Goal: Task Accomplishment & Management: Manage account settings

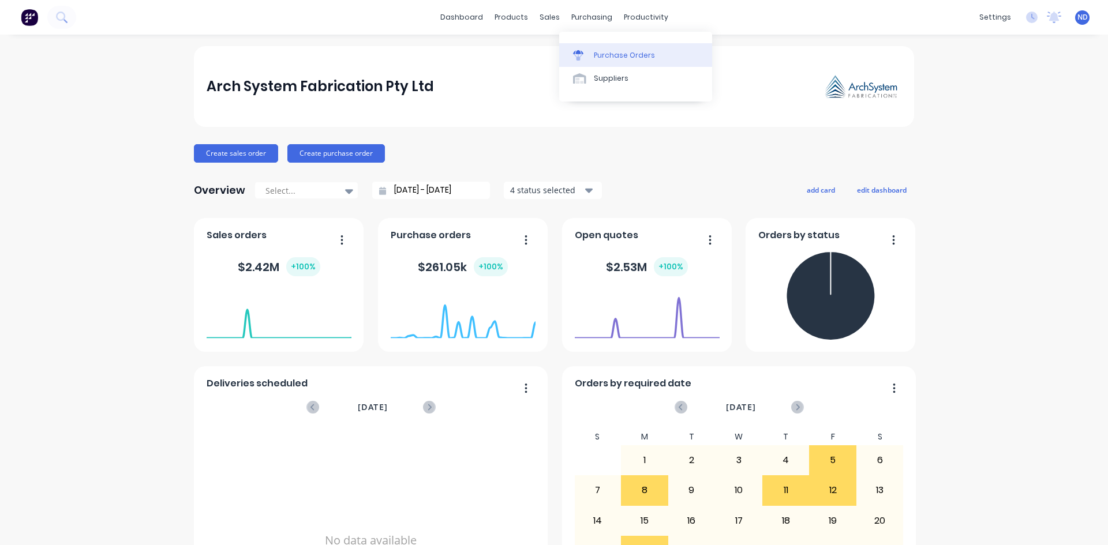
click at [628, 54] on div "Purchase Orders" at bounding box center [624, 55] width 61 height 10
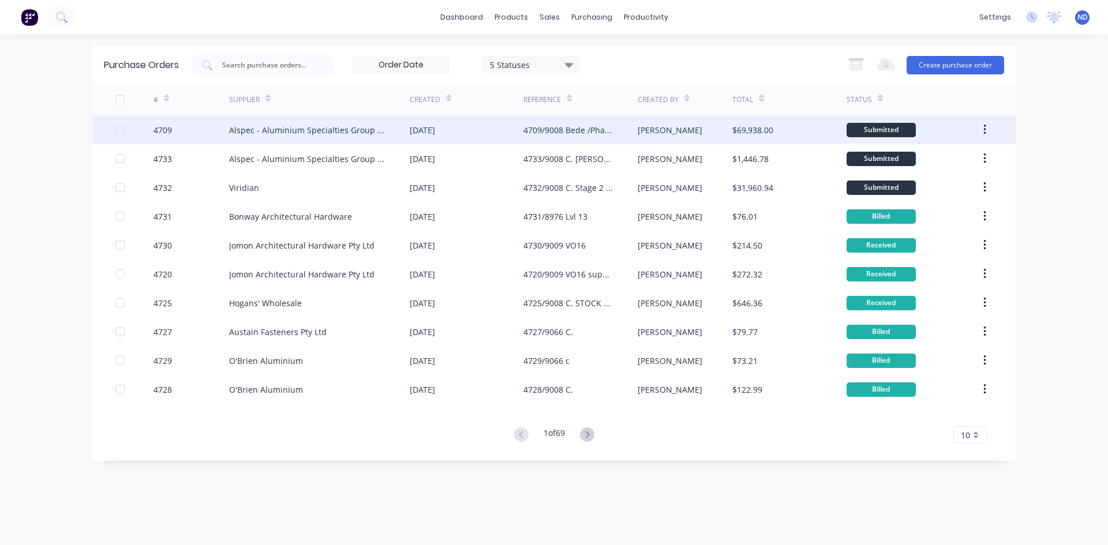
click at [564, 140] on div "4709/9008 Bede /Phase 2" at bounding box center [580, 129] width 114 height 29
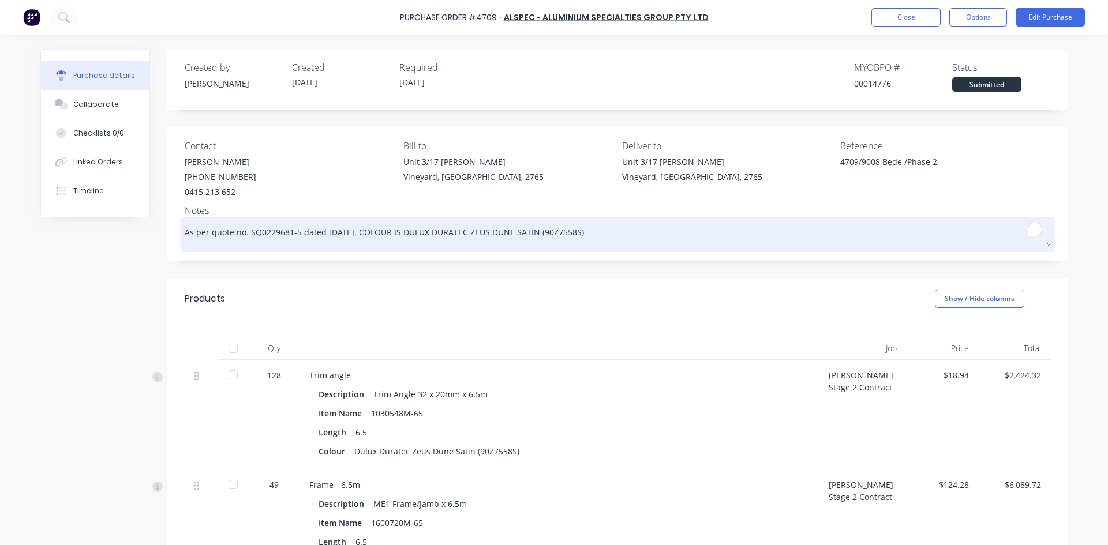
drag, startPoint x: 404, startPoint y: 231, endPoint x: 584, endPoint y: 229, distance: 180.0
click at [584, 229] on textarea "As per quote no. SQ0229681-5 dated [DATE]. COLOUR IS DULUX DURATEC ZEUS DUNE SA…" at bounding box center [617, 233] width 865 height 26
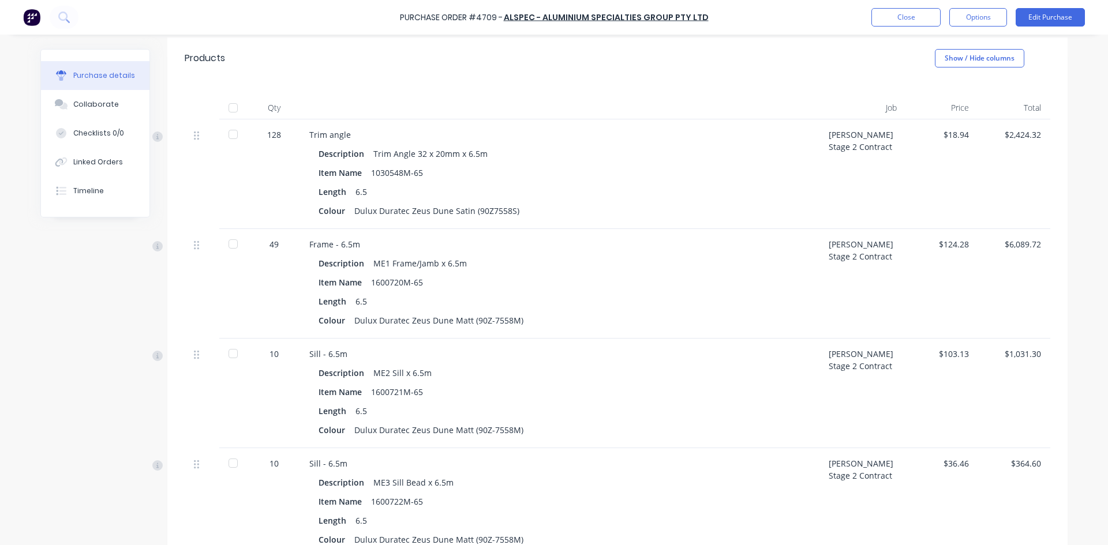
scroll to position [288, 0]
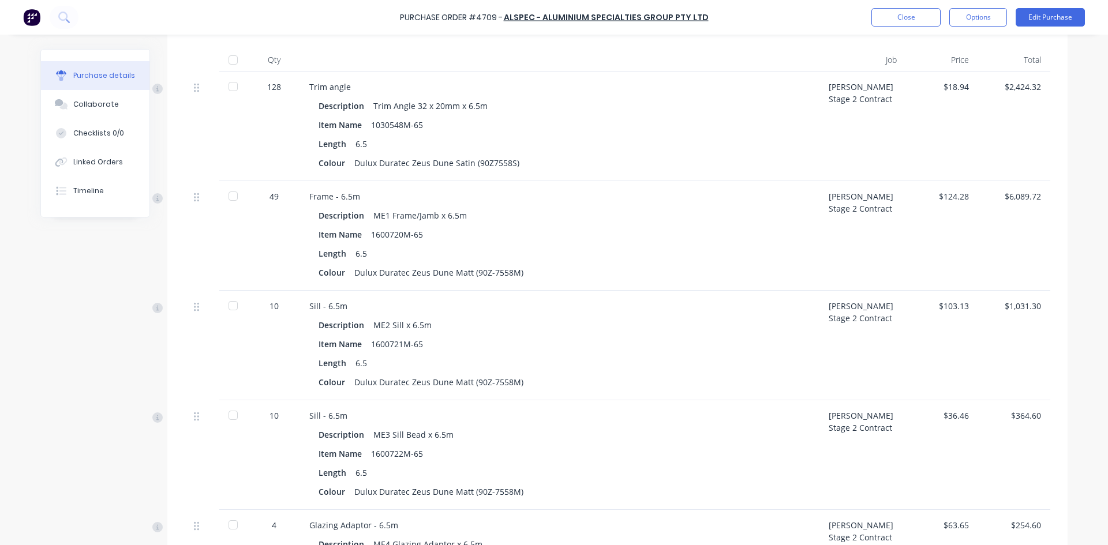
click at [514, 269] on div "Dulux Duratec Zeus Dune Matt (90Z-7558M)" at bounding box center [438, 272] width 169 height 17
click at [509, 272] on div "Dulux Duratec Zeus Dune Matt (90Z-7558M)" at bounding box center [438, 272] width 169 height 17
click at [1049, 19] on button "Edit Purchase" at bounding box center [1049, 17] width 69 height 18
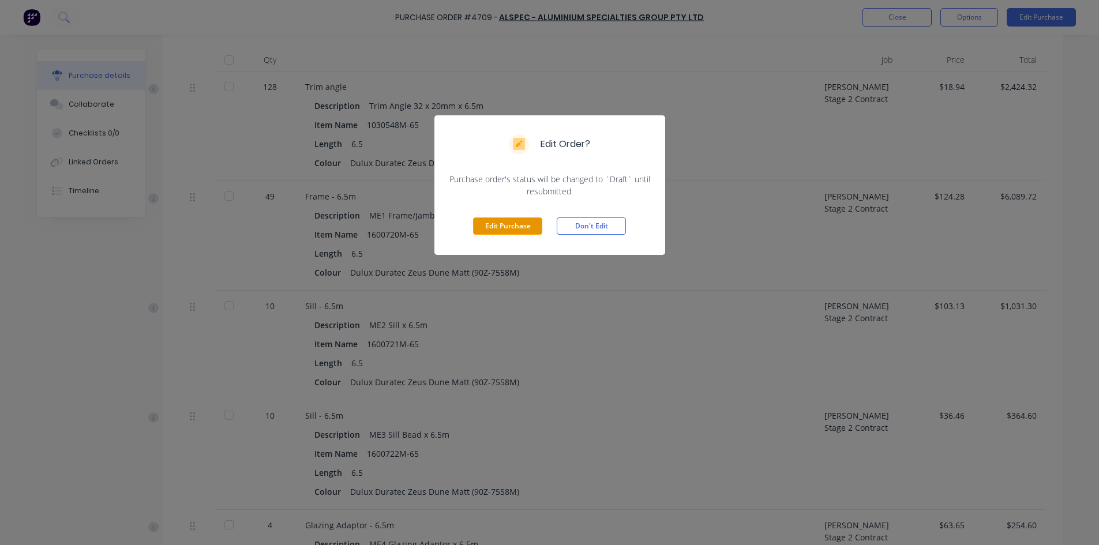
click at [502, 226] on button "Edit Purchase" at bounding box center [507, 225] width 69 height 17
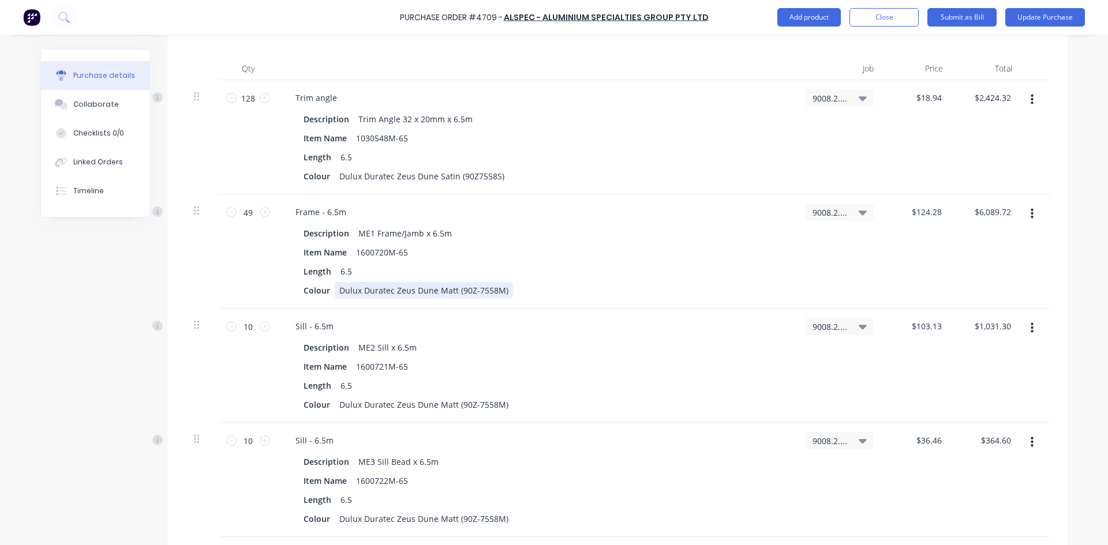
scroll to position [297, 0]
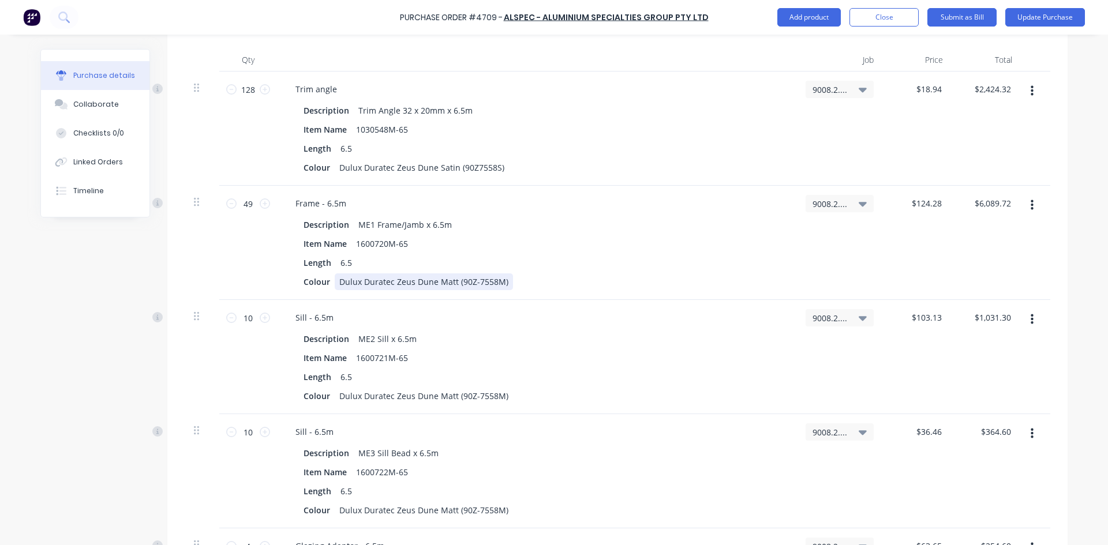
click at [512, 273] on div "Colour Dulux Duratec Zeus Dune Matt (90Z-7558M)" at bounding box center [534, 281] width 471 height 17
drag, startPoint x: 503, startPoint y: 280, endPoint x: 331, endPoint y: 282, distance: 171.9
click at [335, 282] on div "Dulux Duratec Zeus Dune Matt (90Z-7558M)" at bounding box center [424, 281] width 178 height 17
click at [500, 397] on div "Dulux Duratec Zeus Dune Matt (90Z-7558M)" at bounding box center [424, 396] width 178 height 17
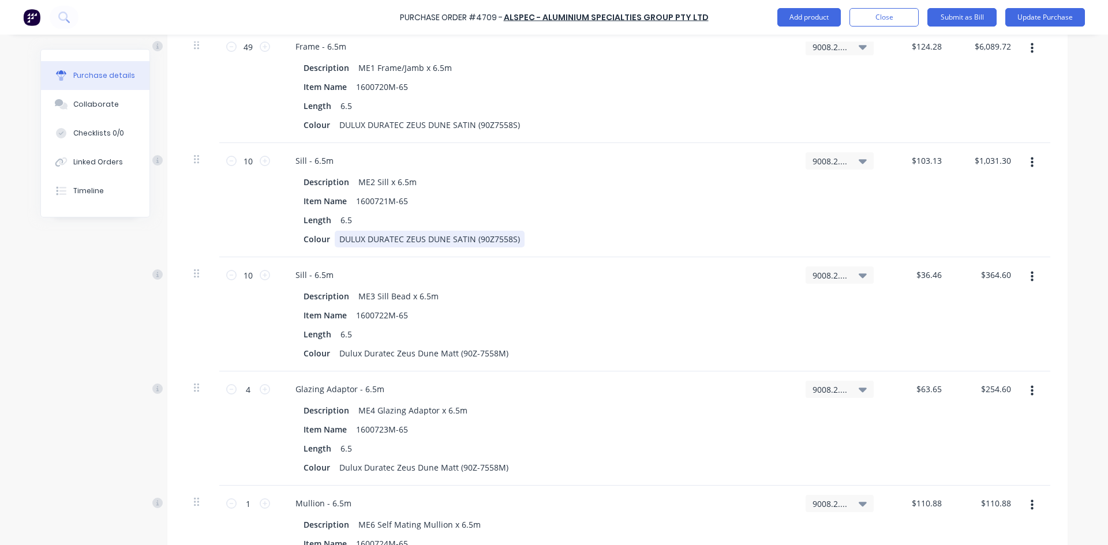
scroll to position [470, 0]
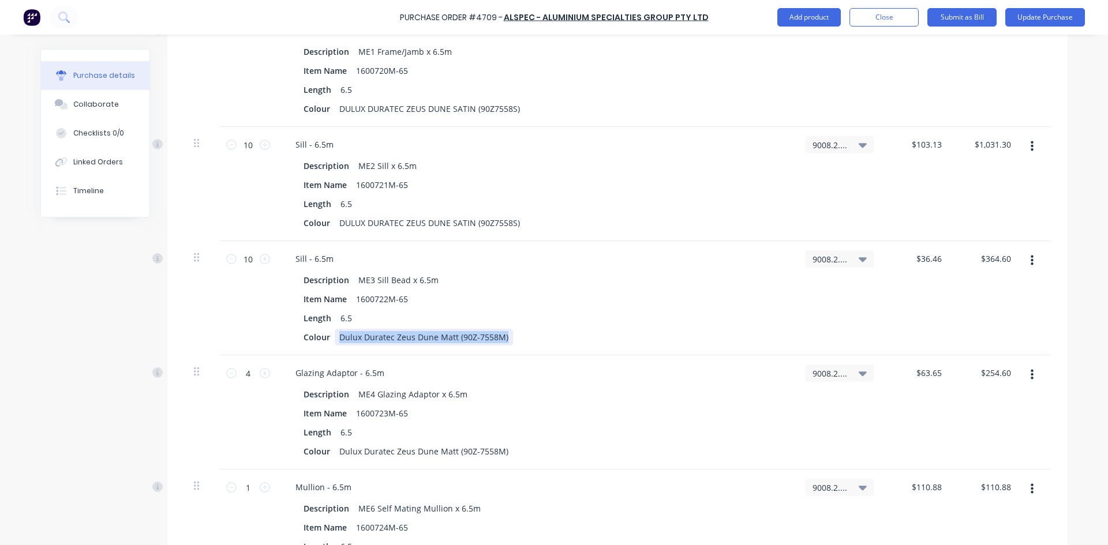
drag, startPoint x: 500, startPoint y: 336, endPoint x: 330, endPoint y: 339, distance: 170.2
click at [335, 339] on div "Dulux Duratec Zeus Dune Matt (90Z-7558M)" at bounding box center [424, 337] width 178 height 17
drag, startPoint x: 502, startPoint y: 452, endPoint x: 334, endPoint y: 456, distance: 168.5
click at [335, 456] on div "Dulux Duratec Zeus Dune Matt (90Z-7558M)" at bounding box center [424, 451] width 178 height 17
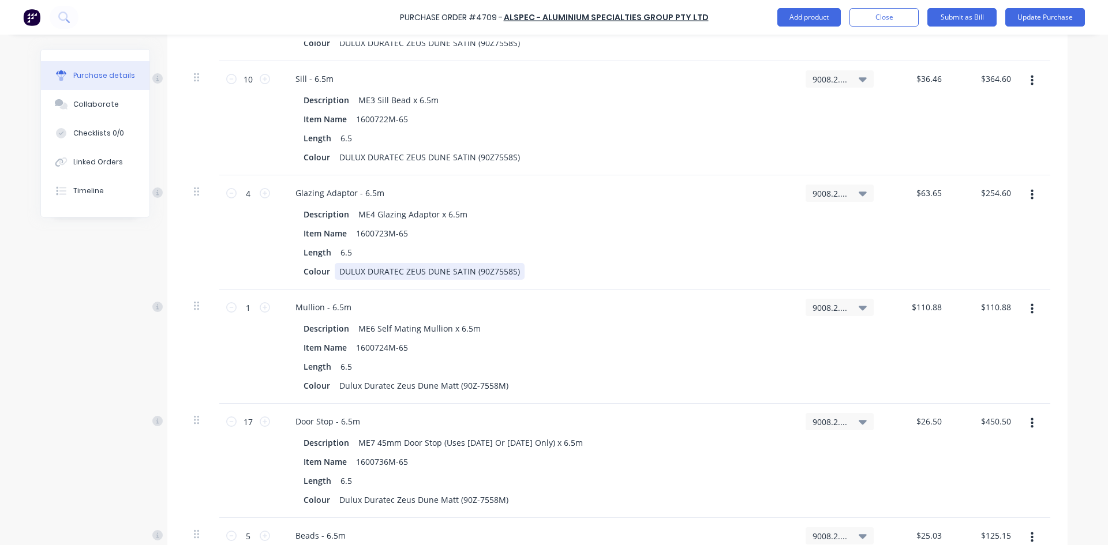
scroll to position [701, 0]
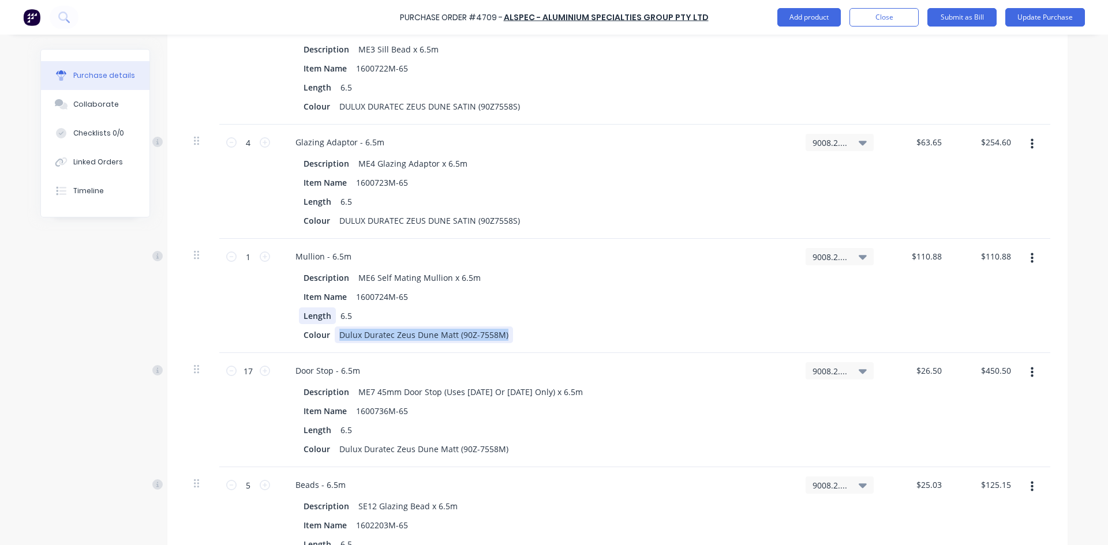
drag, startPoint x: 499, startPoint y: 333, endPoint x: 319, endPoint y: 324, distance: 180.3
click at [319, 324] on div "Description ME6 Self Mating Mullion x 6.5m Item Name 1600724M-65 Length 6.5 Col…" at bounding box center [536, 306] width 501 height 74
drag, startPoint x: 502, startPoint y: 447, endPoint x: 335, endPoint y: 450, distance: 167.3
click at [335, 450] on div "Dulux Duratec Zeus Dune Matt (90Z-7558M)" at bounding box center [424, 449] width 178 height 17
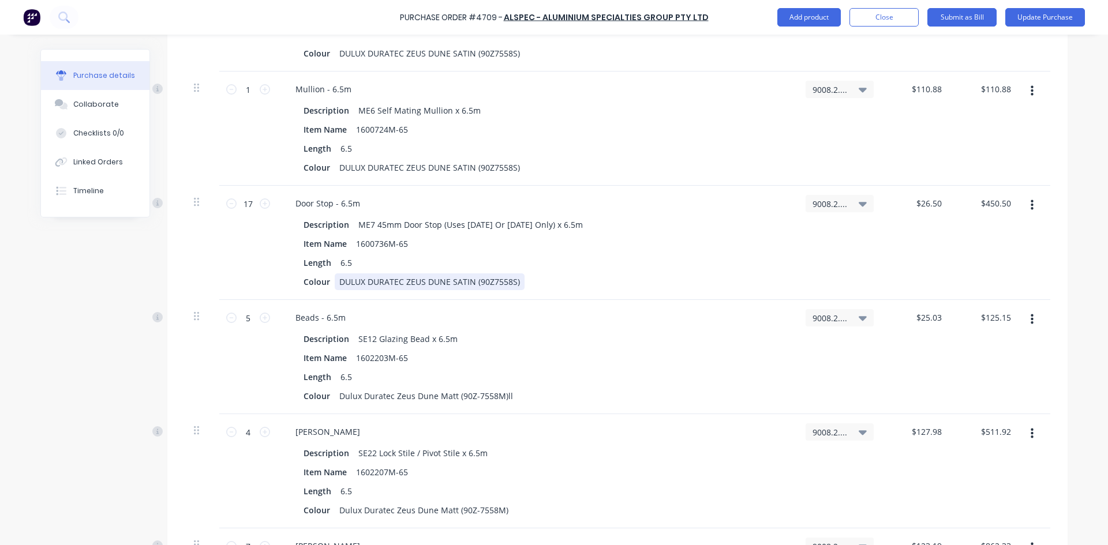
scroll to position [932, 0]
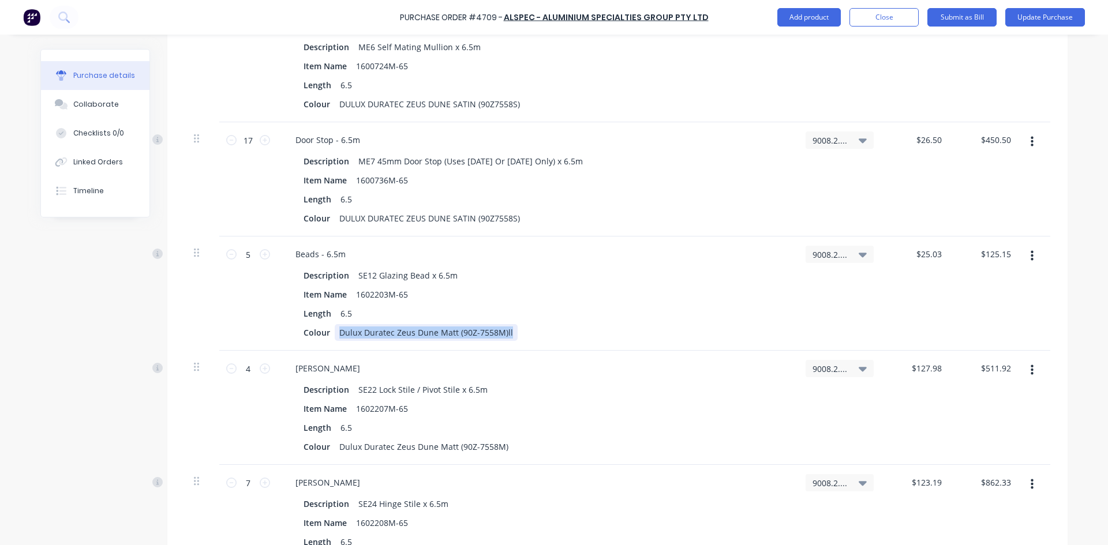
drag, startPoint x: 507, startPoint y: 334, endPoint x: 332, endPoint y: 335, distance: 174.2
click at [335, 335] on div "Dulux Duratec Zeus Dune Matt (90Z-7558M)ll" at bounding box center [426, 332] width 183 height 17
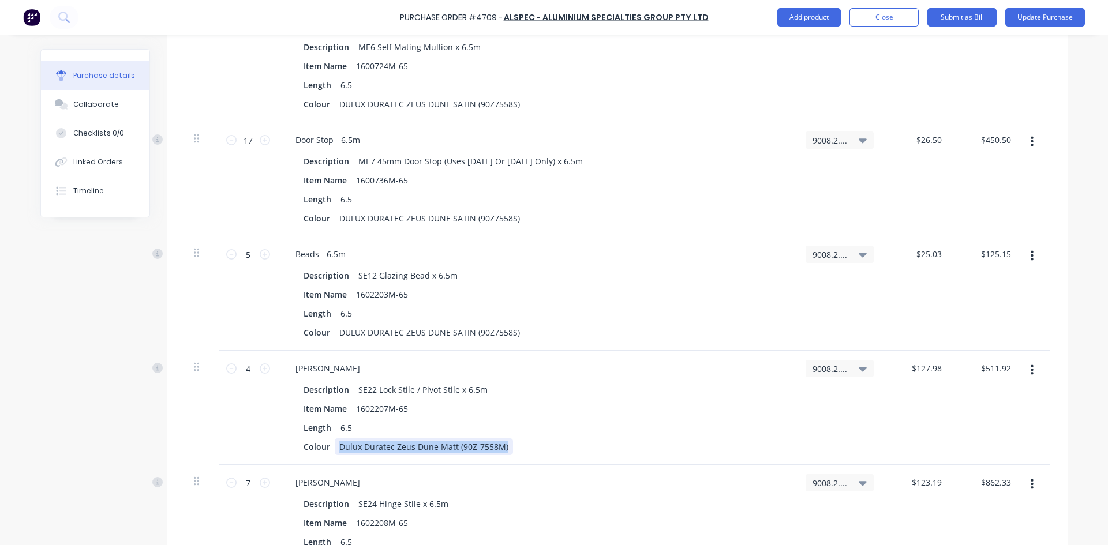
drag, startPoint x: 502, startPoint y: 447, endPoint x: 334, endPoint y: 448, distance: 168.5
click at [335, 448] on div "Dulux Duratec Zeus Dune Matt (90Z-7558M)" at bounding box center [424, 446] width 178 height 17
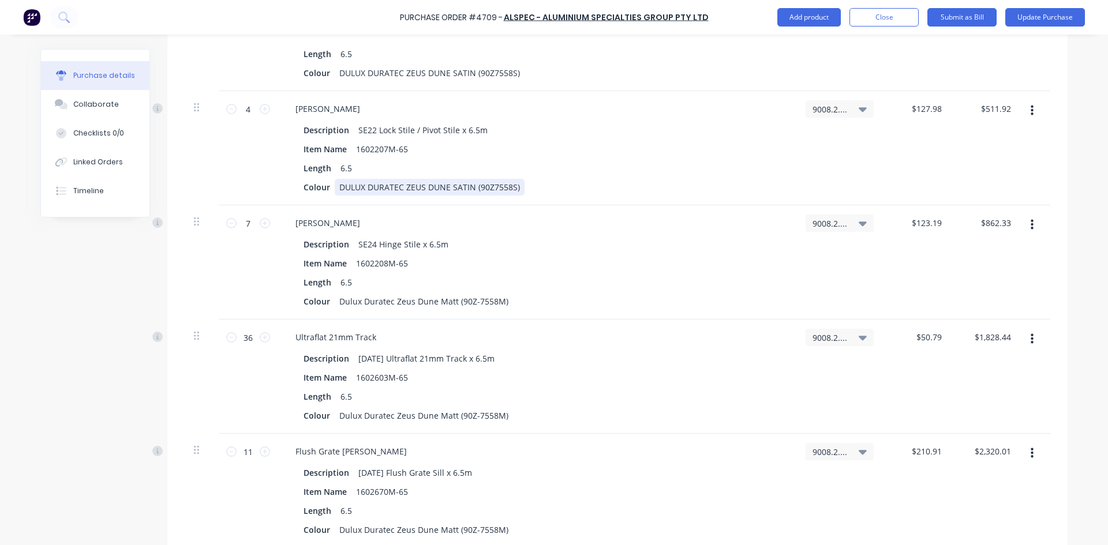
scroll to position [1220, 0]
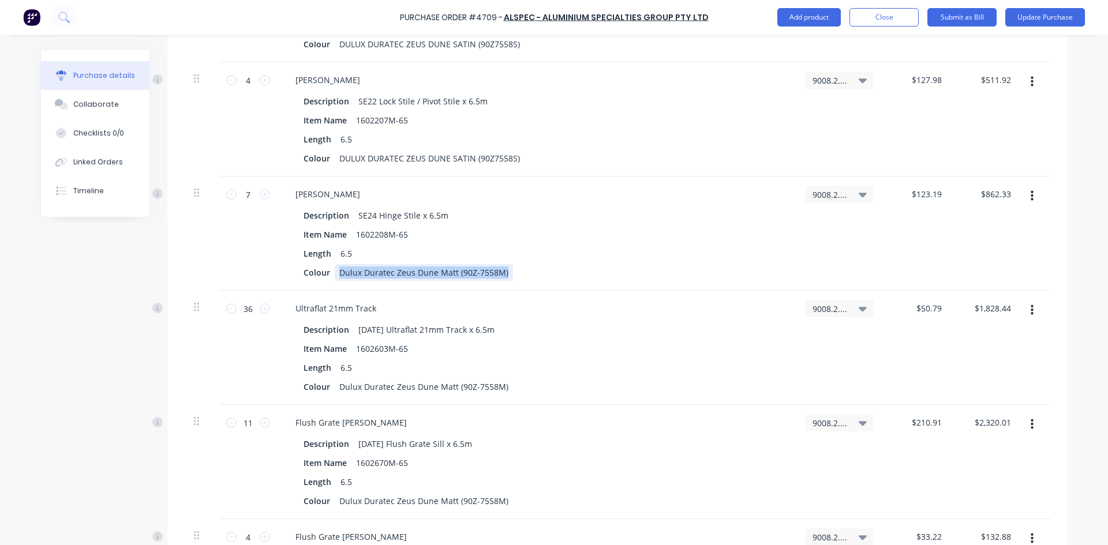
drag, startPoint x: 501, startPoint y: 276, endPoint x: 335, endPoint y: 277, distance: 165.6
click at [335, 277] on div "Dulux Duratec Zeus Dune Matt (90Z-7558M)" at bounding box center [424, 272] width 178 height 17
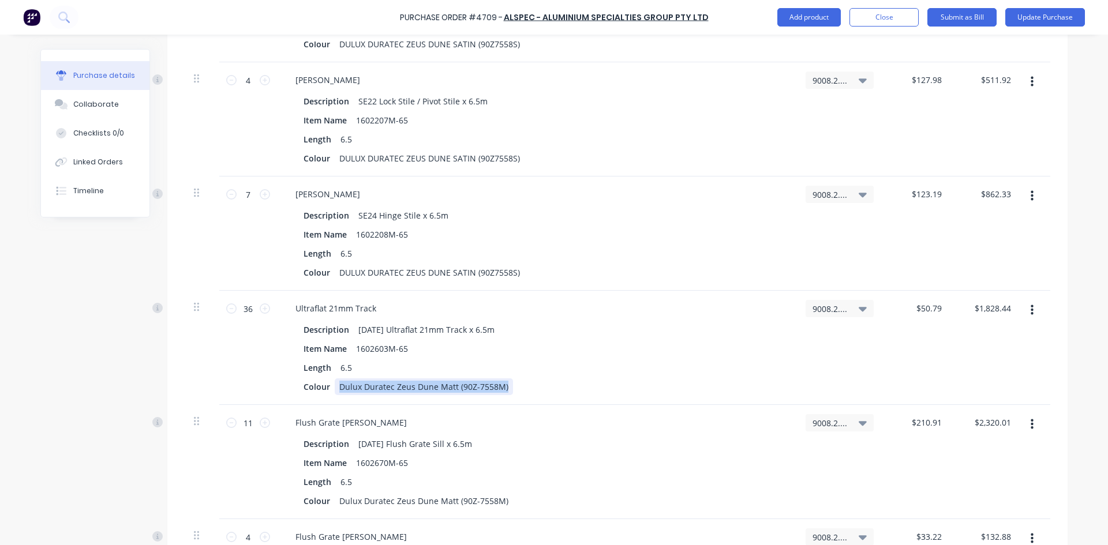
drag, startPoint x: 502, startPoint y: 387, endPoint x: 330, endPoint y: 387, distance: 171.9
click at [335, 387] on div "Dulux Duratec Zeus Dune Matt (90Z-7558M)" at bounding box center [424, 386] width 178 height 17
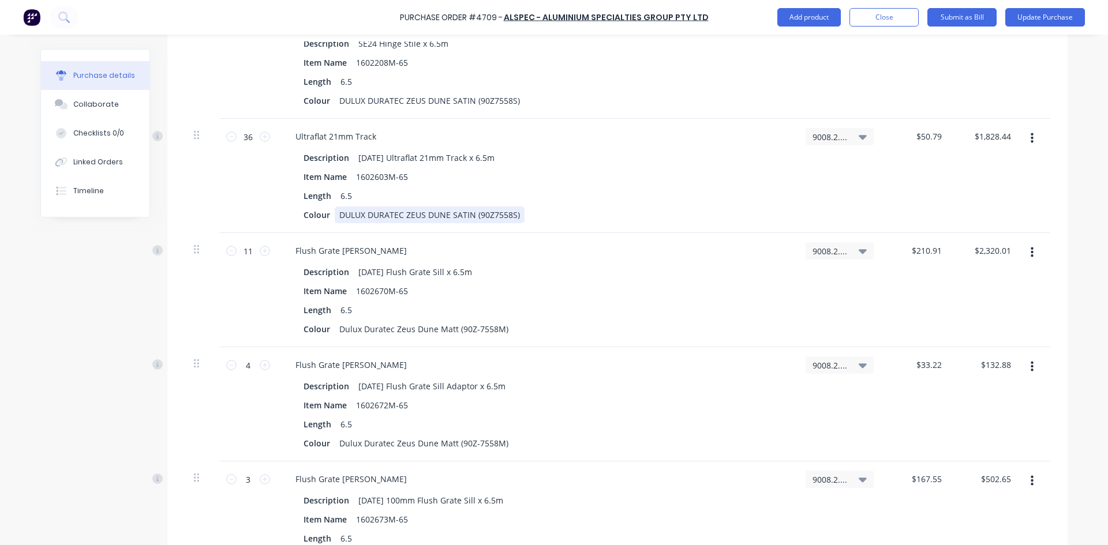
scroll to position [1451, 0]
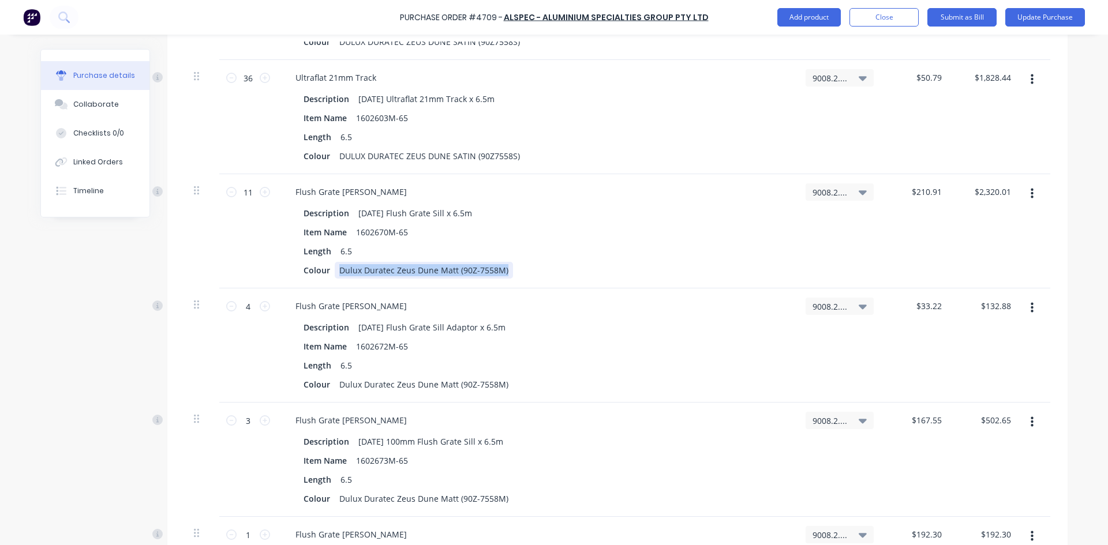
drag, startPoint x: 501, startPoint y: 269, endPoint x: 332, endPoint y: 272, distance: 169.1
click at [335, 272] on div "Dulux Duratec Zeus Dune Matt (90Z-7558M)" at bounding box center [424, 270] width 178 height 17
drag, startPoint x: 500, startPoint y: 386, endPoint x: 331, endPoint y: 381, distance: 169.1
click at [335, 381] on div "Dulux Duratec Zeus Dune Matt (90Z-7558M)" at bounding box center [424, 384] width 178 height 17
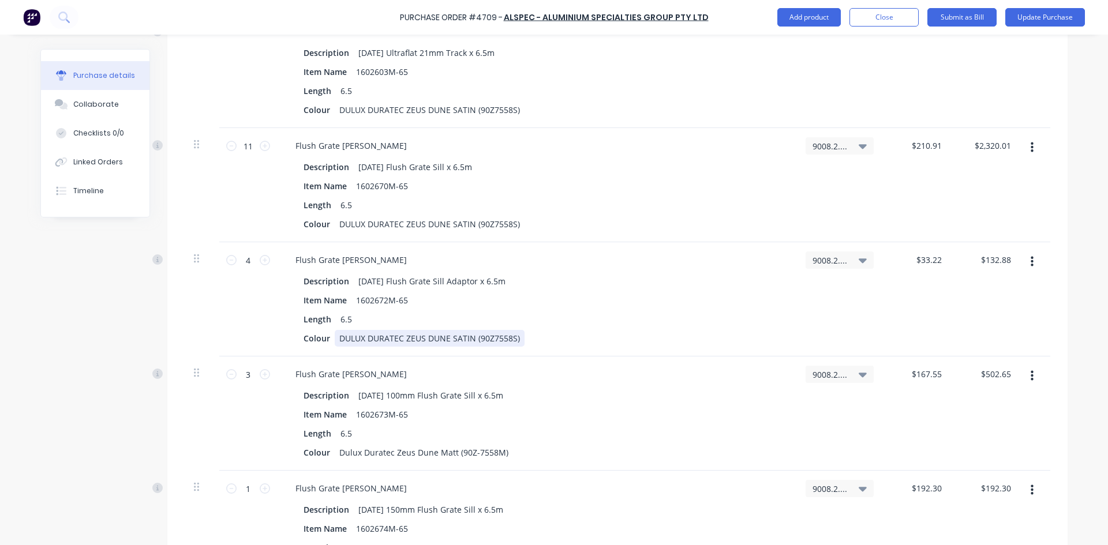
scroll to position [1624, 0]
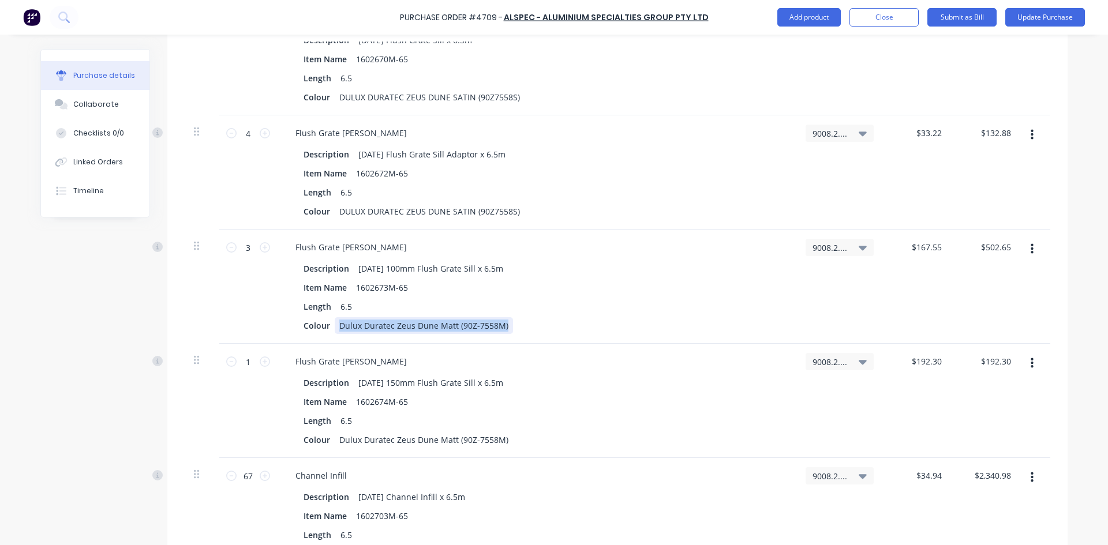
drag, startPoint x: 502, startPoint y: 328, endPoint x: 332, endPoint y: 328, distance: 170.8
click at [335, 328] on div "Dulux Duratec Zeus Dune Matt (90Z-7558M)" at bounding box center [424, 325] width 178 height 17
drag, startPoint x: 499, startPoint y: 440, endPoint x: 333, endPoint y: 439, distance: 165.6
click at [335, 439] on div "Dulux Duratec Zeus Dune Matt (90Z-7558M)" at bounding box center [424, 440] width 178 height 17
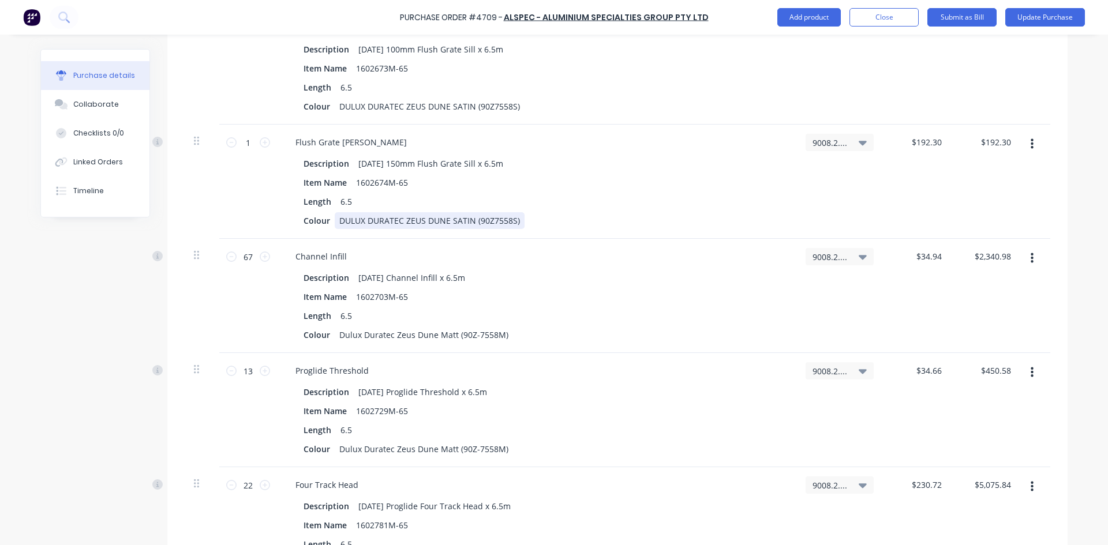
scroll to position [1855, 0]
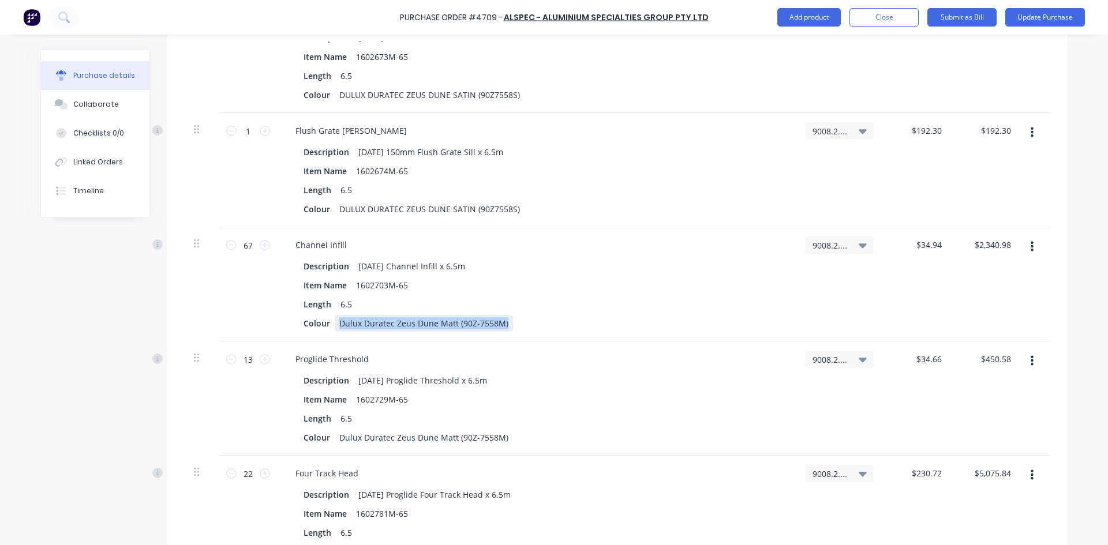
drag, startPoint x: 501, startPoint y: 327, endPoint x: 335, endPoint y: 318, distance: 165.8
click at [335, 318] on div "Dulux Duratec Zeus Dune Matt (90Z-7558M)" at bounding box center [424, 323] width 178 height 17
drag, startPoint x: 498, startPoint y: 438, endPoint x: 336, endPoint y: 436, distance: 162.1
click at [336, 436] on div "Dulux Duratec Zeus Dune Matt (90Z-7558M)" at bounding box center [424, 437] width 178 height 17
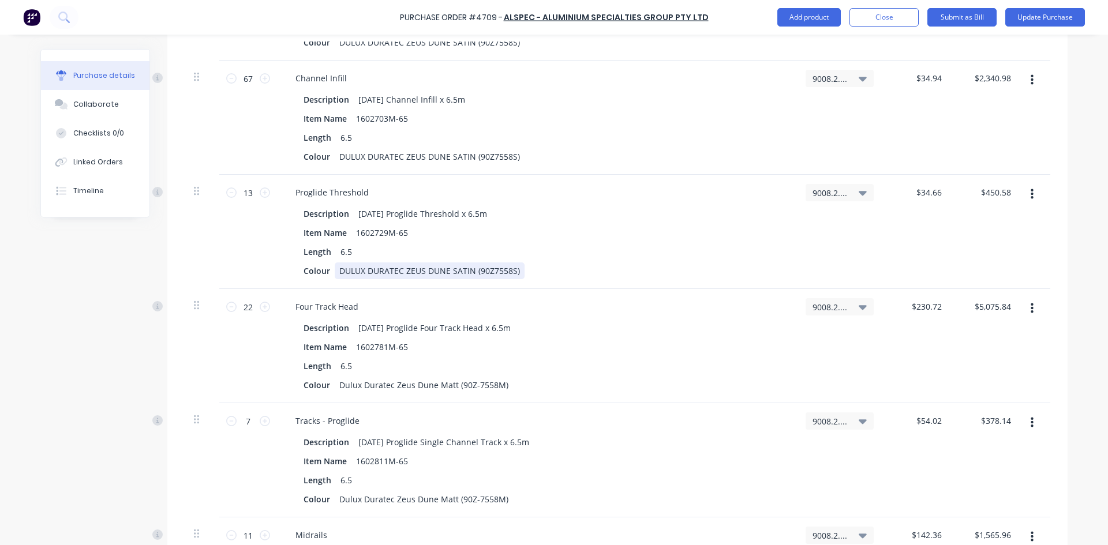
scroll to position [2028, 0]
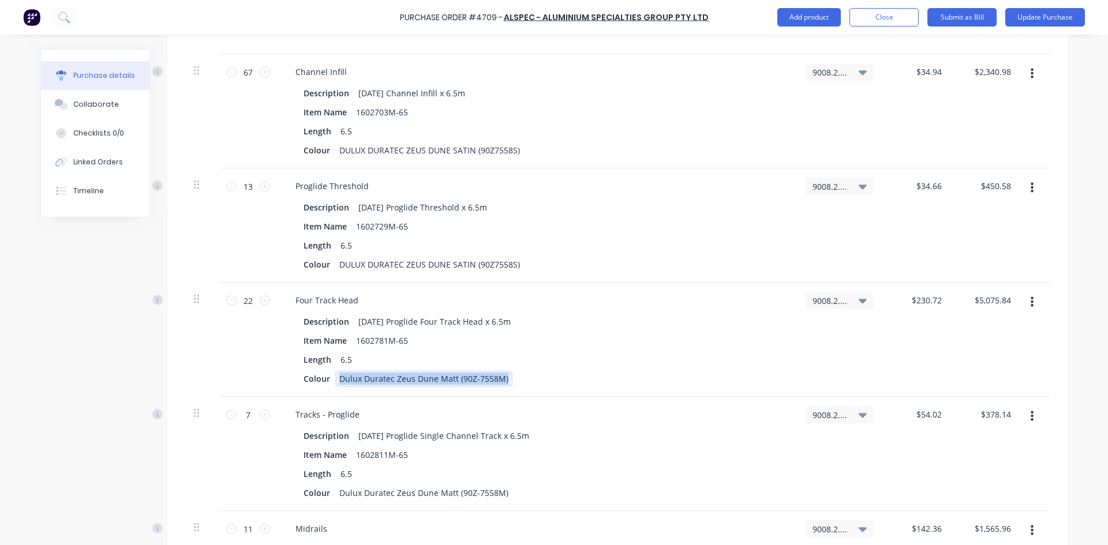
drag, startPoint x: 503, startPoint y: 382, endPoint x: 335, endPoint y: 379, distance: 167.9
click at [335, 379] on div "Dulux Duratec Zeus Dune Matt (90Z-7558M)" at bounding box center [424, 378] width 178 height 17
drag, startPoint x: 519, startPoint y: 437, endPoint x: 478, endPoint y: 438, distance: 40.4
click at [478, 438] on div "[DATE] Proglide Single Channel Track x 6.5m" at bounding box center [444, 435] width 180 height 17
click at [493, 482] on div "Description [DATE] Proglide Single Channel Track x 6.5m Item Name 1602811M-65 L…" at bounding box center [536, 464] width 501 height 74
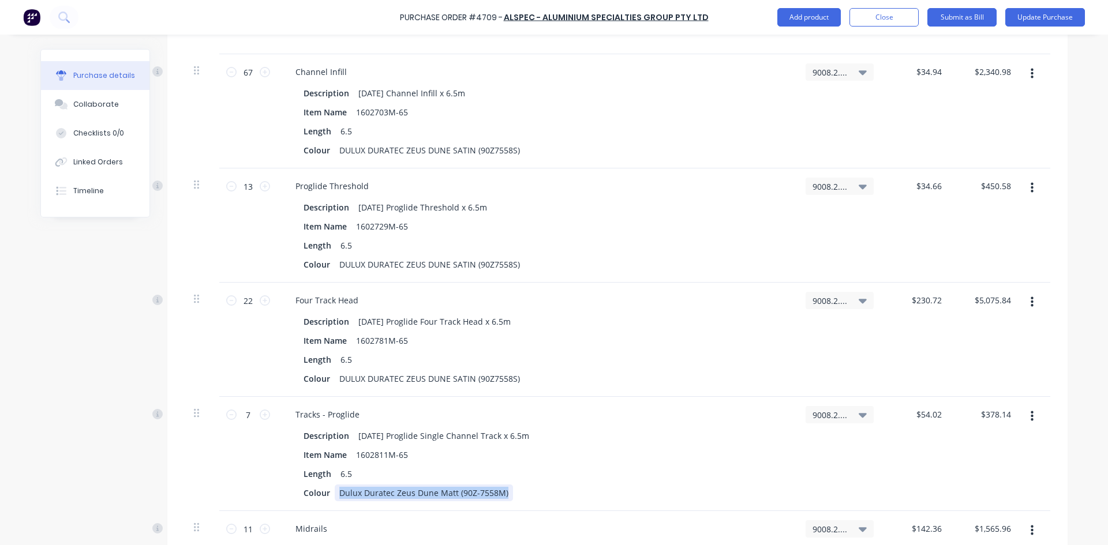
drag, startPoint x: 500, startPoint y: 492, endPoint x: 330, endPoint y: 486, distance: 170.3
click at [335, 486] on div "Dulux Duratec Zeus Dune Matt (90Z-7558M)" at bounding box center [424, 493] width 178 height 17
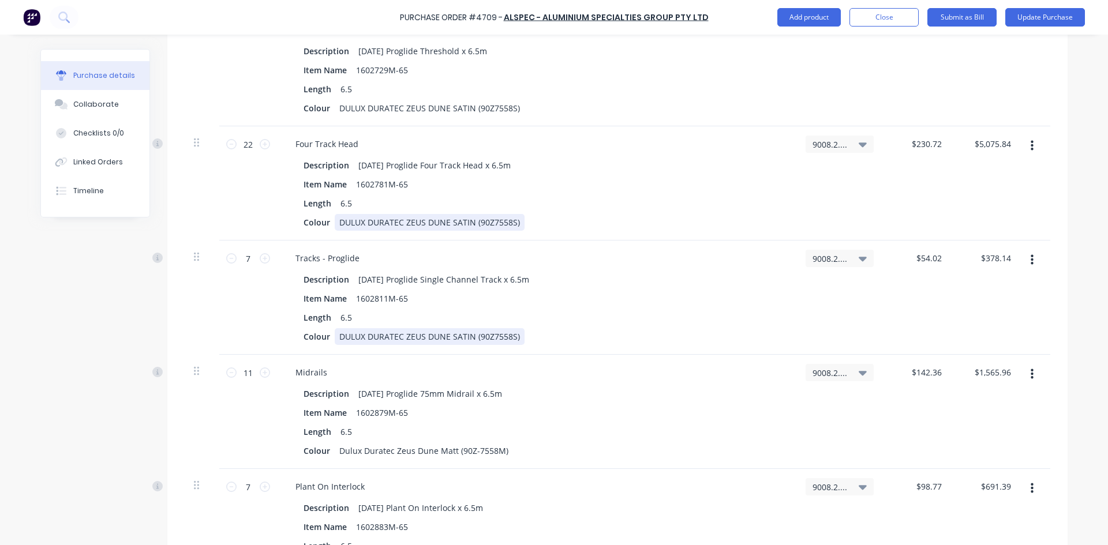
scroll to position [2201, 0]
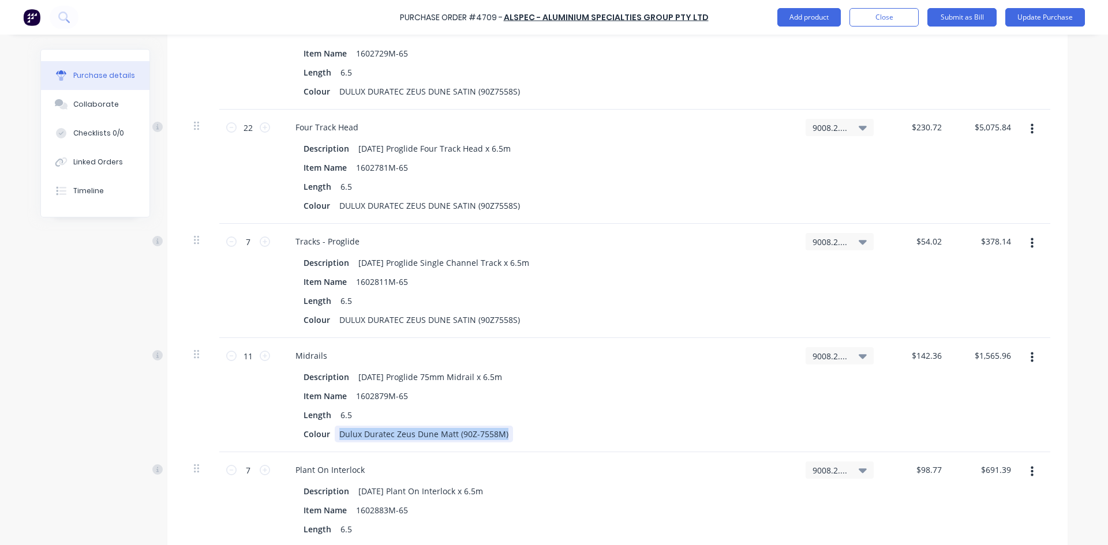
drag, startPoint x: 503, startPoint y: 434, endPoint x: 331, endPoint y: 437, distance: 171.9
click at [335, 437] on div "Dulux Duratec Zeus Dune Matt (90Z-7558M)" at bounding box center [424, 434] width 178 height 17
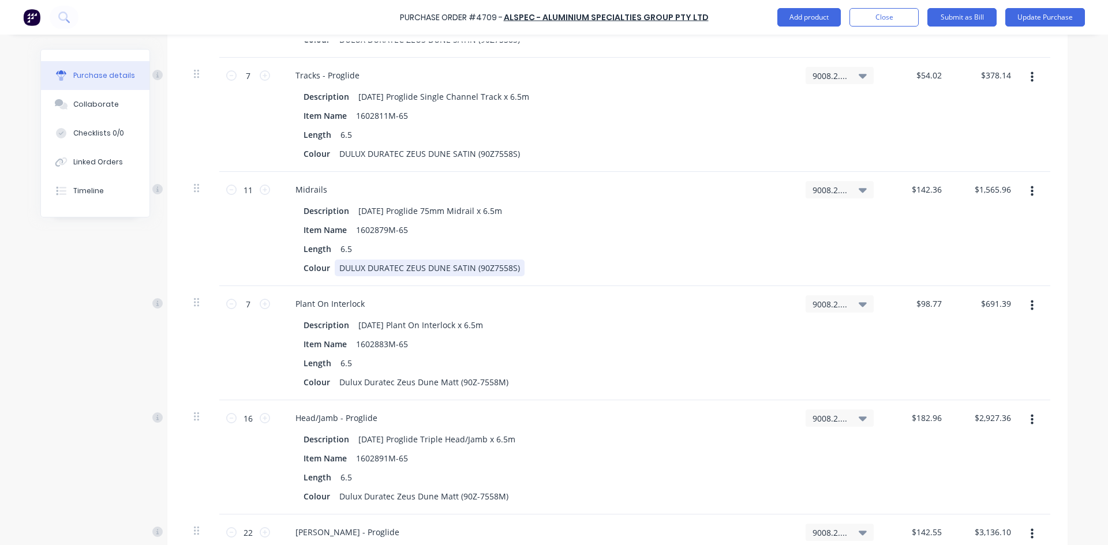
scroll to position [2374, 0]
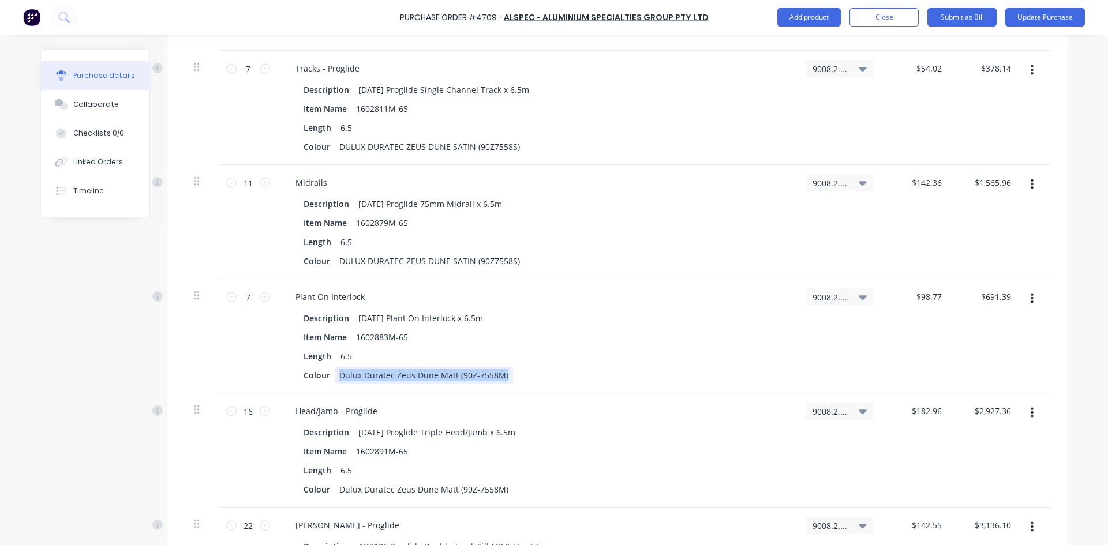
drag, startPoint x: 498, startPoint y: 374, endPoint x: 336, endPoint y: 377, distance: 162.7
click at [336, 377] on div "Dulux Duratec Zeus Dune Matt (90Z-7558M)" at bounding box center [424, 375] width 178 height 17
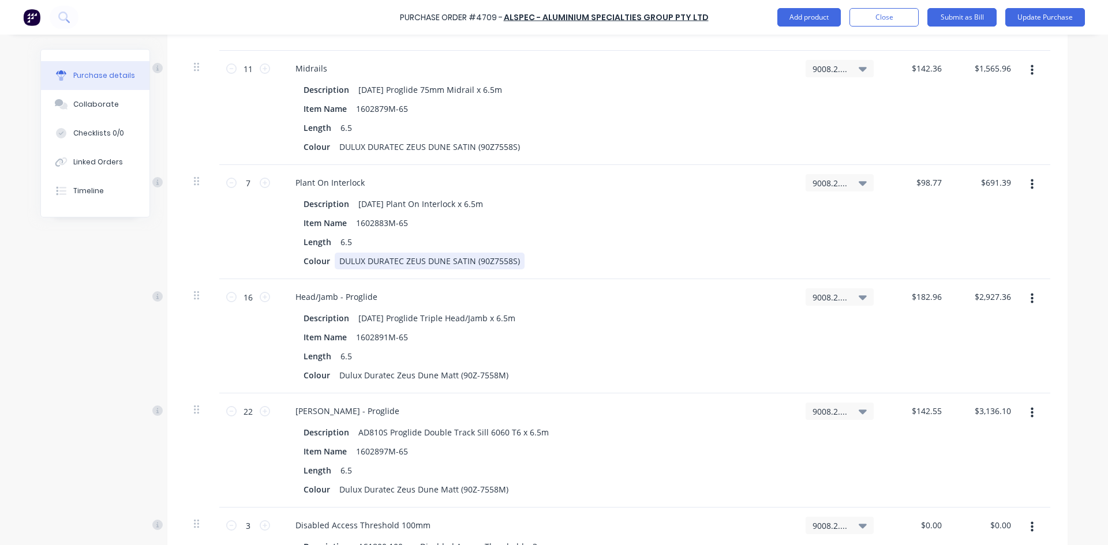
scroll to position [2489, 0]
drag, startPoint x: 500, startPoint y: 374, endPoint x: 330, endPoint y: 371, distance: 170.2
click at [335, 371] on div "Dulux Duratec Zeus Dune Matt (90Z-7558M)" at bounding box center [424, 374] width 178 height 17
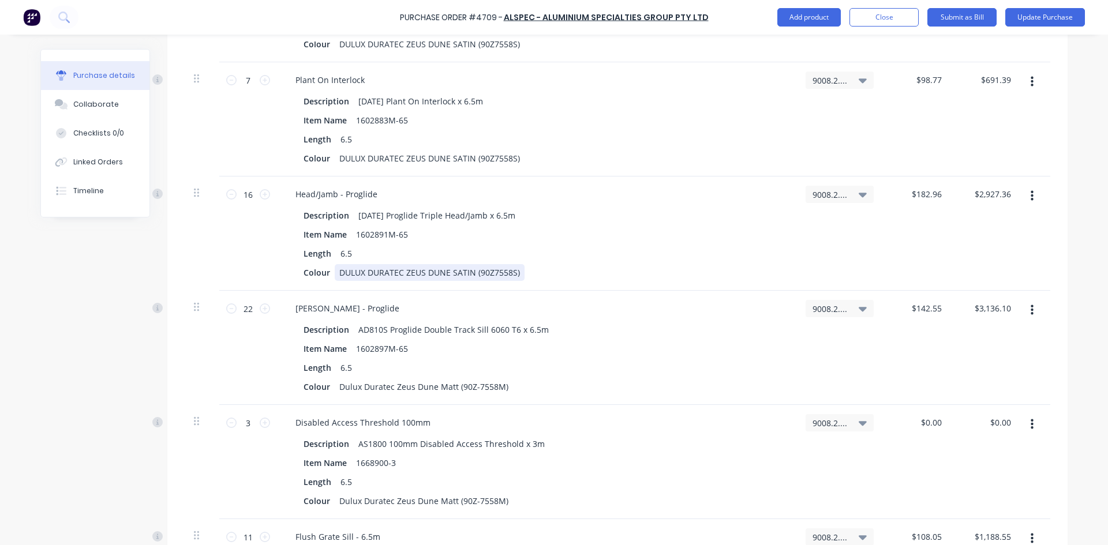
scroll to position [2605, 0]
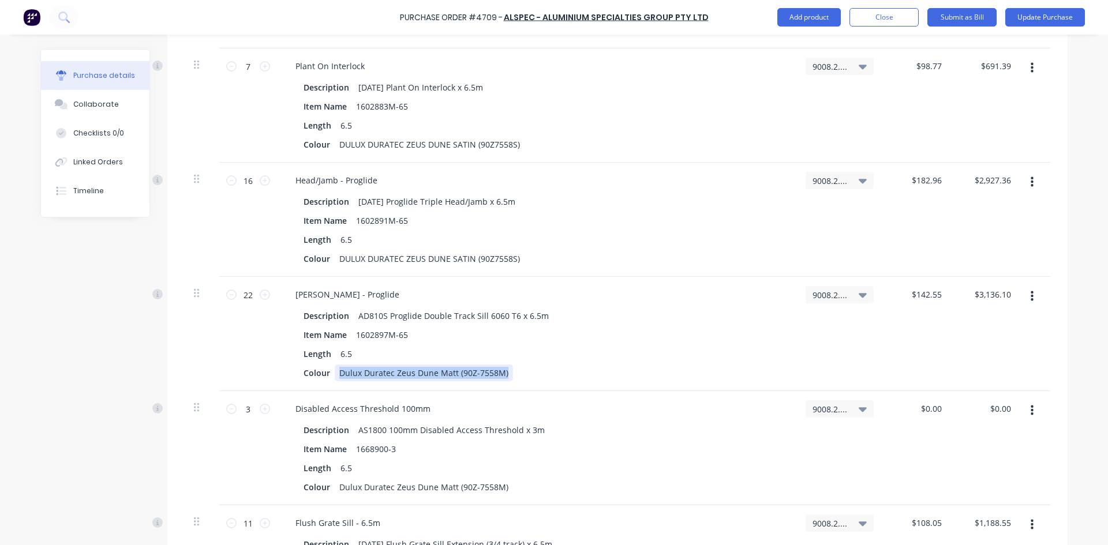
drag, startPoint x: 500, startPoint y: 376, endPoint x: 335, endPoint y: 377, distance: 165.0
click at [335, 377] on div "Dulux Duratec Zeus Dune Matt (90Z-7558M)" at bounding box center [424, 373] width 178 height 17
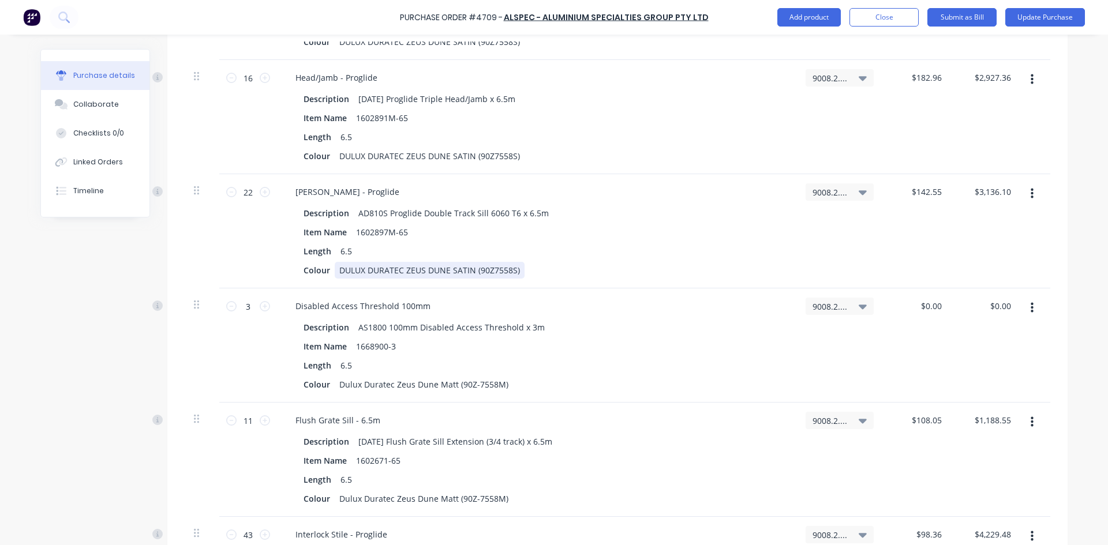
scroll to position [2720, 0]
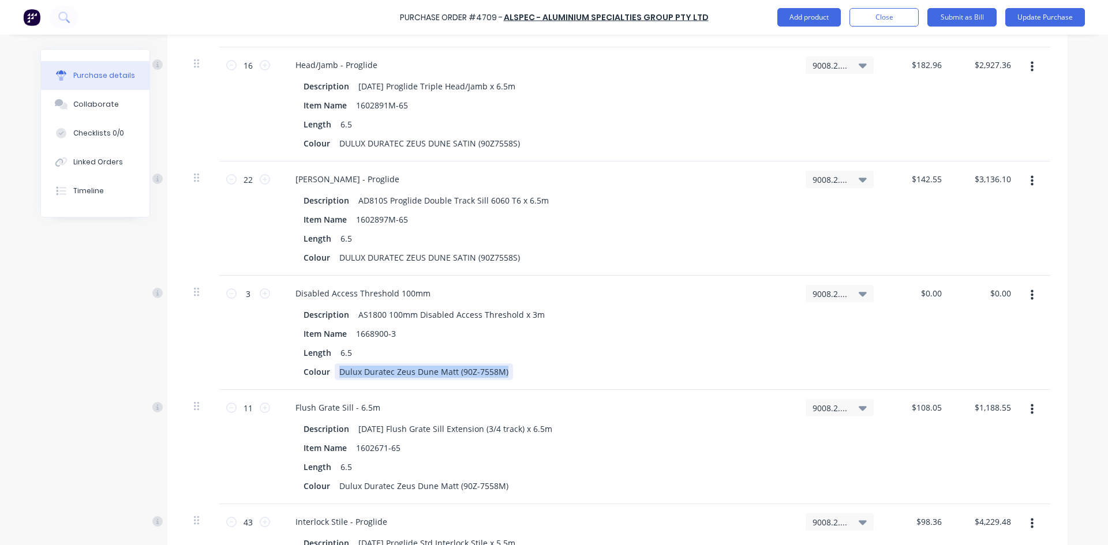
drag, startPoint x: 498, startPoint y: 367, endPoint x: 336, endPoint y: 367, distance: 162.1
click at [336, 367] on div "Dulux Duratec Zeus Dune Matt (90Z-7558M)" at bounding box center [424, 371] width 178 height 17
drag, startPoint x: 501, startPoint y: 485, endPoint x: 332, endPoint y: 481, distance: 169.1
click at [335, 481] on div "Dulux Duratec Zeus Dune Matt (90Z-7558M)" at bounding box center [424, 486] width 178 height 17
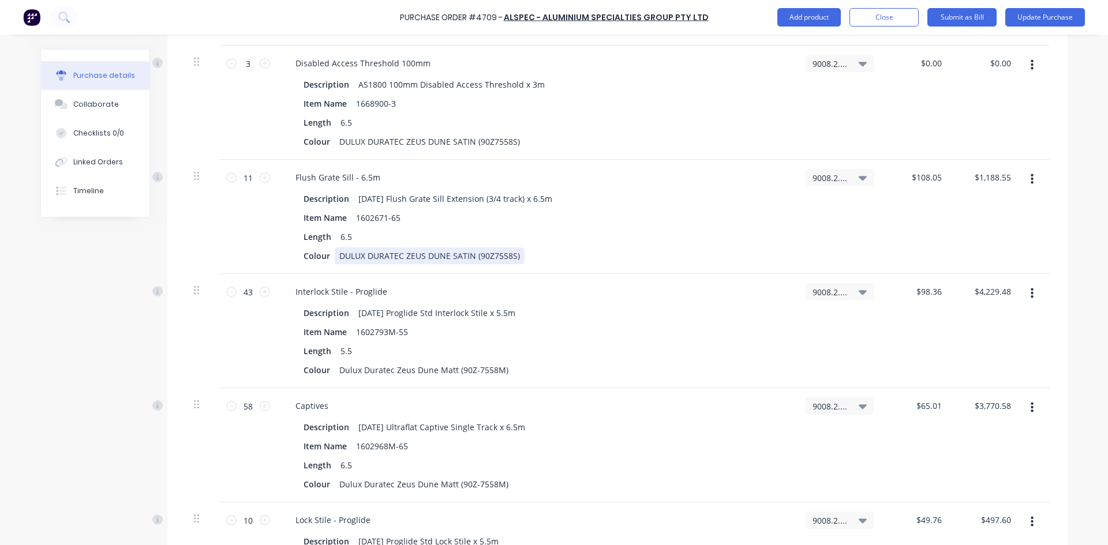
scroll to position [2951, 0]
drag, startPoint x: 502, startPoint y: 370, endPoint x: 332, endPoint y: 370, distance: 170.8
click at [335, 370] on div "Dulux Duratec Zeus Dune Matt (90Z-7558M)" at bounding box center [424, 369] width 178 height 17
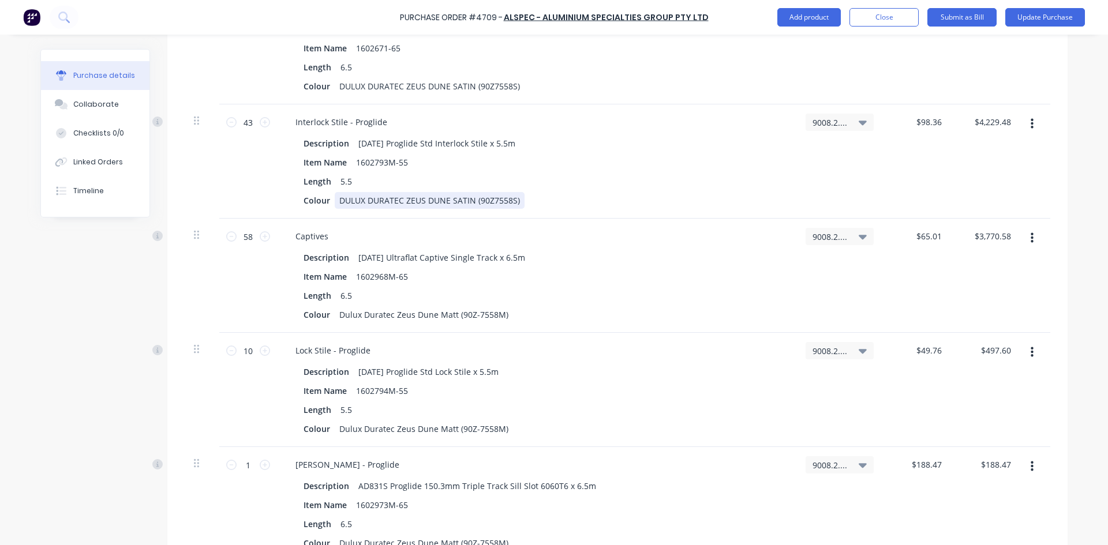
scroll to position [3124, 0]
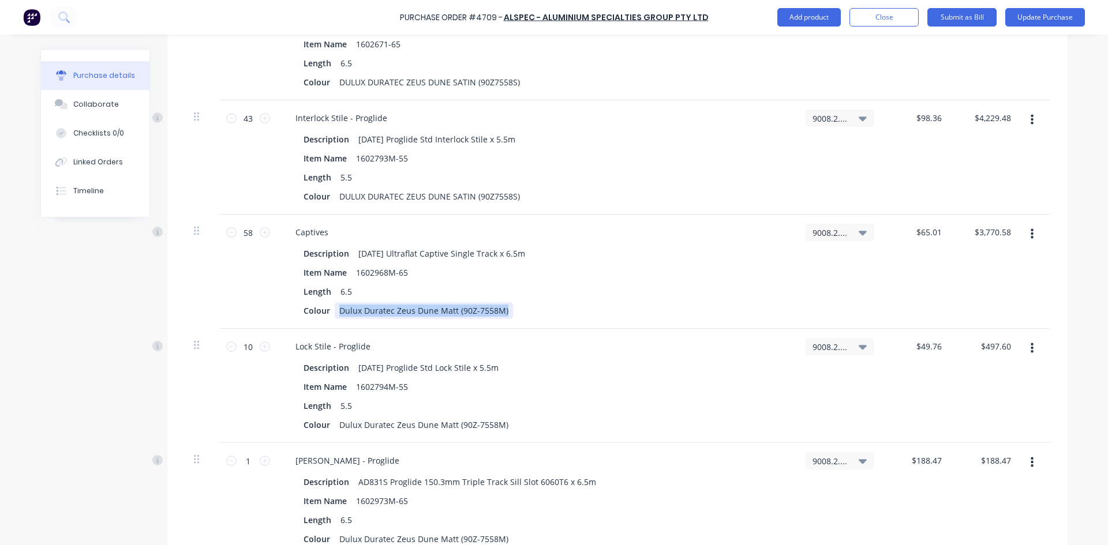
drag, startPoint x: 503, startPoint y: 312, endPoint x: 335, endPoint y: 313, distance: 168.5
click at [335, 313] on div "Dulux Duratec Zeus Dune Matt (90Z-7558M)" at bounding box center [424, 310] width 178 height 17
drag, startPoint x: 500, startPoint y: 423, endPoint x: 331, endPoint y: 419, distance: 169.7
click at [335, 419] on div "Dulux Duratec Zeus Dune Matt (90Z-7558M)" at bounding box center [424, 425] width 178 height 17
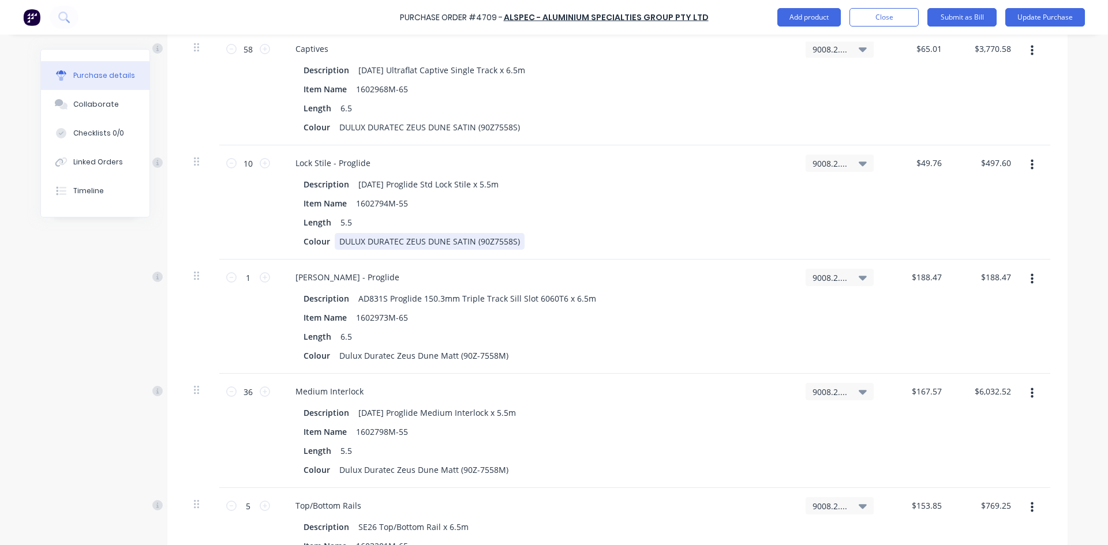
scroll to position [3355, 0]
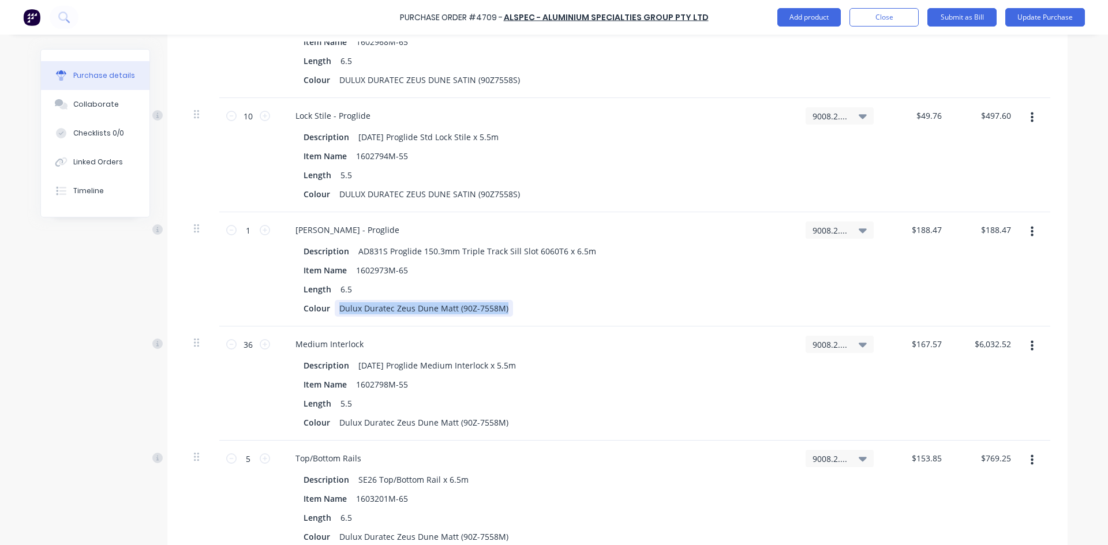
drag, startPoint x: 501, startPoint y: 309, endPoint x: 331, endPoint y: 311, distance: 170.8
click at [335, 311] on div "Dulux Duratec Zeus Dune Matt (90Z-7558M)" at bounding box center [424, 308] width 178 height 17
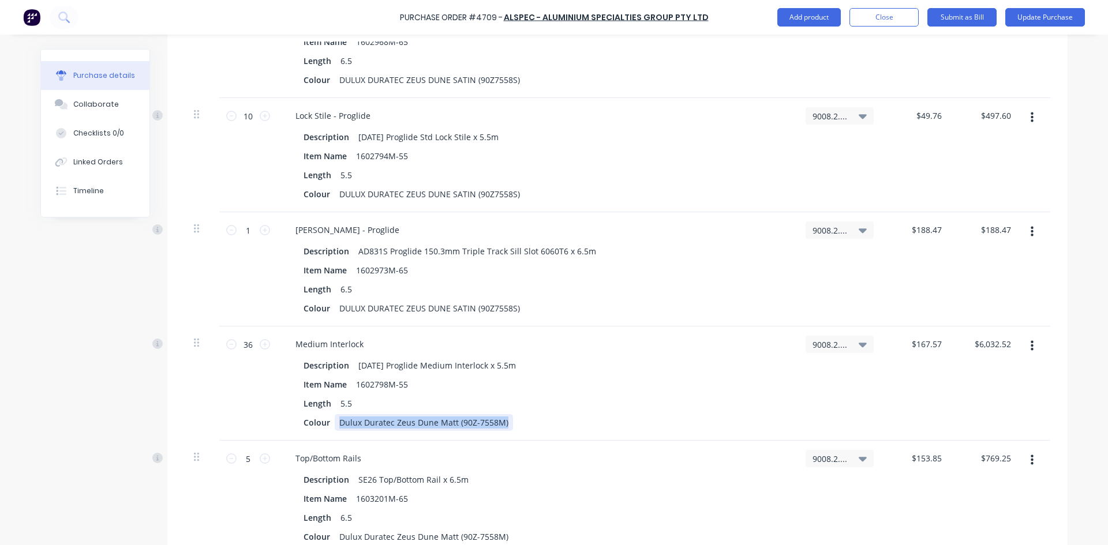
drag, startPoint x: 501, startPoint y: 423, endPoint x: 335, endPoint y: 417, distance: 165.7
click at [335, 417] on div "Dulux Duratec Zeus Dune Matt (90Z-7558M)" at bounding box center [424, 422] width 178 height 17
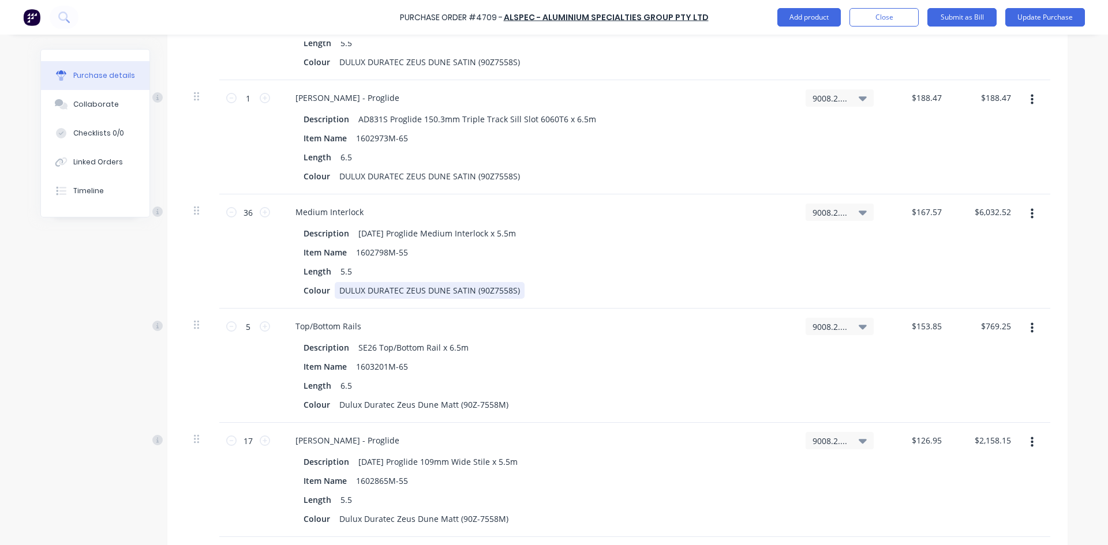
scroll to position [3528, 0]
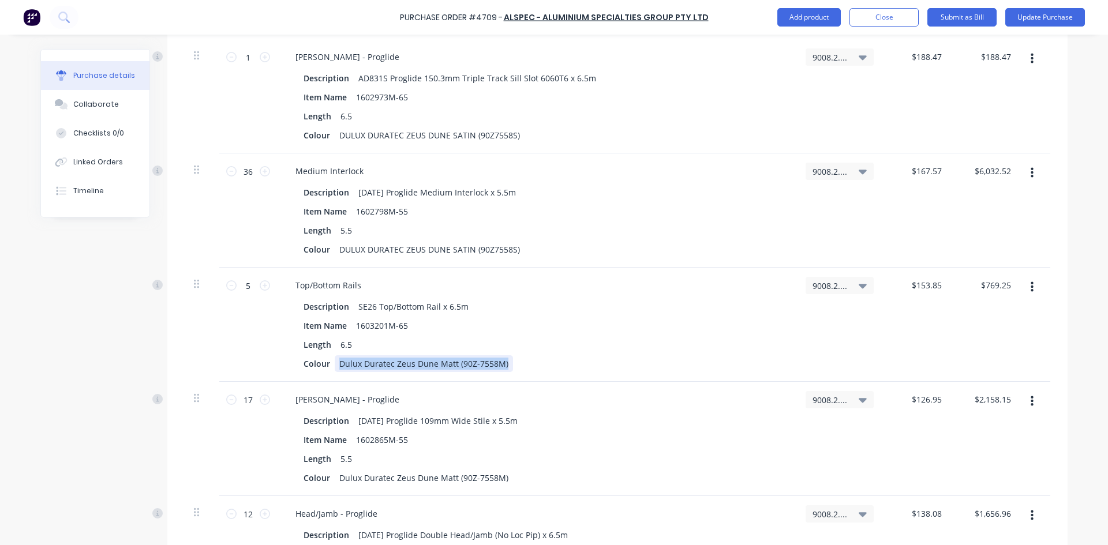
drag, startPoint x: 500, startPoint y: 365, endPoint x: 334, endPoint y: 366, distance: 166.2
click at [335, 366] on div "Dulux Duratec Zeus Dune Matt (90Z-7558M)" at bounding box center [424, 363] width 178 height 17
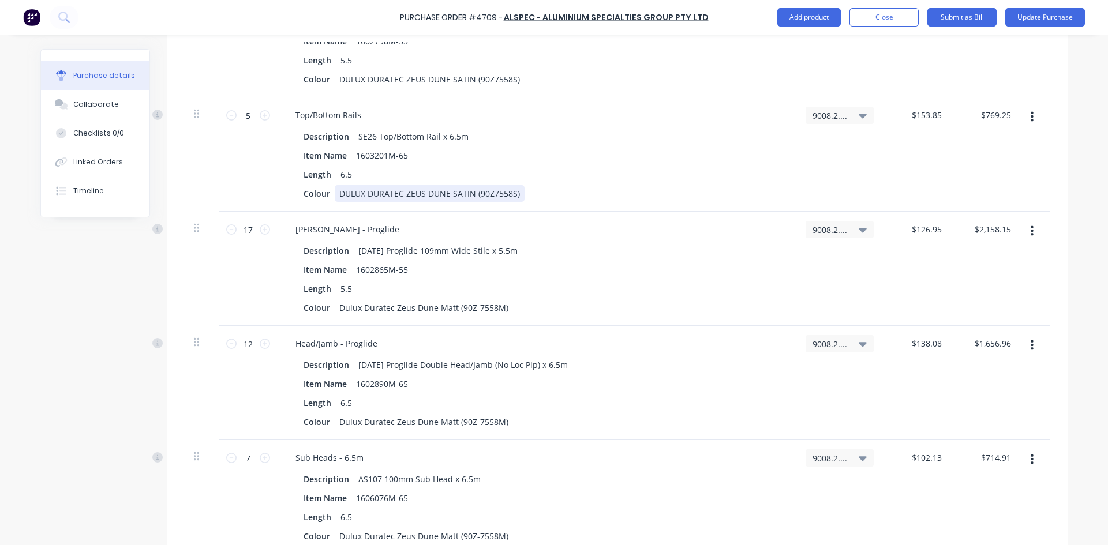
scroll to position [3759, 0]
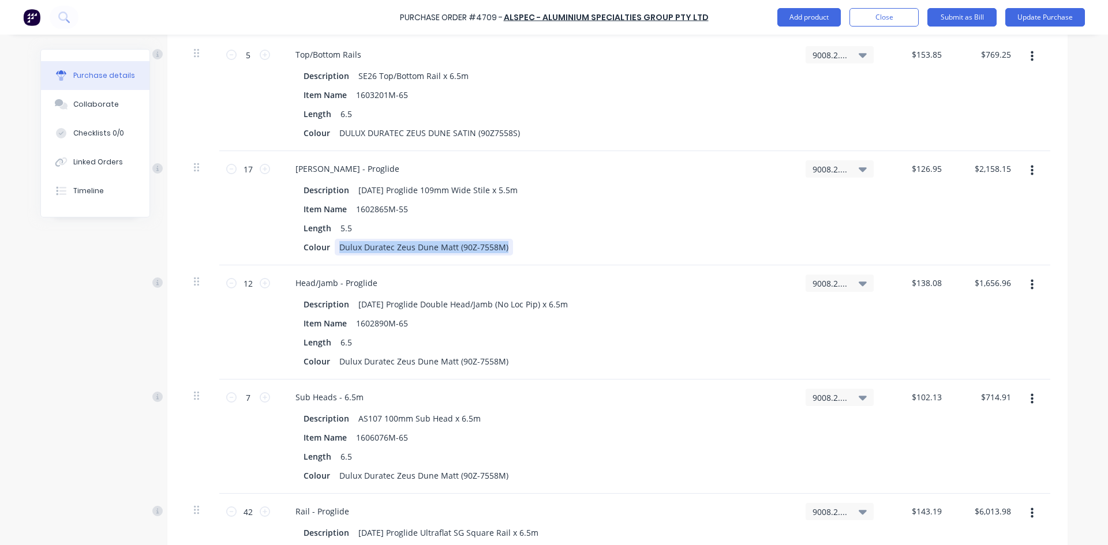
drag, startPoint x: 502, startPoint y: 247, endPoint x: 333, endPoint y: 247, distance: 168.5
click at [335, 247] on div "Dulux Duratec Zeus Dune Matt (90Z-7558M)" at bounding box center [424, 247] width 178 height 17
drag, startPoint x: 502, startPoint y: 361, endPoint x: 336, endPoint y: 362, distance: 165.6
click at [336, 362] on div "Dulux Duratec Zeus Dune Matt (90Z-7558M)" at bounding box center [424, 361] width 178 height 17
drag, startPoint x: 502, startPoint y: 480, endPoint x: 333, endPoint y: 477, distance: 168.5
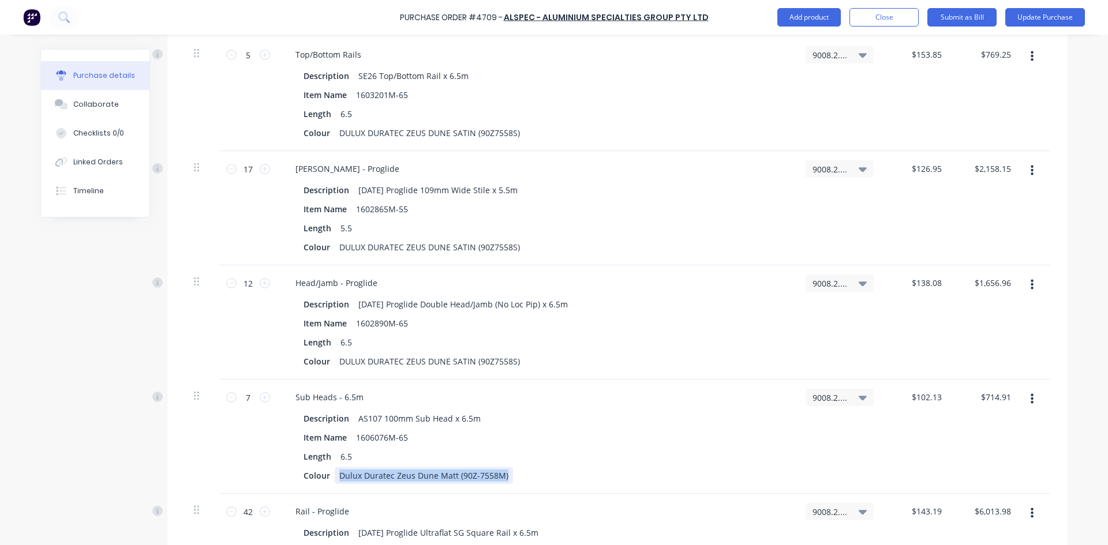
click at [335, 477] on div "Dulux Duratec Zeus Dune Matt (90Z-7558M)" at bounding box center [424, 475] width 178 height 17
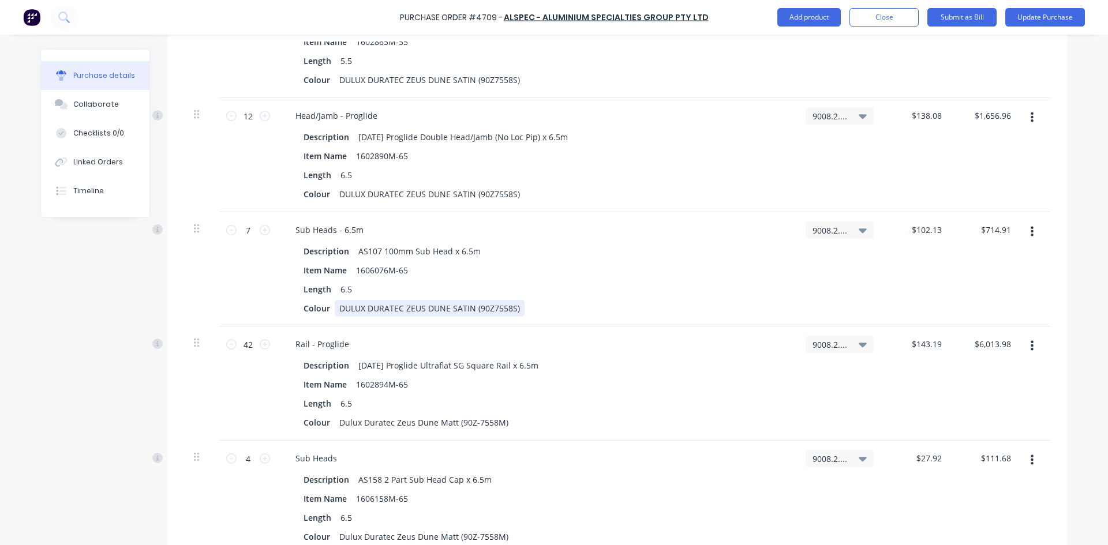
scroll to position [3932, 0]
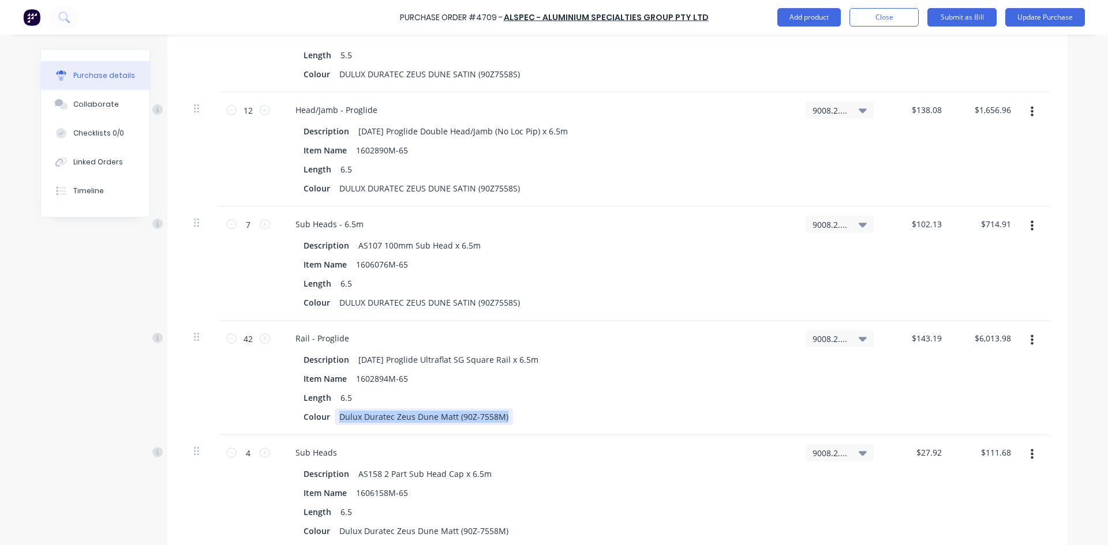
drag, startPoint x: 502, startPoint y: 417, endPoint x: 336, endPoint y: 415, distance: 165.6
click at [336, 415] on div "Dulux Duratec Zeus Dune Matt (90Z-7558M)" at bounding box center [424, 416] width 178 height 17
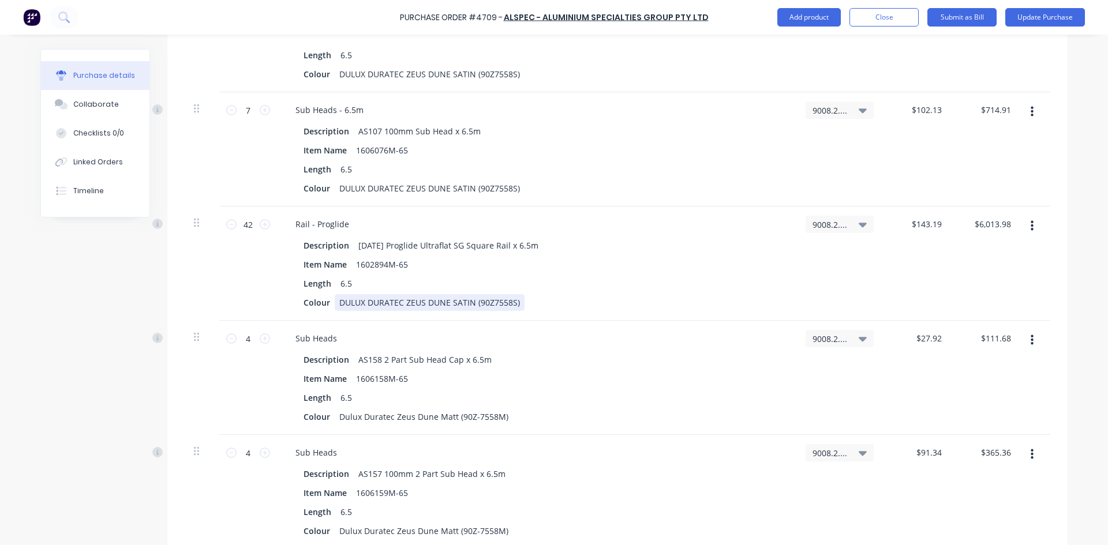
scroll to position [4047, 0]
drag, startPoint x: 501, startPoint y: 415, endPoint x: 330, endPoint y: 414, distance: 170.8
click at [335, 414] on div "Dulux Duratec Zeus Dune Matt (90Z-7558M)" at bounding box center [424, 415] width 178 height 17
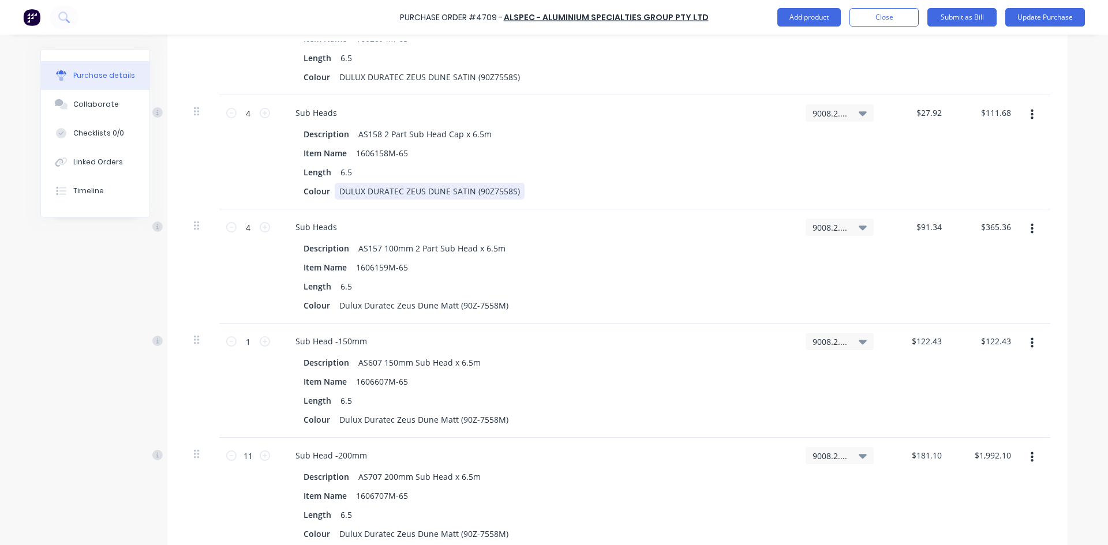
scroll to position [4278, 0]
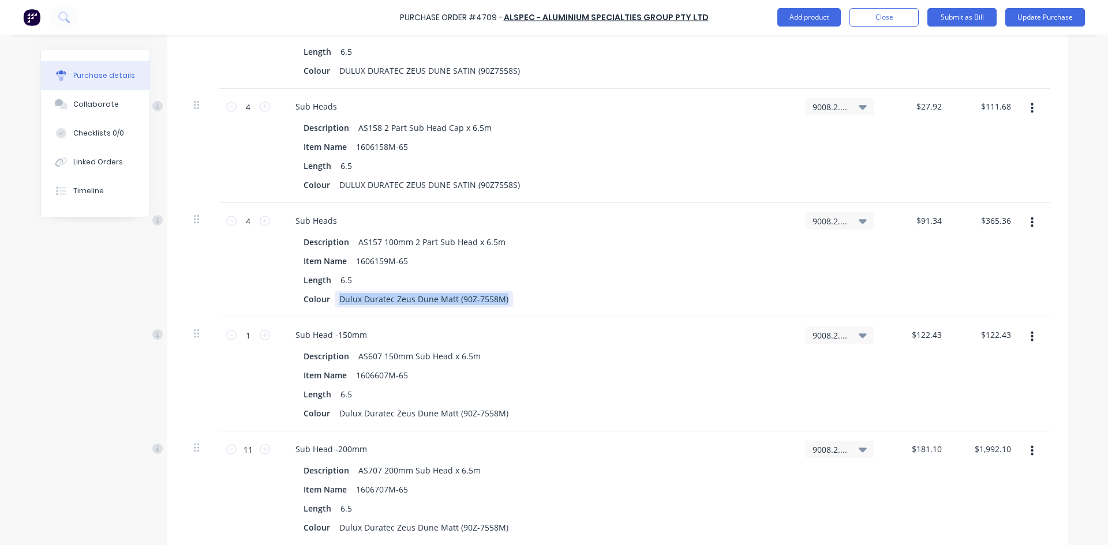
drag, startPoint x: 500, startPoint y: 298, endPoint x: 336, endPoint y: 301, distance: 163.9
click at [336, 301] on div "Dulux Duratec Zeus Dune Matt (90Z-7558M)" at bounding box center [424, 299] width 178 height 17
click at [337, 304] on div "Dulux Duratec Zeus Dune Matt (90Z-7558M)" at bounding box center [424, 299] width 178 height 17
drag, startPoint x: 502, startPoint y: 299, endPoint x: 333, endPoint y: 298, distance: 169.0
click at [335, 298] on div "Dulux Duratec Zeus Dune Matt (90Z-7558M)" at bounding box center [424, 299] width 178 height 17
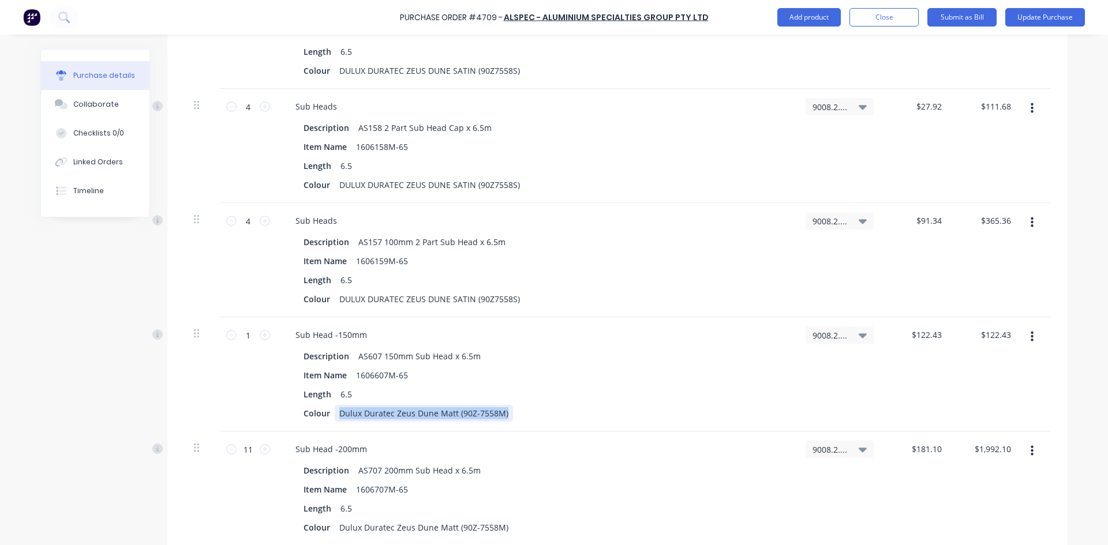
drag, startPoint x: 496, startPoint y: 413, endPoint x: 331, endPoint y: 413, distance: 165.6
click at [335, 413] on div "Dulux Duratec Zeus Dune Matt (90Z-7558M)" at bounding box center [424, 413] width 178 height 17
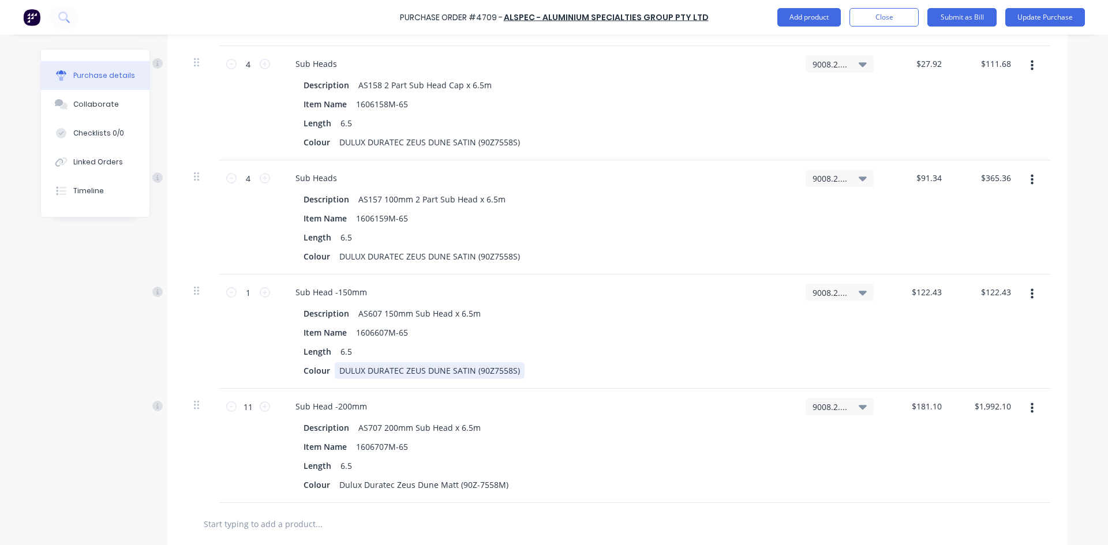
scroll to position [4451, 0]
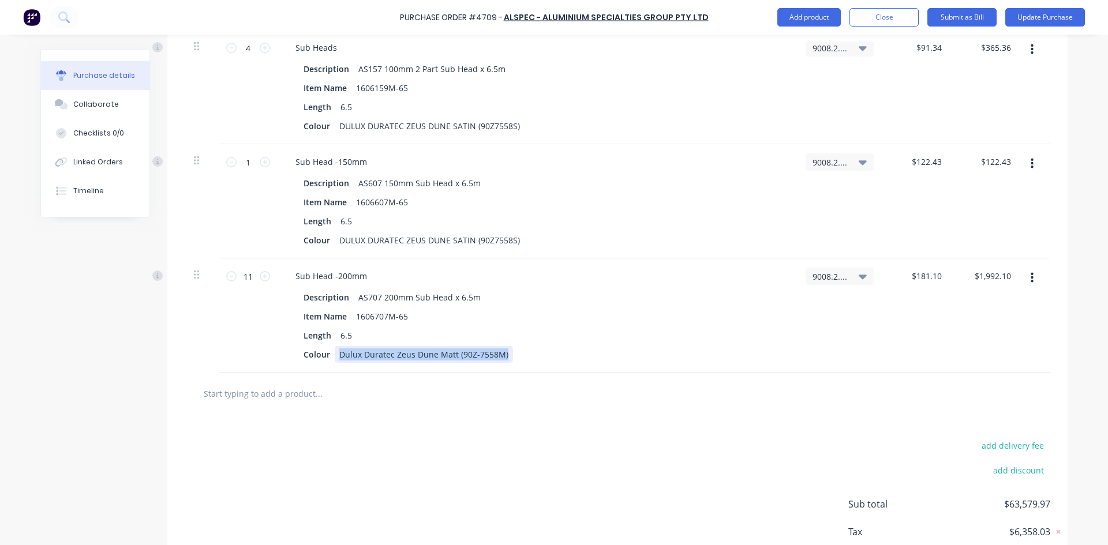
drag, startPoint x: 499, startPoint y: 355, endPoint x: 333, endPoint y: 354, distance: 165.6
click at [335, 354] on div "Dulux Duratec Zeus Dune Matt (90Z-7558M)" at bounding box center [424, 354] width 178 height 17
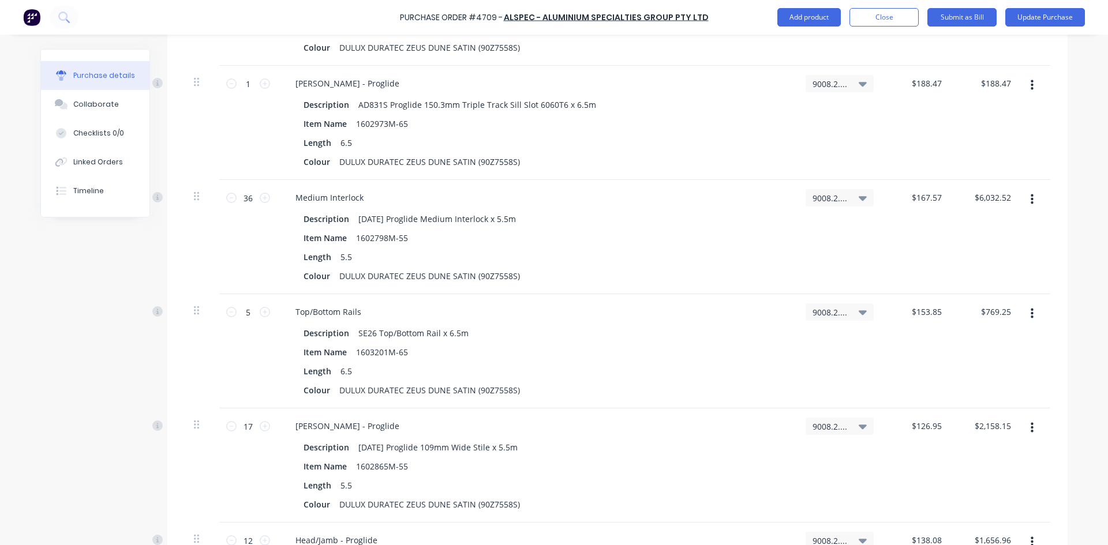
scroll to position [3355, 0]
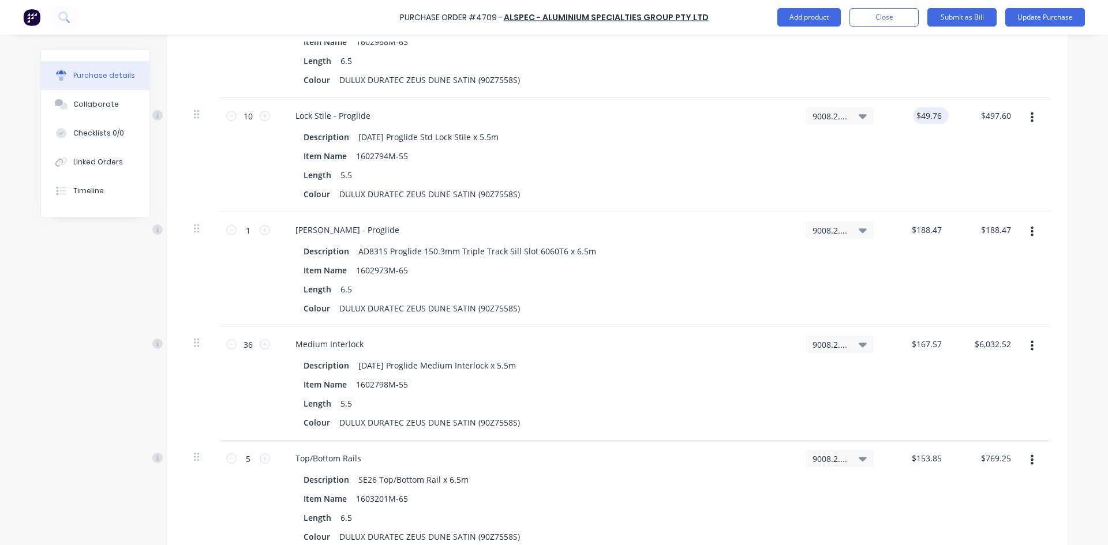
click at [940, 118] on div "$49.76 $49.76" at bounding box center [931, 115] width 36 height 17
click at [939, 118] on input "49.76" at bounding box center [930, 115] width 27 height 17
type input "4"
type input "79.46"
click at [890, 17] on button "Close" at bounding box center [883, 17] width 69 height 18
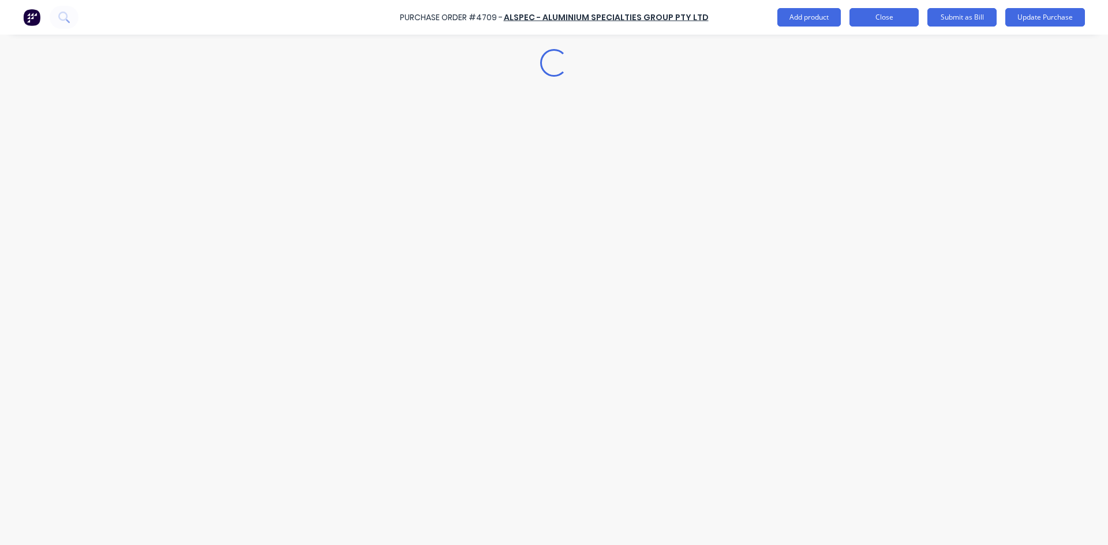
scroll to position [0, 0]
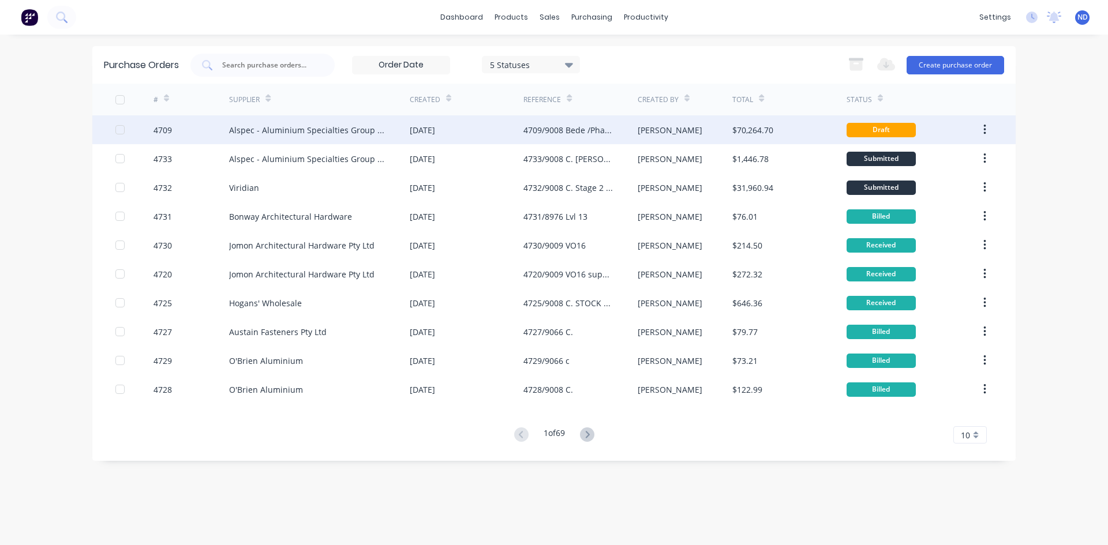
click at [549, 131] on div "4709/9008 Bede /Phase 2" at bounding box center [568, 130] width 91 height 12
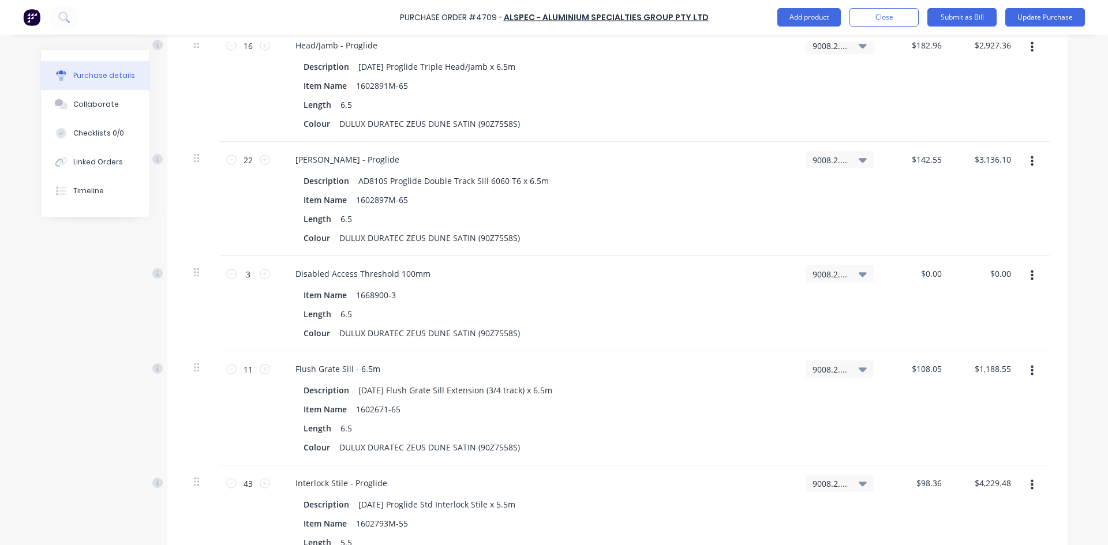
scroll to position [2887, 0]
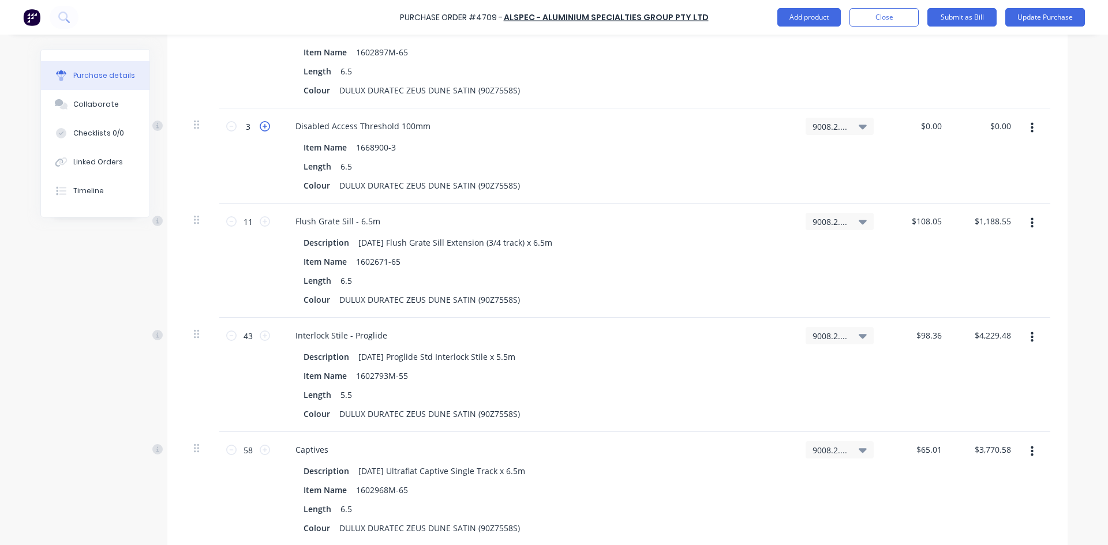
click at [261, 126] on icon at bounding box center [265, 126] width 10 height 10
type input "6"
click at [939, 125] on input "0.00" at bounding box center [933, 126] width 22 height 17
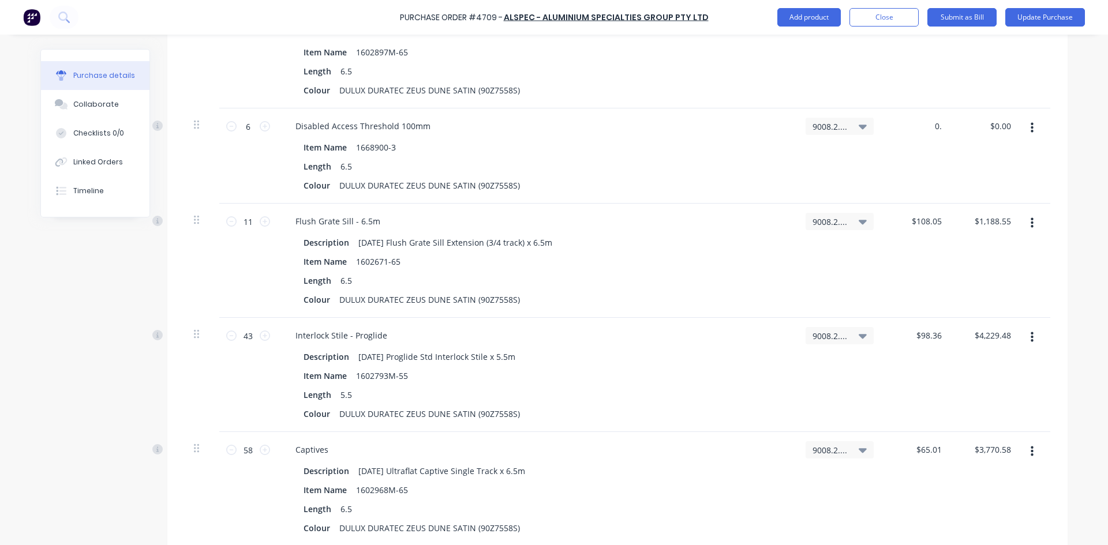
type input "0"
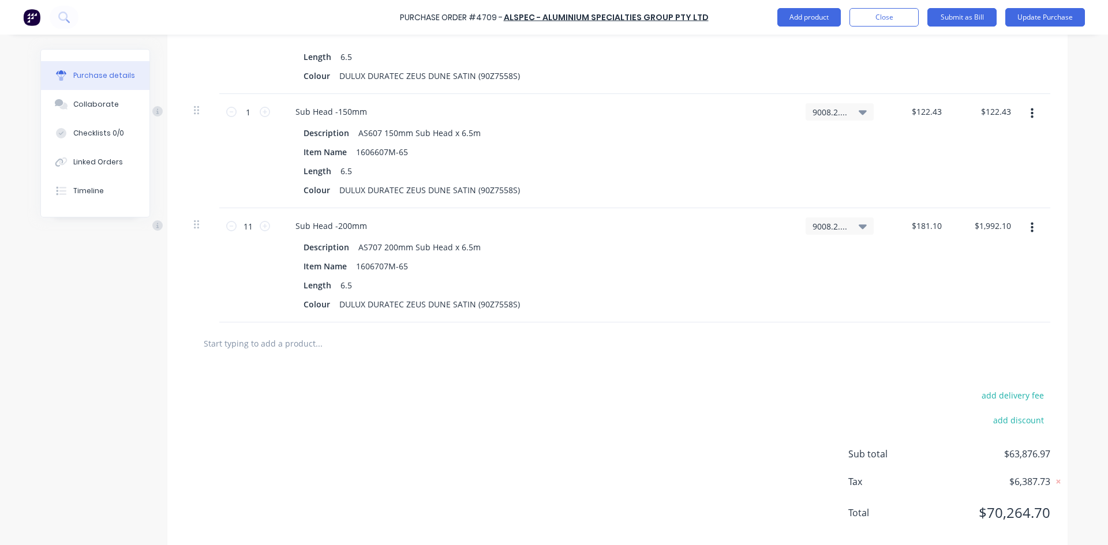
scroll to position [4503, 0]
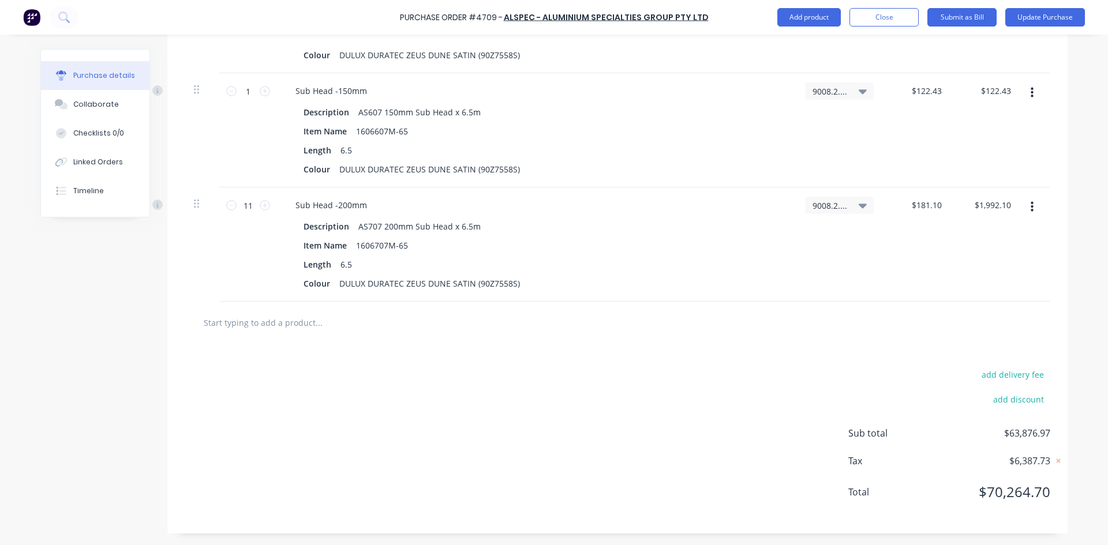
type input "$34.65"
type input "$207.90"
click at [605, 399] on div "add delivery fee add discount Sub total $63,876.97 Tax $6,387.73 Total $70,264.…" at bounding box center [617, 439] width 900 height 190
click at [282, 322] on input "text" at bounding box center [318, 322] width 231 height 23
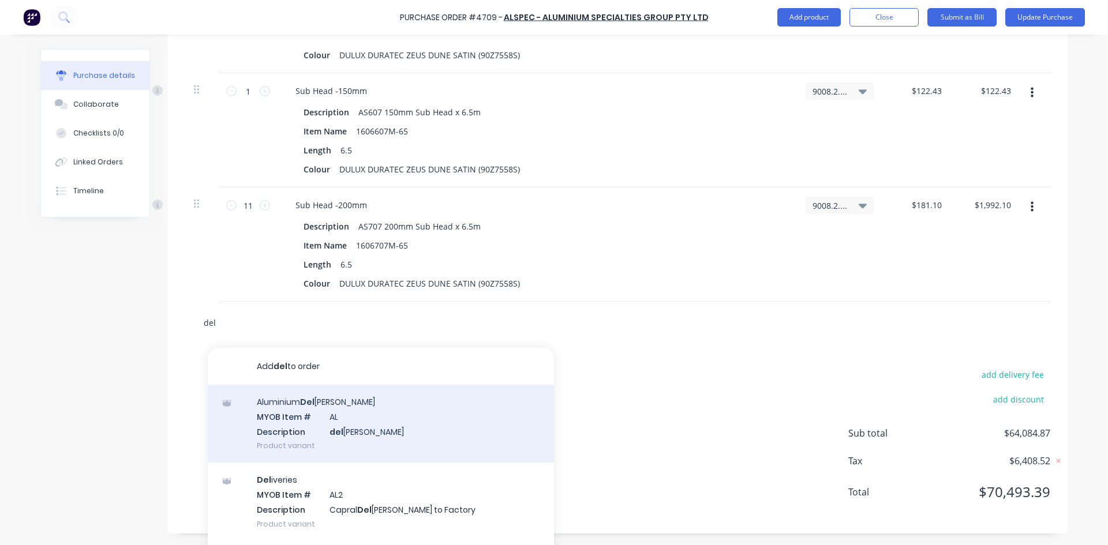
type input "del"
click at [385, 426] on div "Aluminium Del [PERSON_NAME] MYOB Item # AL Description del [PERSON_NAME] Produc…" at bounding box center [381, 424] width 346 height 78
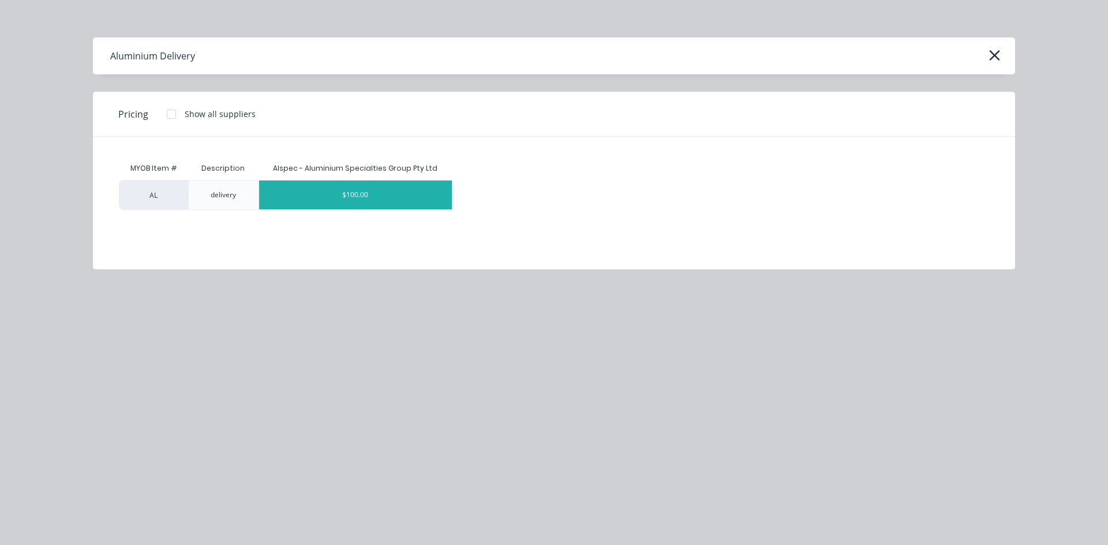
click at [352, 193] on div "$100.00" at bounding box center [355, 195] width 193 height 29
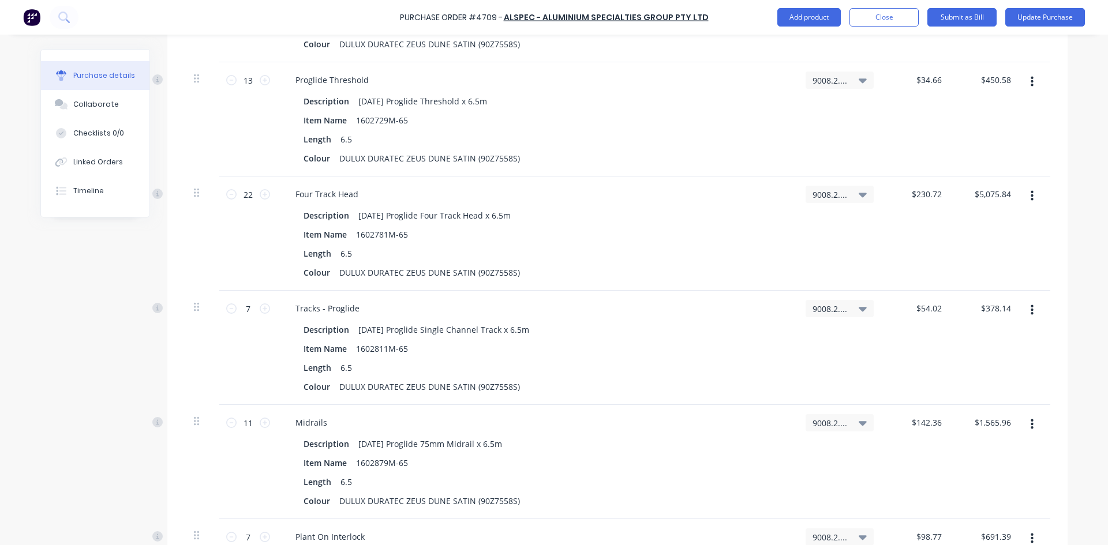
scroll to position [1848, 0]
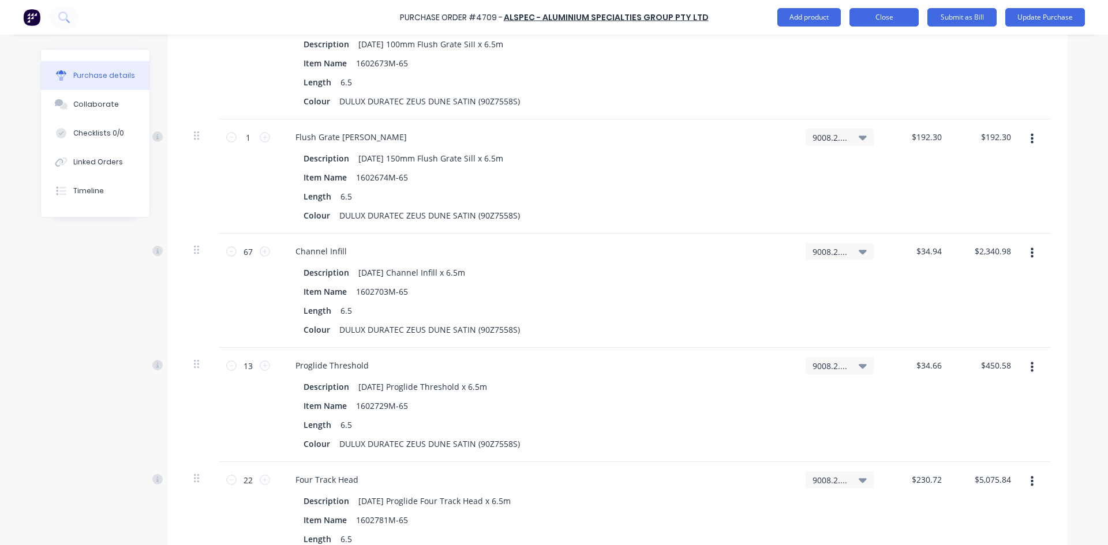
click at [892, 18] on button "Close" at bounding box center [883, 17] width 69 height 18
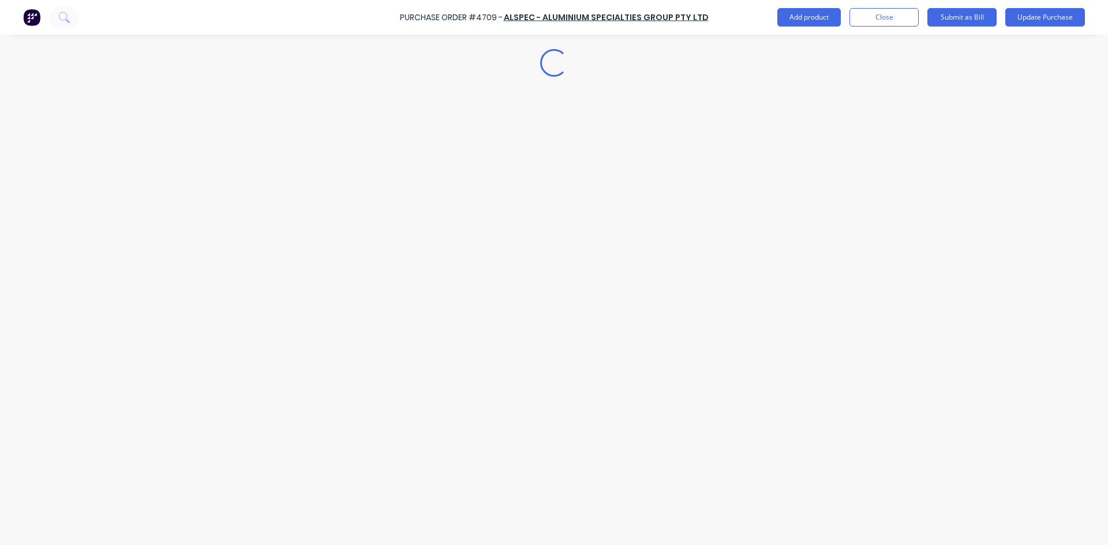
scroll to position [0, 0]
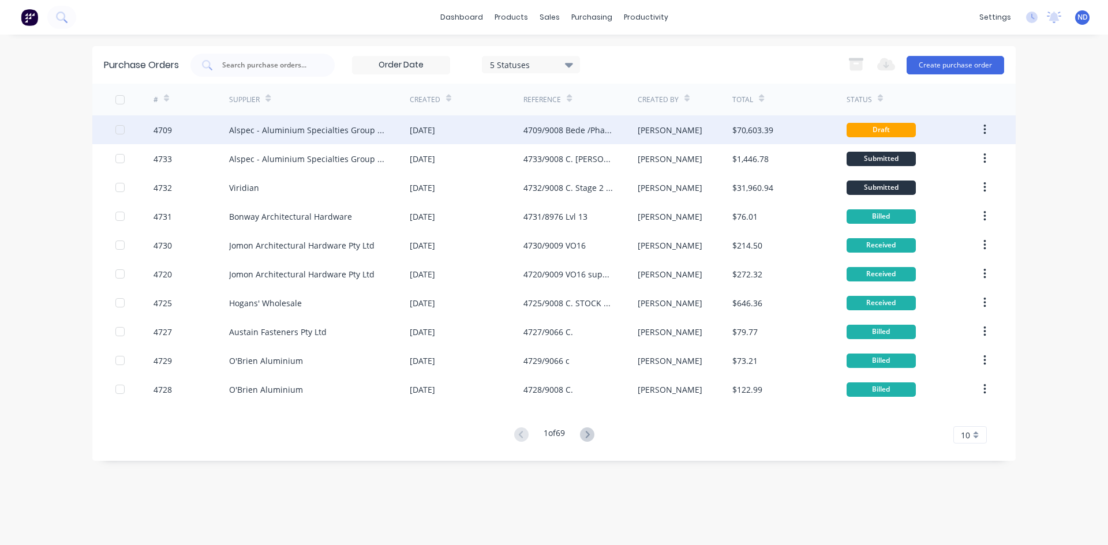
click at [590, 125] on div "4709/9008 Bede /Phase 2" at bounding box center [568, 130] width 91 height 12
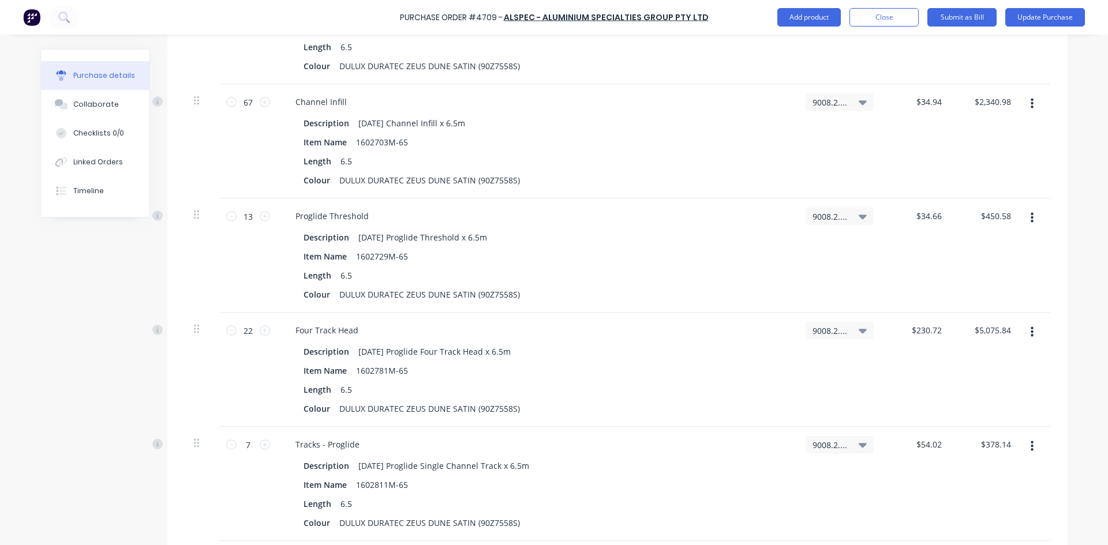
scroll to position [1673, 0]
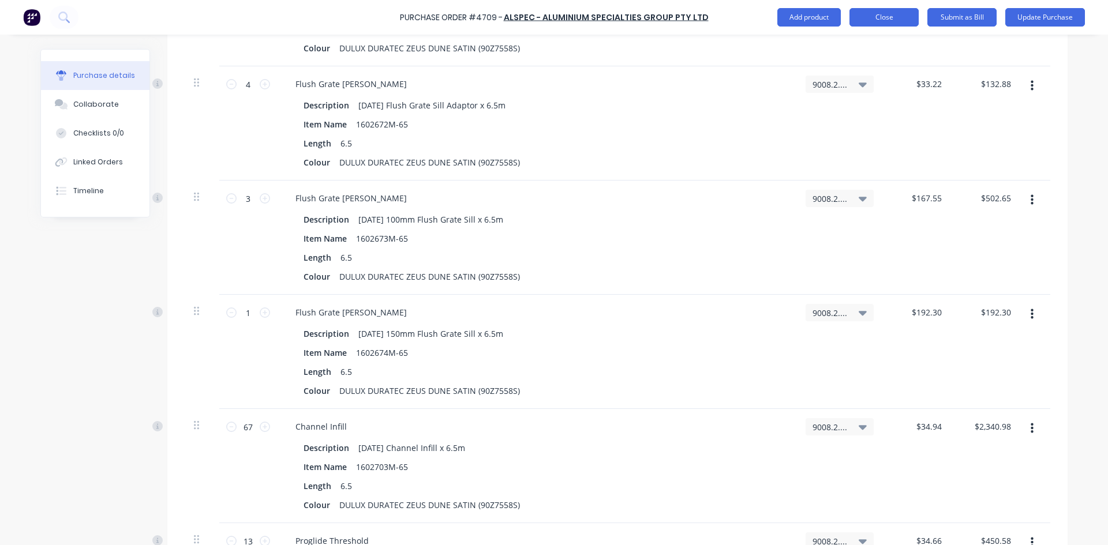
click at [886, 19] on button "Close" at bounding box center [883, 17] width 69 height 18
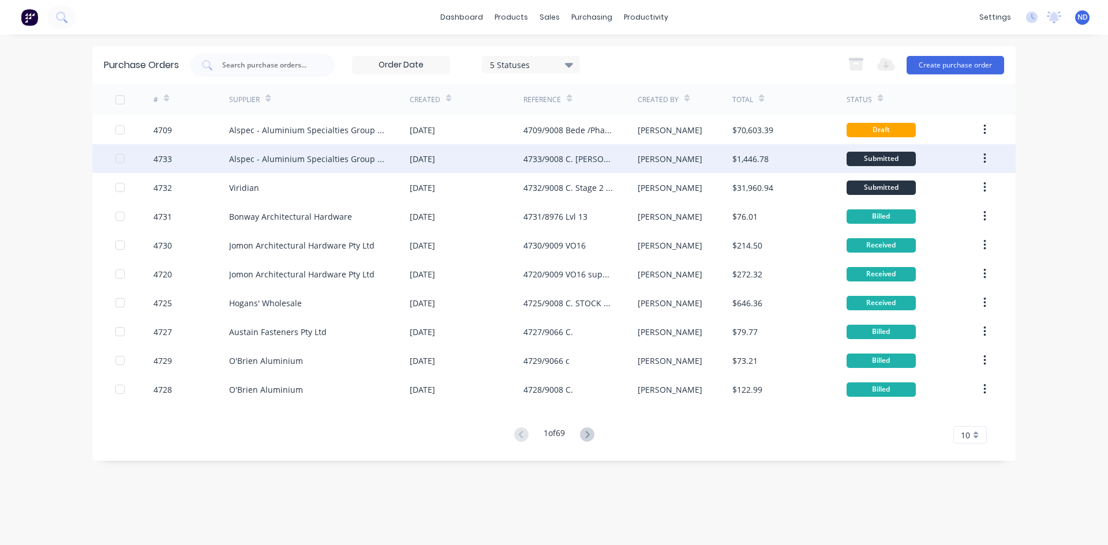
click at [571, 159] on div "4733/9008 C. [PERSON_NAME] Stage 2 Phase 2" at bounding box center [568, 159] width 91 height 12
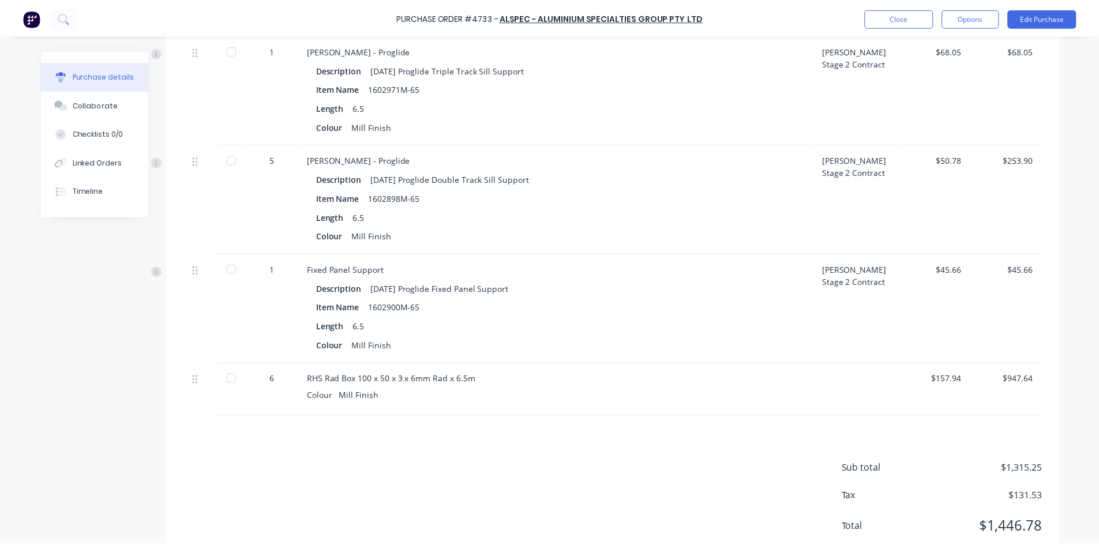
scroll to position [346, 0]
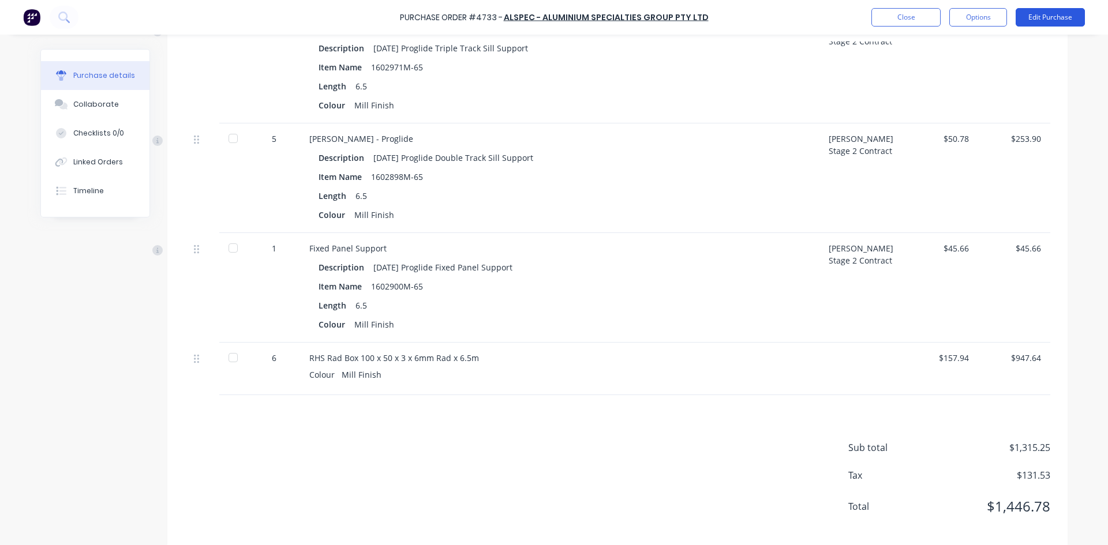
click at [1035, 20] on button "Edit Purchase" at bounding box center [1049, 17] width 69 height 18
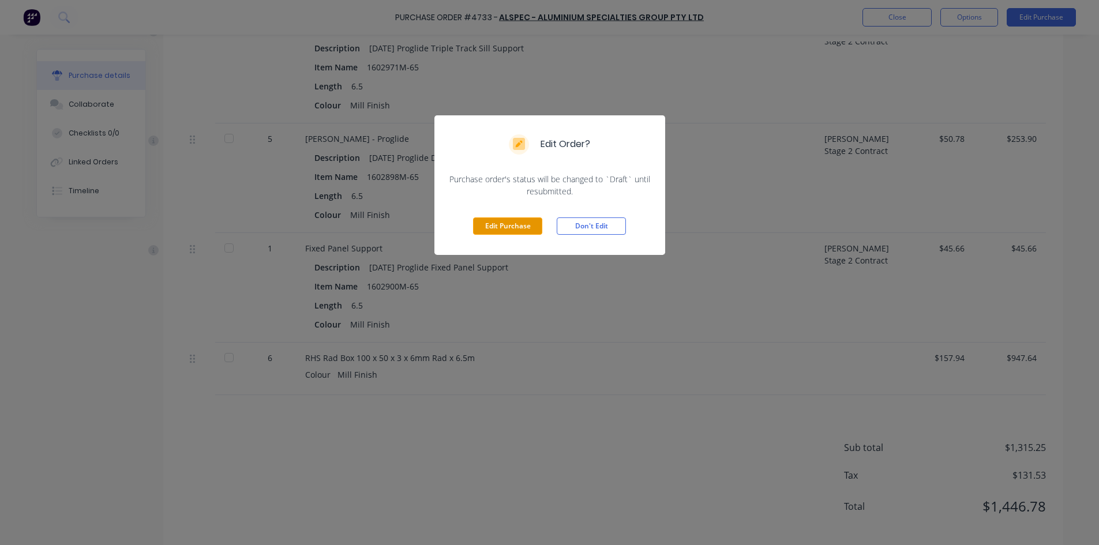
click at [529, 222] on button "Edit Purchase" at bounding box center [507, 225] width 69 height 17
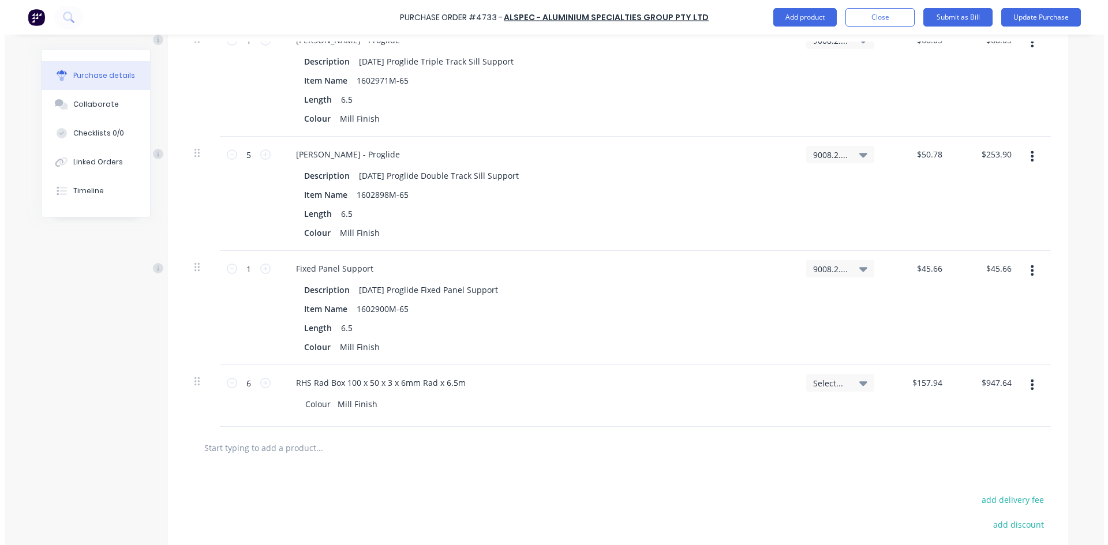
scroll to position [355, 0]
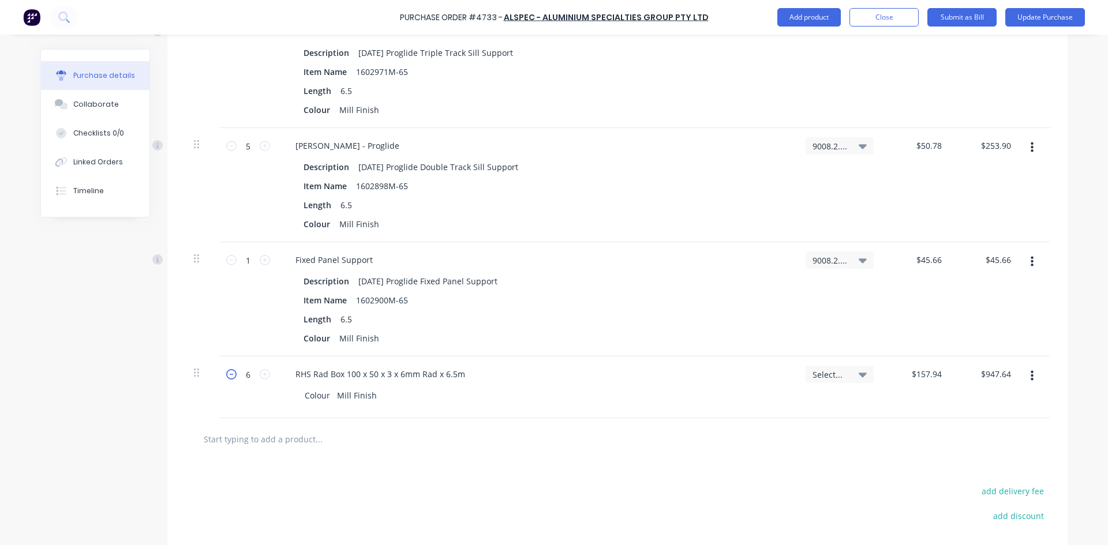
click at [227, 374] on icon at bounding box center [231, 374] width 10 height 10
type input "5"
type input "$789.70"
click at [227, 374] on icon at bounding box center [231, 374] width 10 height 10
type input "4"
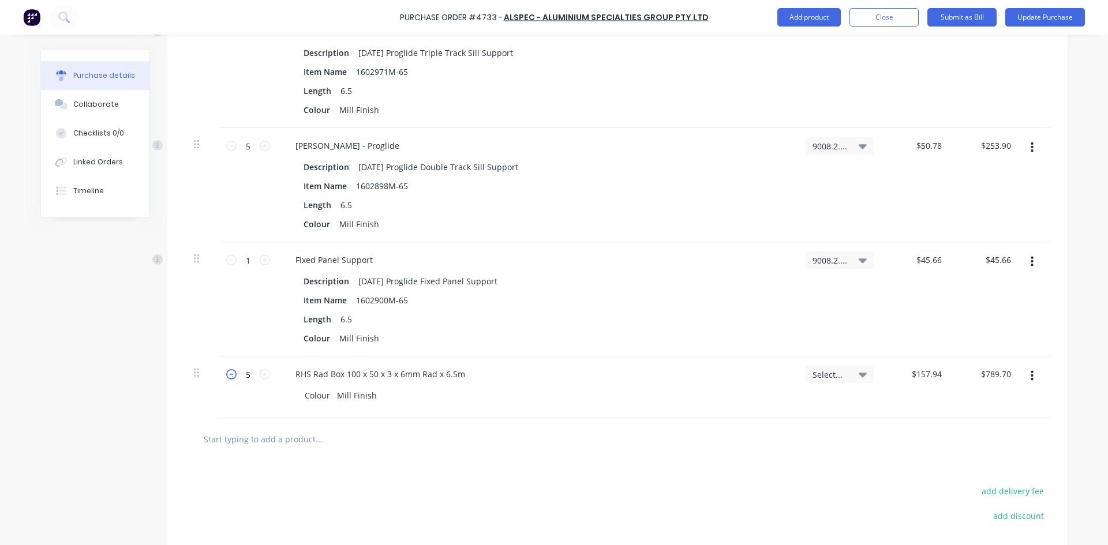
type input "$631.76"
click at [227, 374] on icon at bounding box center [231, 374] width 10 height 10
type input "3"
type input "$473.82"
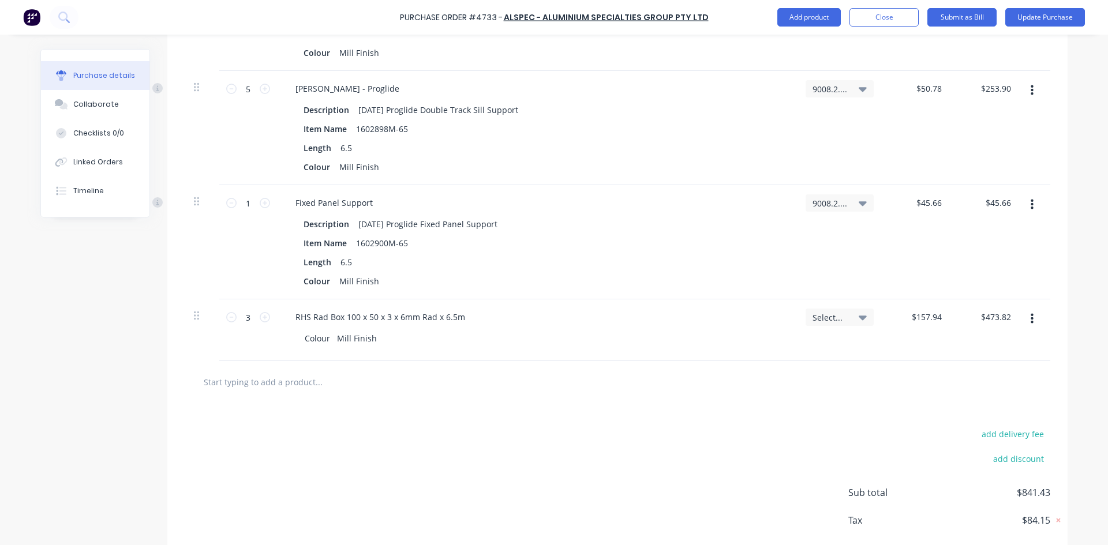
scroll to position [412, 0]
click at [329, 376] on input "text" at bounding box center [318, 381] width 231 height 23
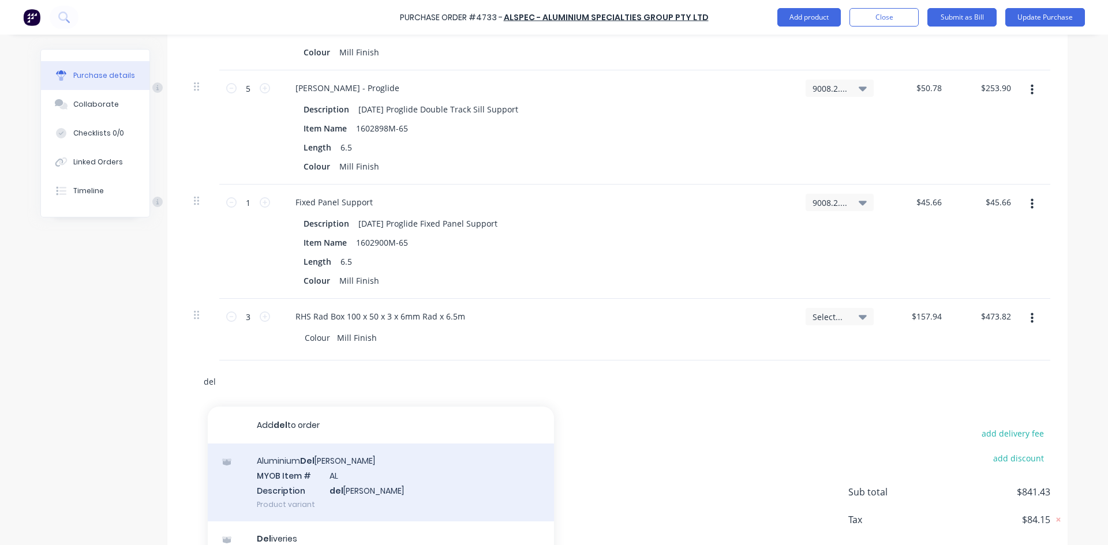
type input "del"
click at [369, 490] on div "Aluminium Del [PERSON_NAME] MYOB Item # AL Description del [PERSON_NAME] Produc…" at bounding box center [381, 483] width 346 height 78
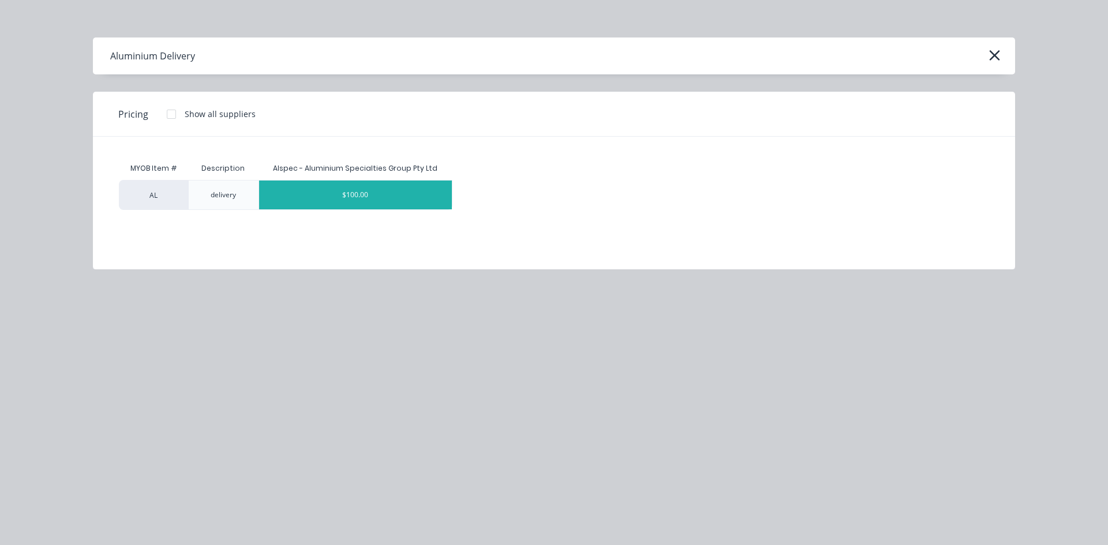
click at [352, 200] on div "$100.00" at bounding box center [355, 195] width 193 height 29
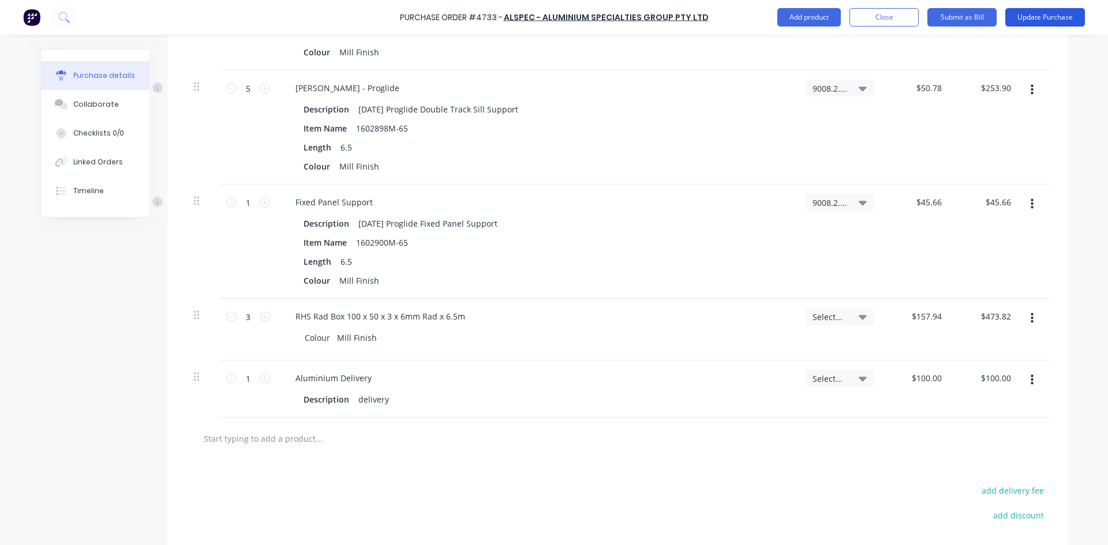
click at [1027, 18] on button "Update Purchase" at bounding box center [1045, 17] width 80 height 18
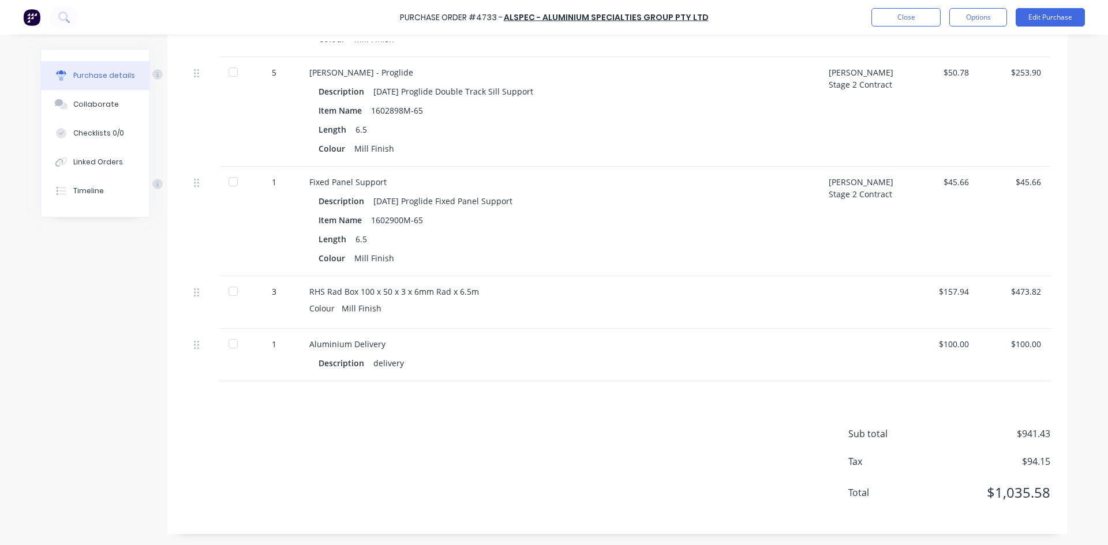
scroll to position [413, 0]
click at [1037, 14] on button "Edit Purchase" at bounding box center [1049, 17] width 69 height 18
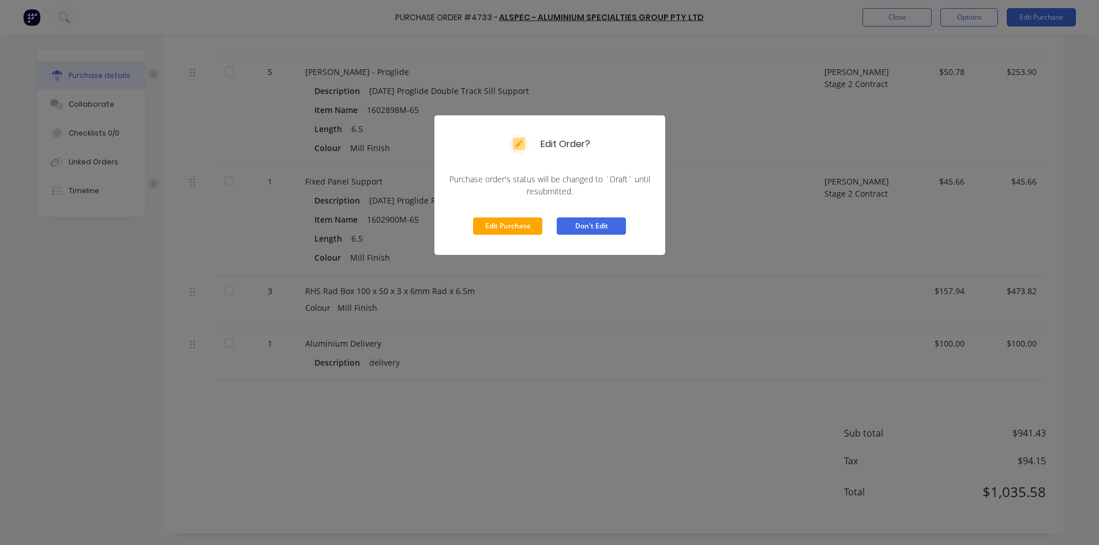
click at [599, 223] on button "Don't Edit" at bounding box center [591, 225] width 69 height 17
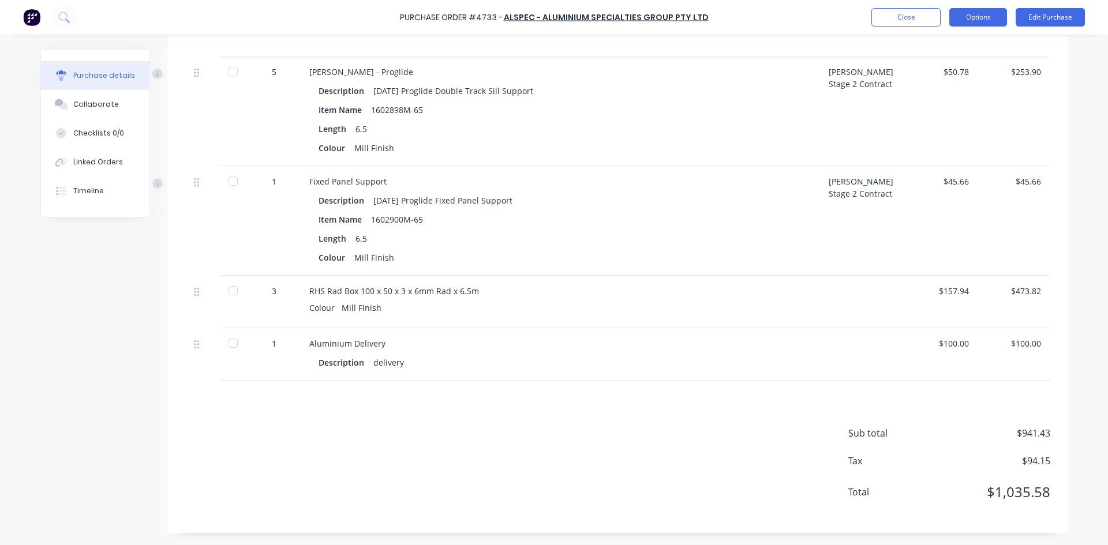
click at [974, 22] on button "Options" at bounding box center [978, 17] width 58 height 18
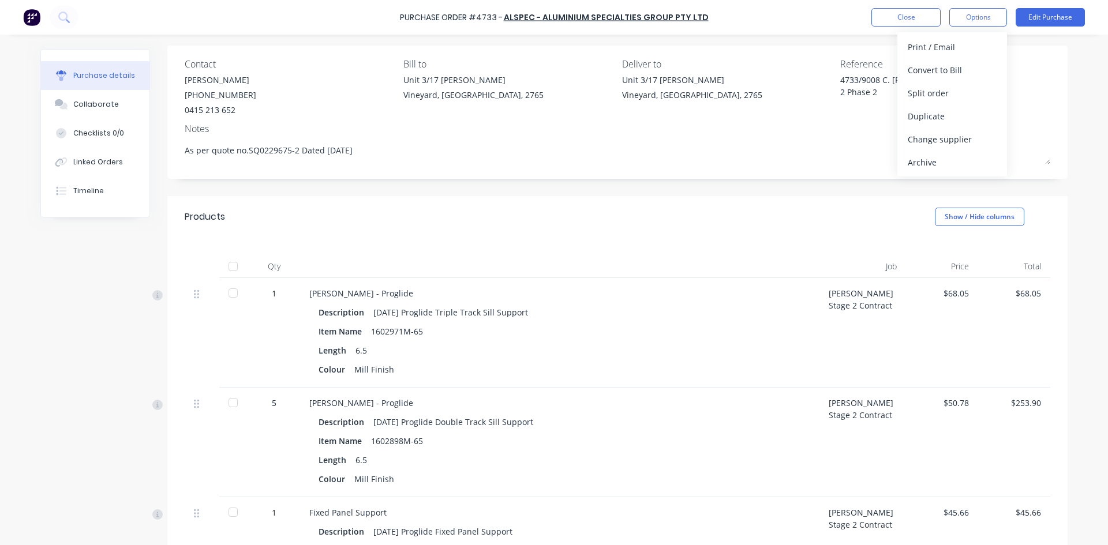
scroll to position [0, 0]
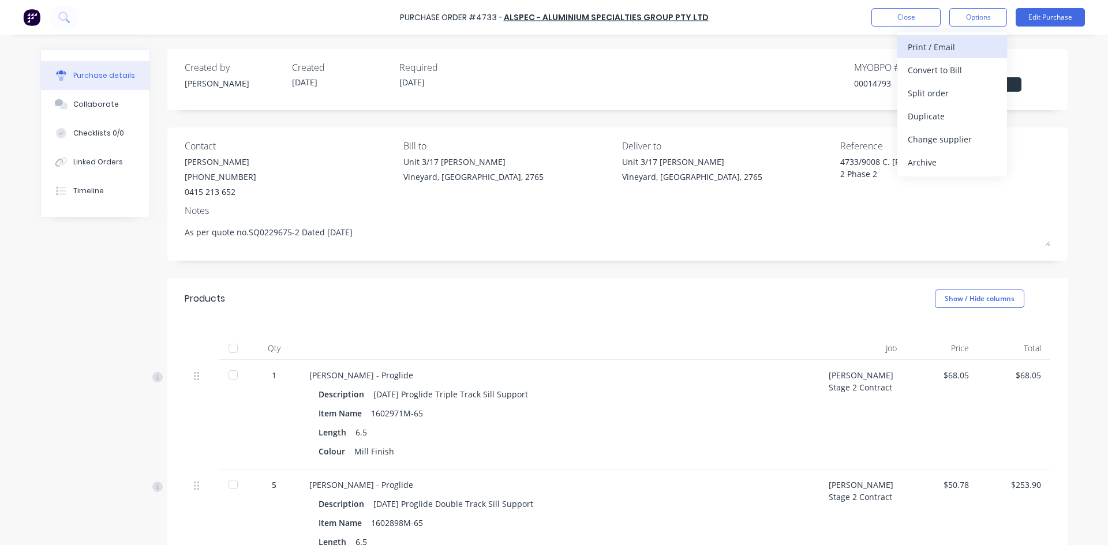
click at [940, 51] on div "Print / Email" at bounding box center [951, 47] width 89 height 17
click at [930, 67] on div "With pricing" at bounding box center [951, 70] width 89 height 17
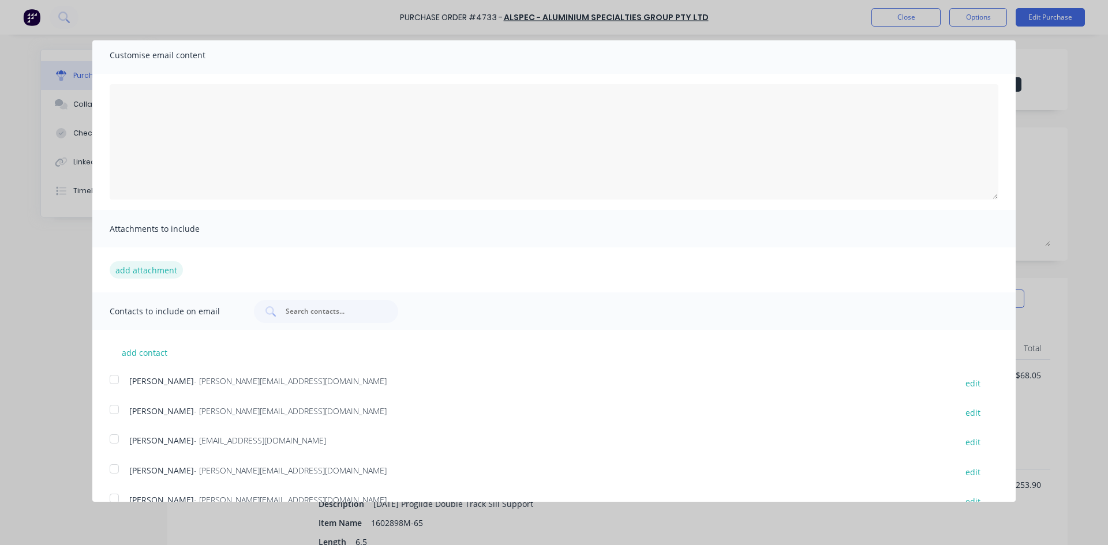
scroll to position [122, 0]
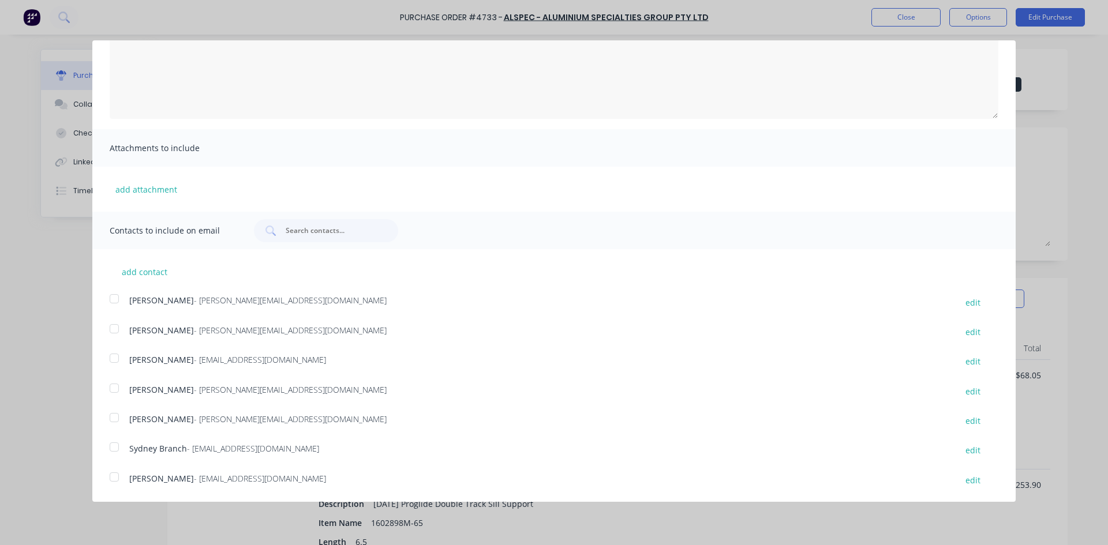
click at [117, 361] on div at bounding box center [114, 358] width 23 height 23
click at [117, 447] on div at bounding box center [114, 447] width 23 height 23
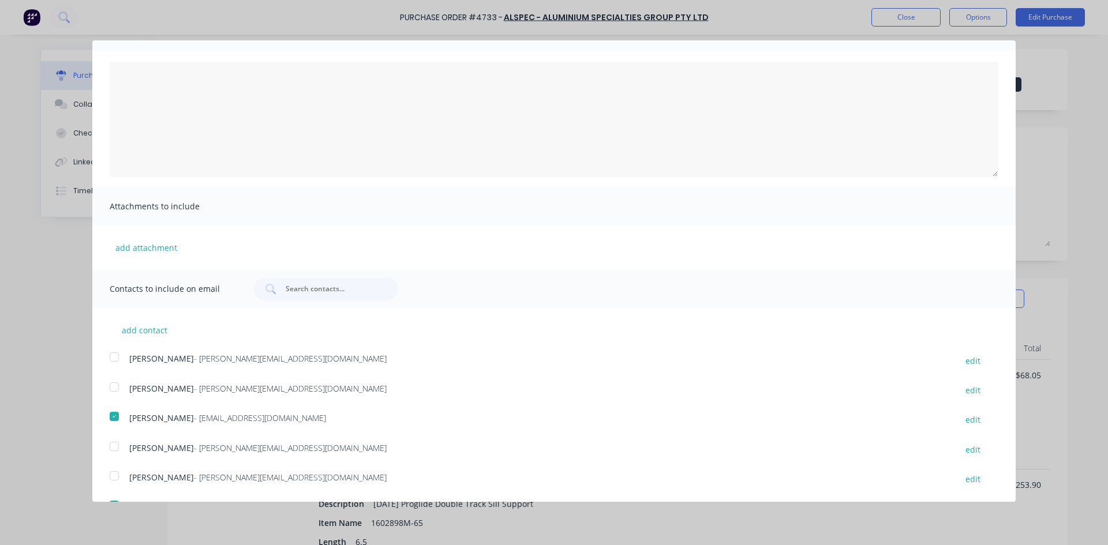
scroll to position [0, 0]
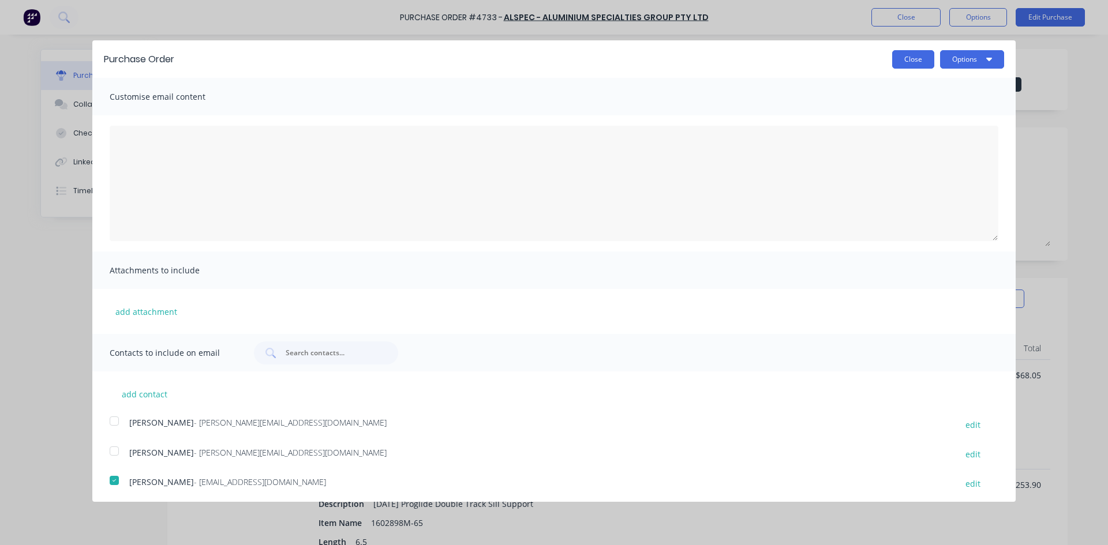
click at [906, 61] on button "Close" at bounding box center [913, 59] width 42 height 18
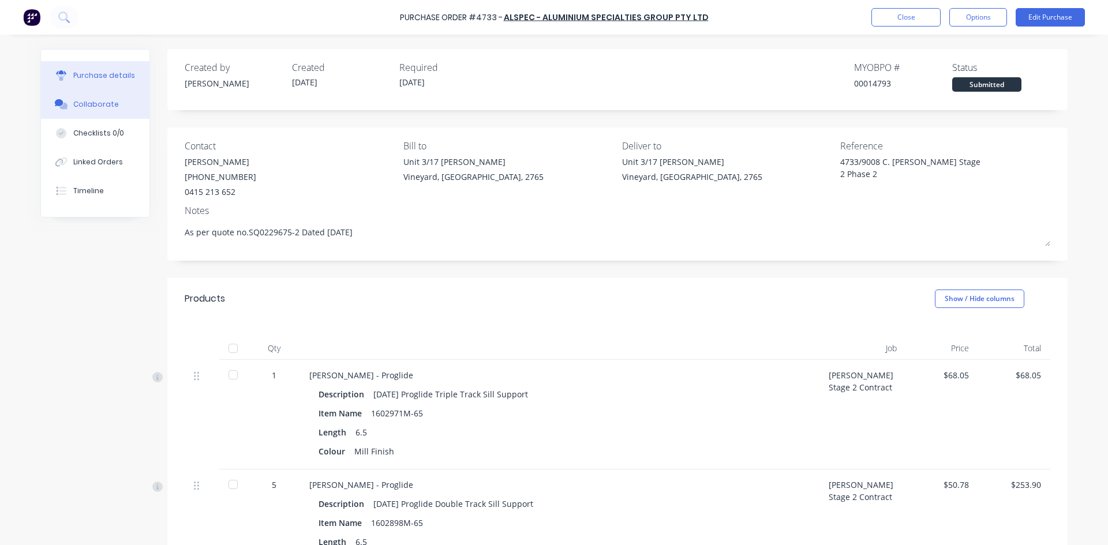
click at [93, 104] on div "Collaborate" at bounding box center [96, 104] width 46 height 10
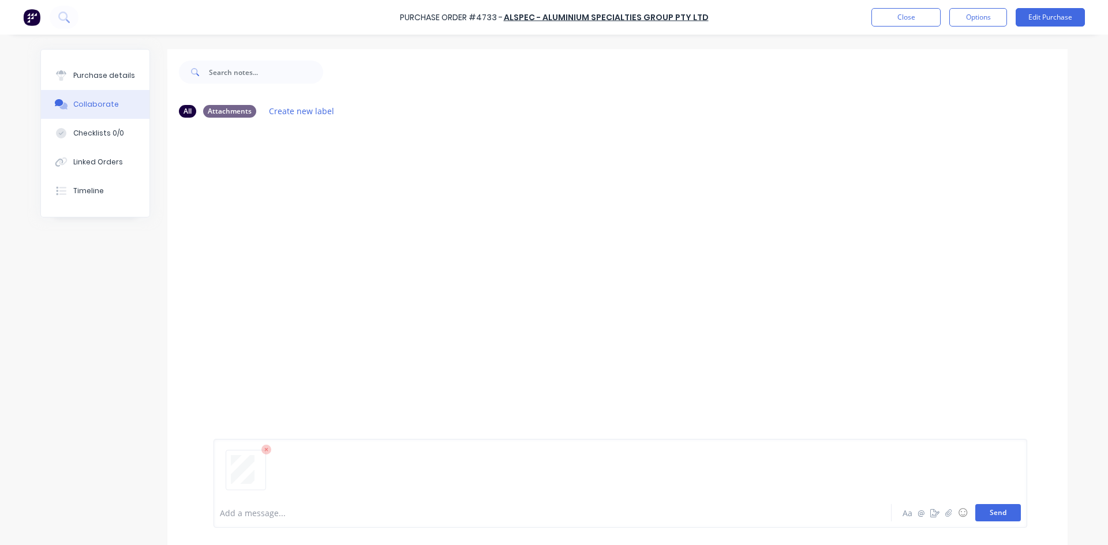
click at [1007, 520] on button "Send" at bounding box center [998, 512] width 46 height 17
click at [94, 70] on button "Purchase details" at bounding box center [95, 75] width 108 height 29
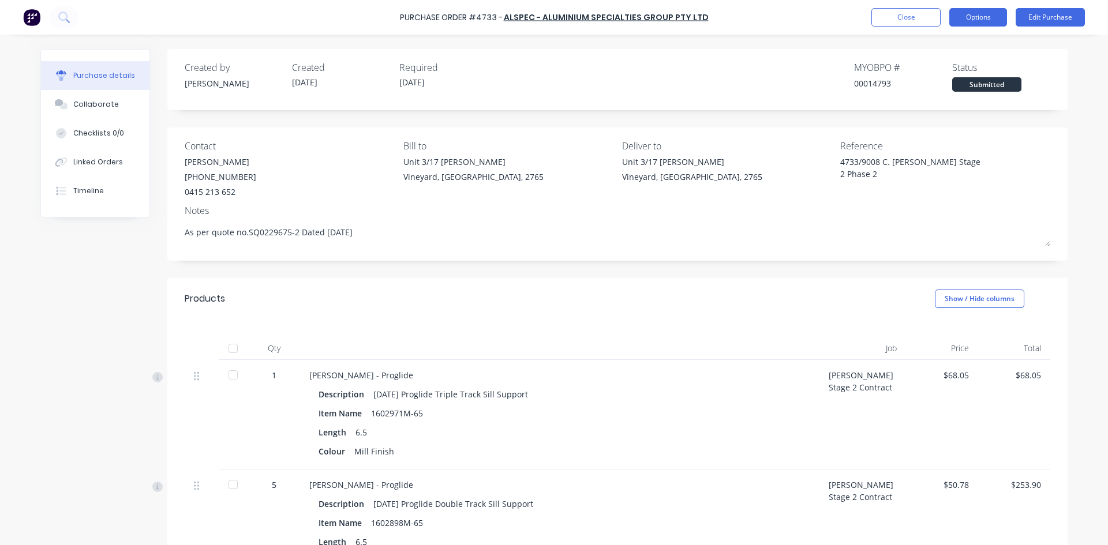
click at [993, 18] on button "Options" at bounding box center [978, 17] width 58 height 18
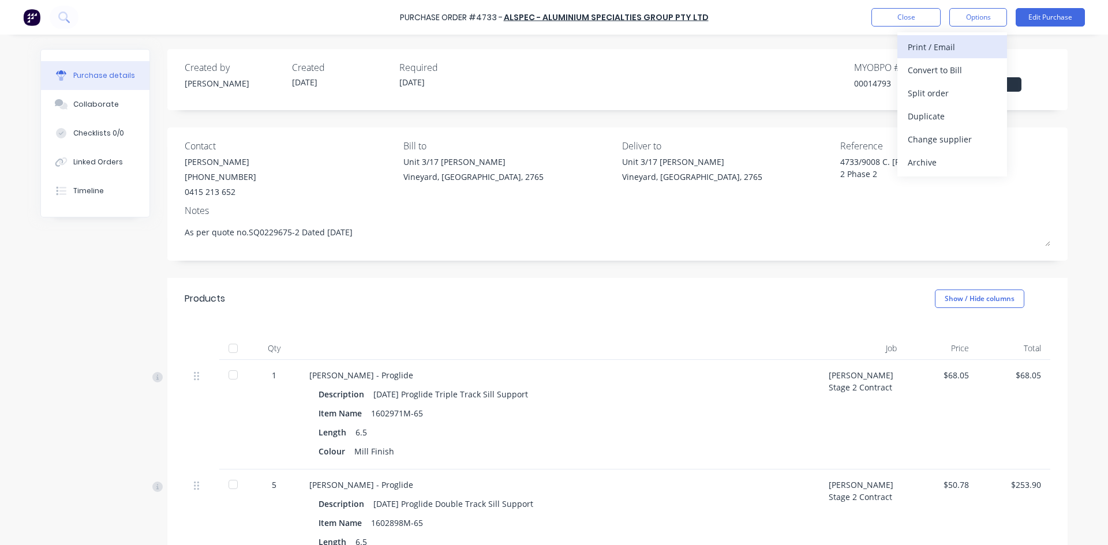
click at [950, 57] on button "Print / Email" at bounding box center [952, 46] width 110 height 23
click at [946, 74] on div "With pricing" at bounding box center [951, 70] width 89 height 17
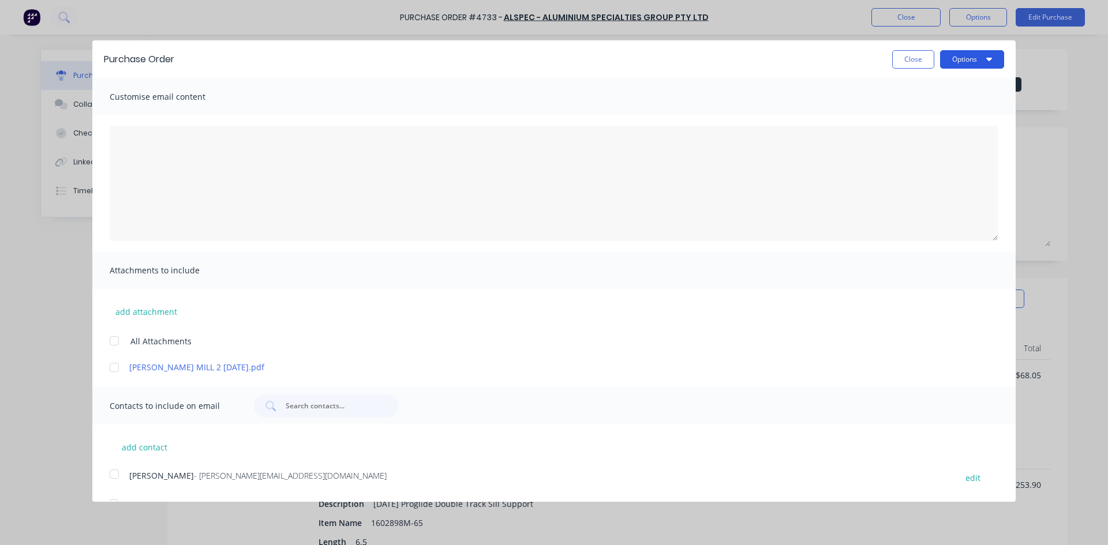
click at [986, 62] on icon "button" at bounding box center [989, 58] width 6 height 9
click at [948, 96] on div "Print" at bounding box center [949, 88] width 89 height 17
click at [114, 337] on div at bounding box center [114, 340] width 23 height 23
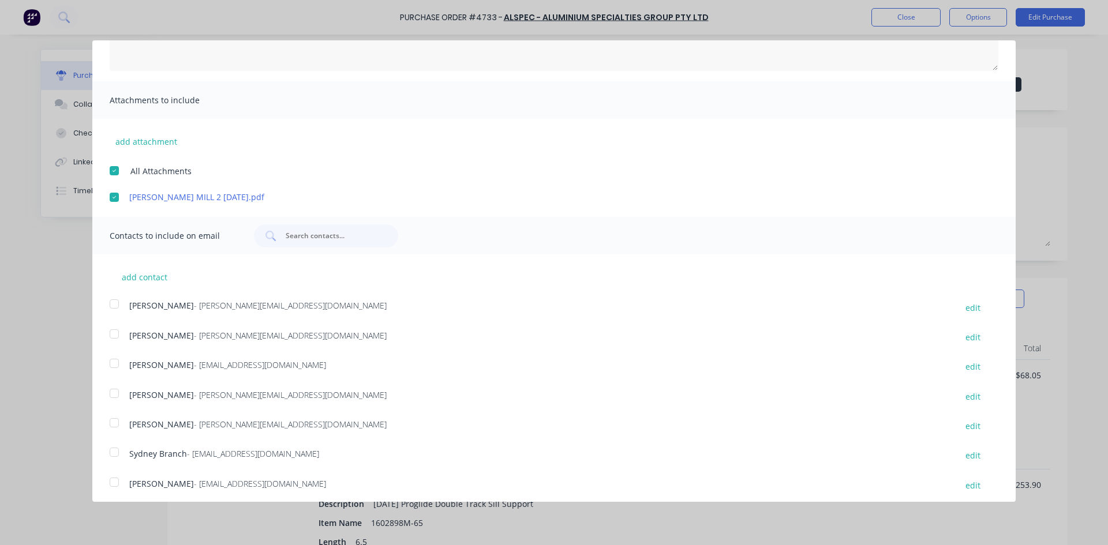
scroll to position [175, 0]
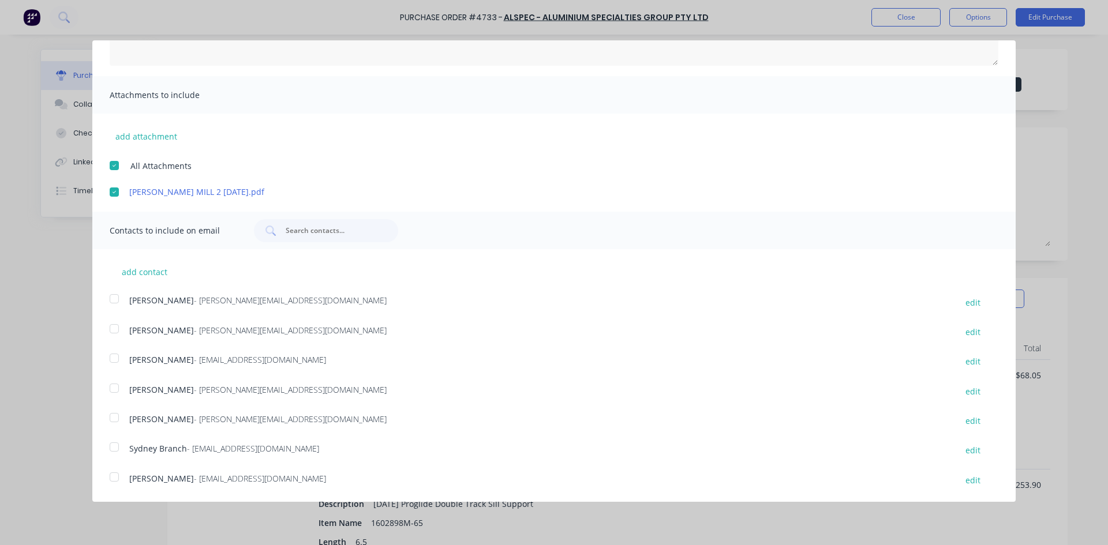
click at [118, 361] on div at bounding box center [114, 358] width 23 height 23
click at [117, 451] on div at bounding box center [114, 447] width 23 height 23
click at [143, 269] on button "add contact" at bounding box center [144, 271] width 69 height 17
select select "AU"
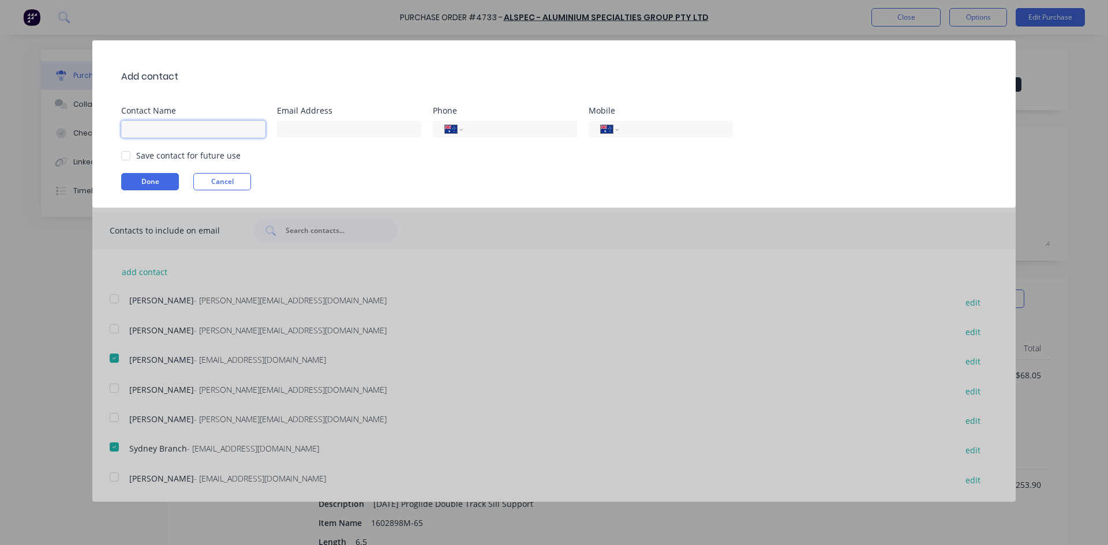
click at [145, 130] on input at bounding box center [193, 129] width 144 height 17
type input "[PERSON_NAME]"
click at [306, 129] on input at bounding box center [349, 129] width 144 height 17
type input "[EMAIL_ADDRESS][DOMAIN_NAME]"
click at [126, 157] on div at bounding box center [125, 155] width 23 height 23
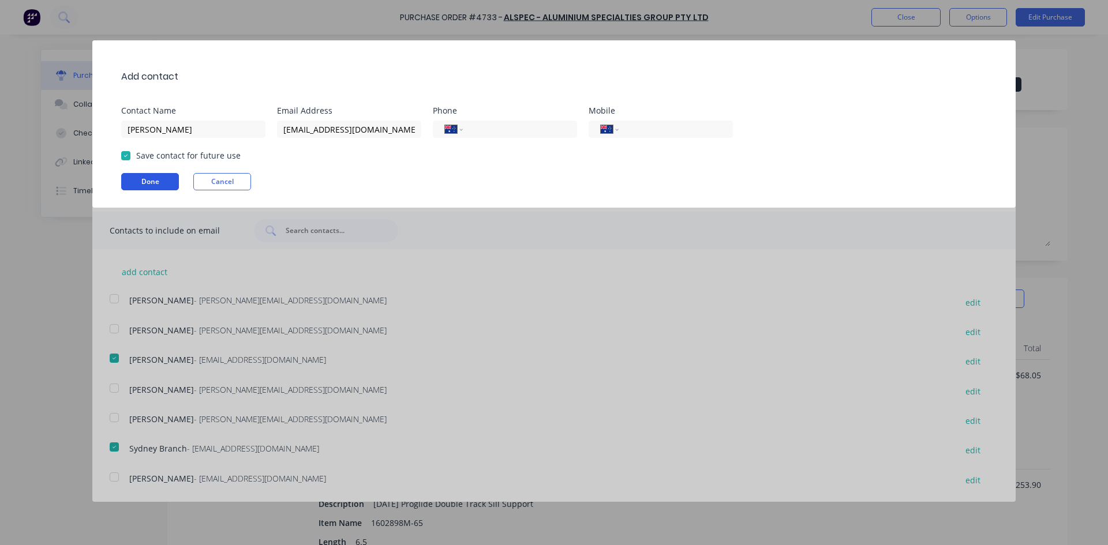
click at [154, 182] on button "Done" at bounding box center [150, 181] width 58 height 17
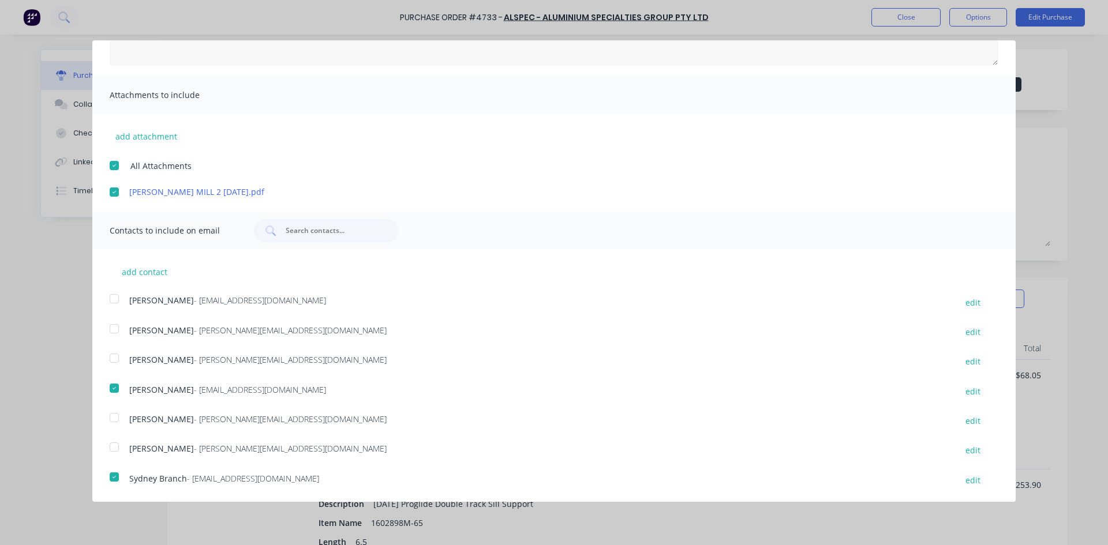
click at [110, 301] on div at bounding box center [114, 298] width 23 height 23
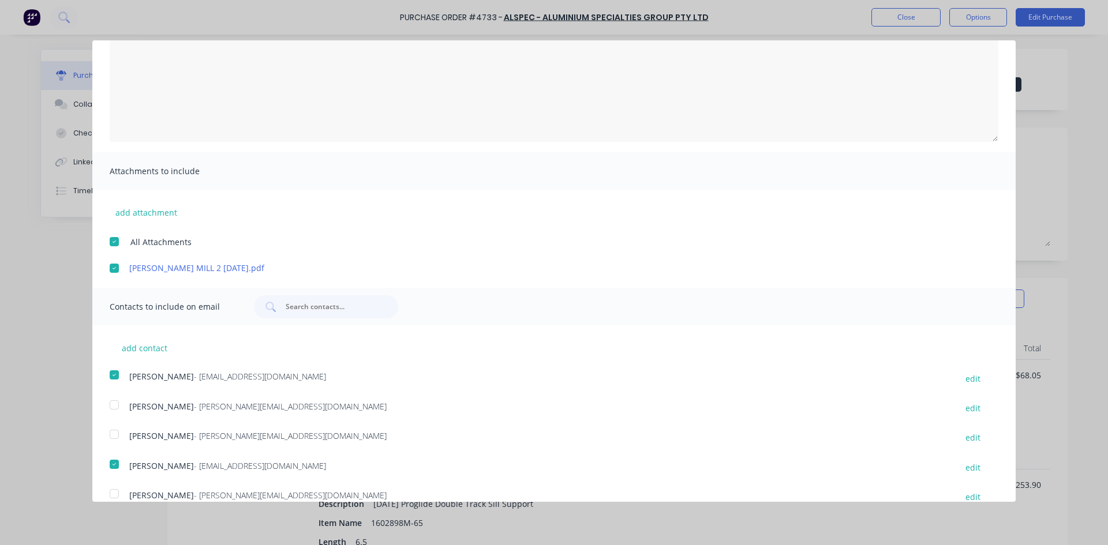
scroll to position [0, 0]
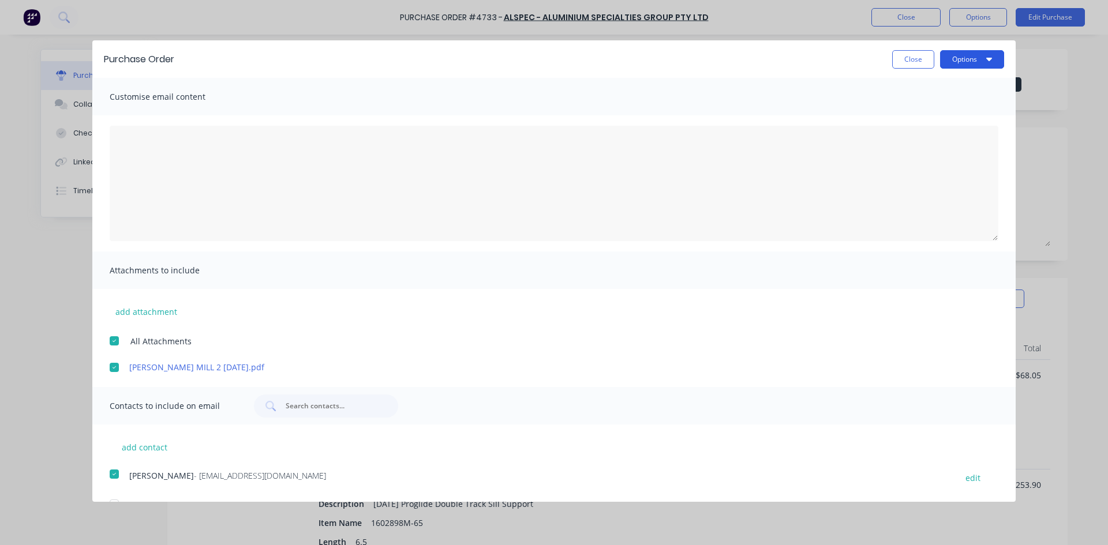
click at [984, 58] on button "Options" at bounding box center [972, 59] width 64 height 18
click at [946, 112] on div "Email" at bounding box center [949, 111] width 89 height 17
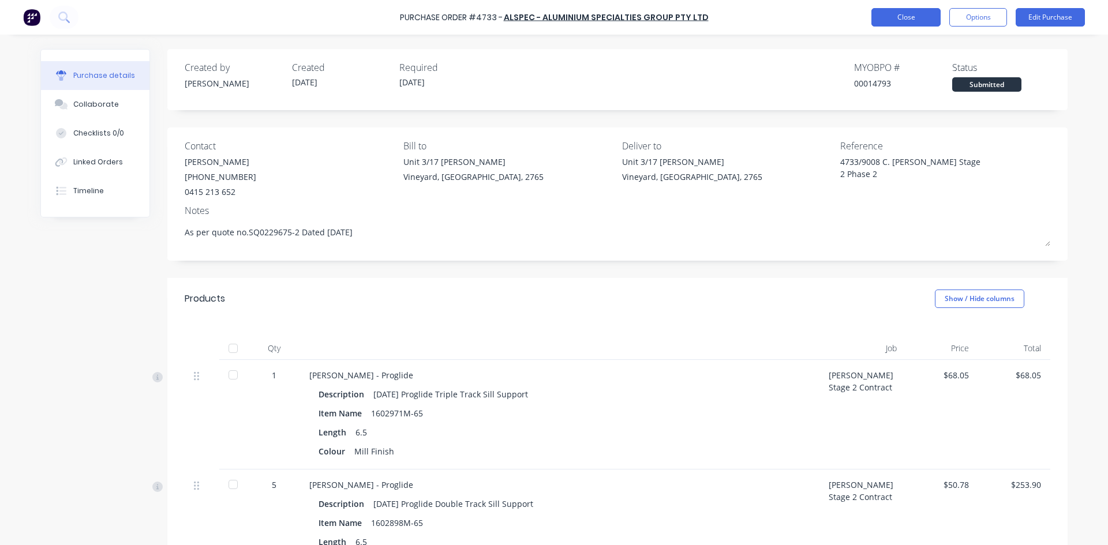
click at [911, 21] on button "Close" at bounding box center [905, 17] width 69 height 18
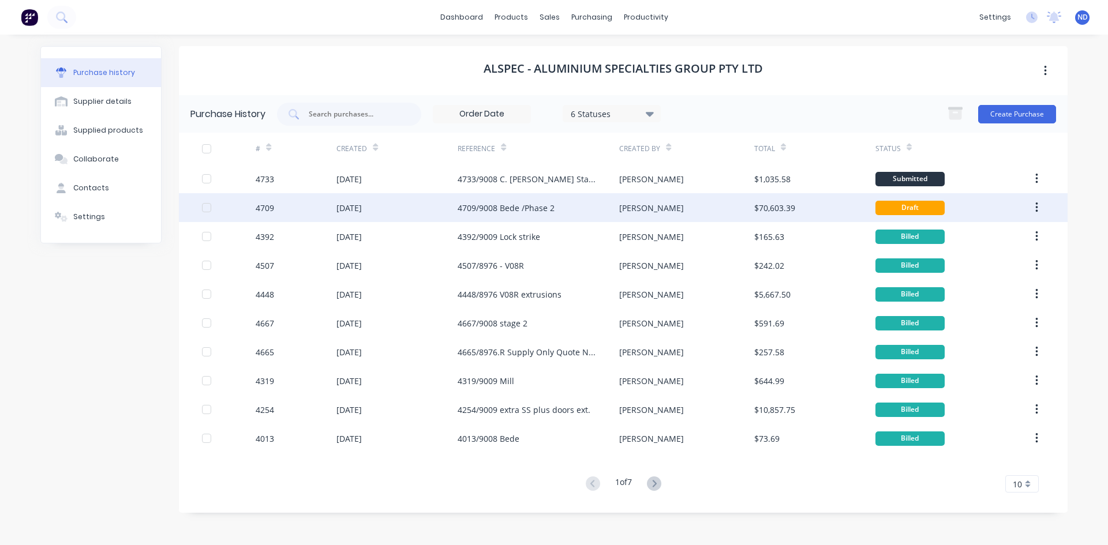
click at [532, 217] on div "4709/9008 Bede /Phase 2" at bounding box center [538, 207] width 162 height 29
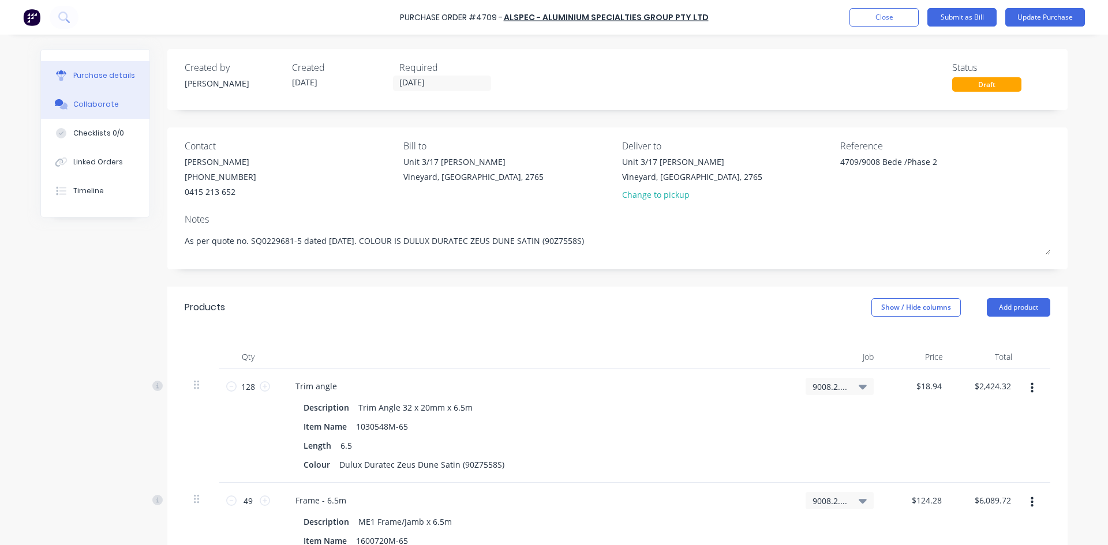
click at [99, 103] on div "Collaborate" at bounding box center [96, 104] width 46 height 10
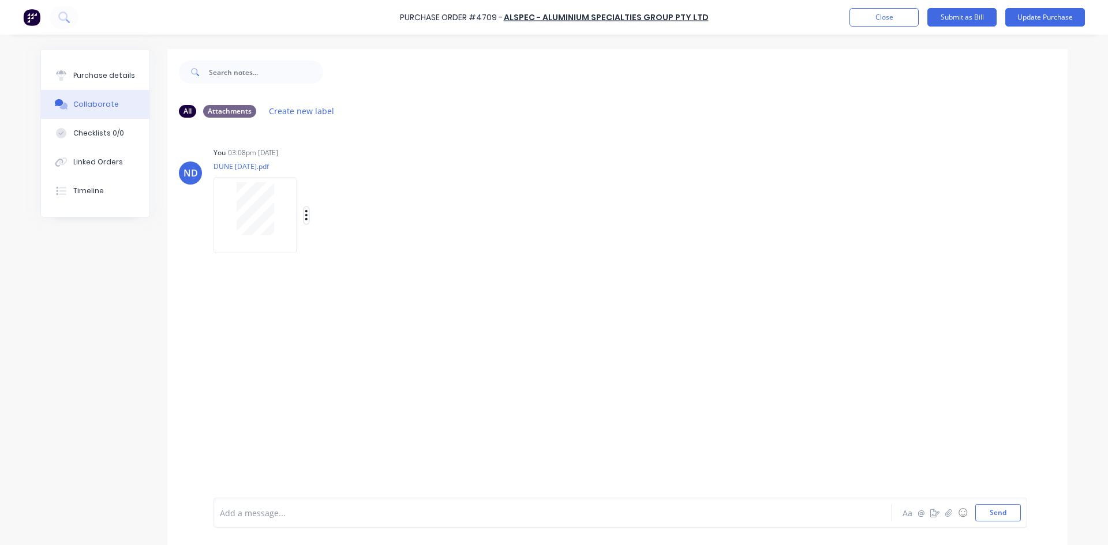
click at [305, 215] on icon "button" at bounding box center [306, 215] width 2 height 10
click at [346, 268] on button "Delete" at bounding box center [382, 272] width 130 height 26
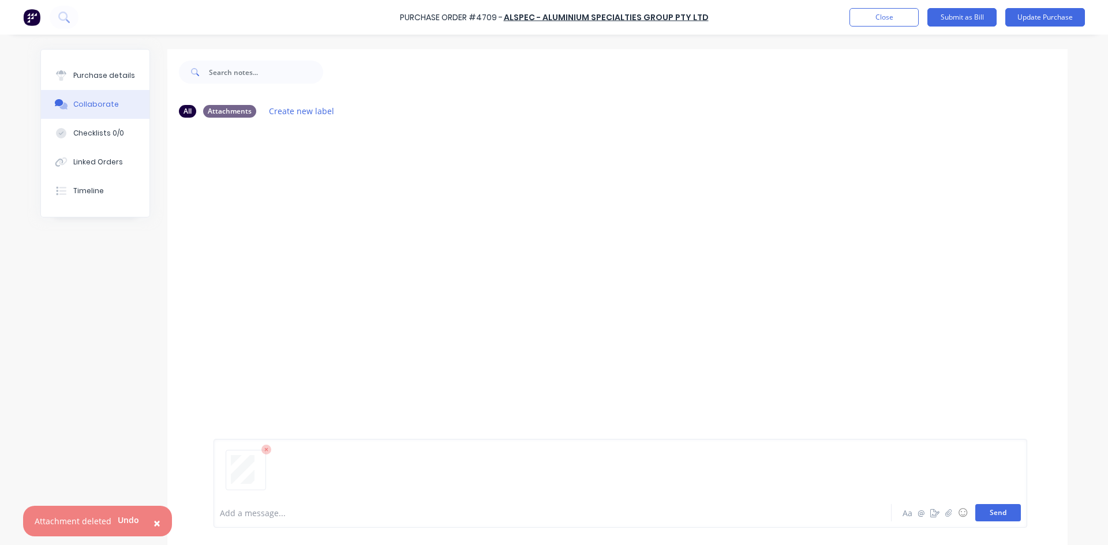
click at [1001, 512] on button "Send" at bounding box center [998, 512] width 46 height 17
click at [96, 62] on button "Purchase details" at bounding box center [95, 75] width 108 height 29
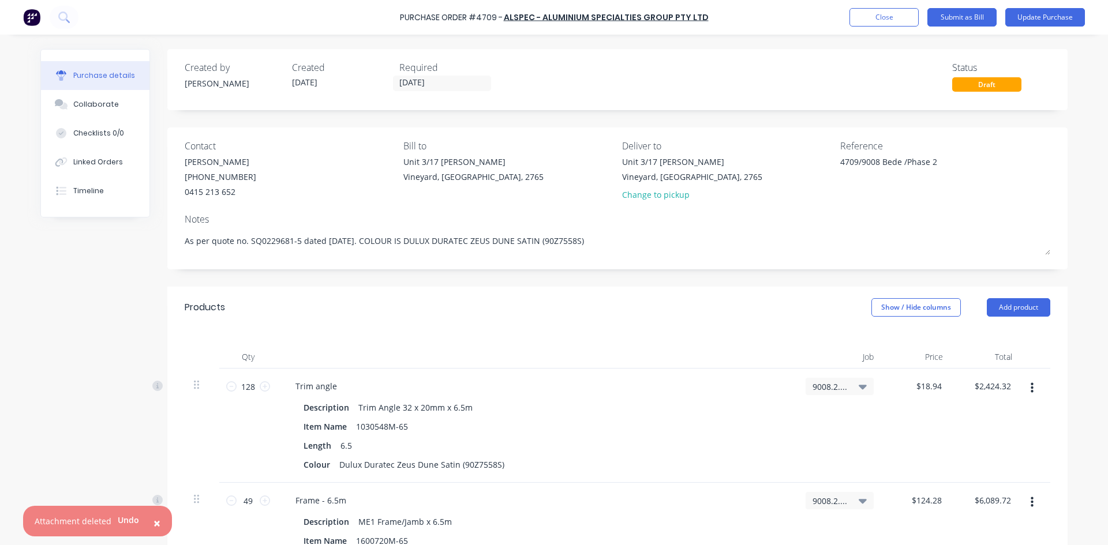
click at [155, 526] on span "×" at bounding box center [156, 523] width 7 height 16
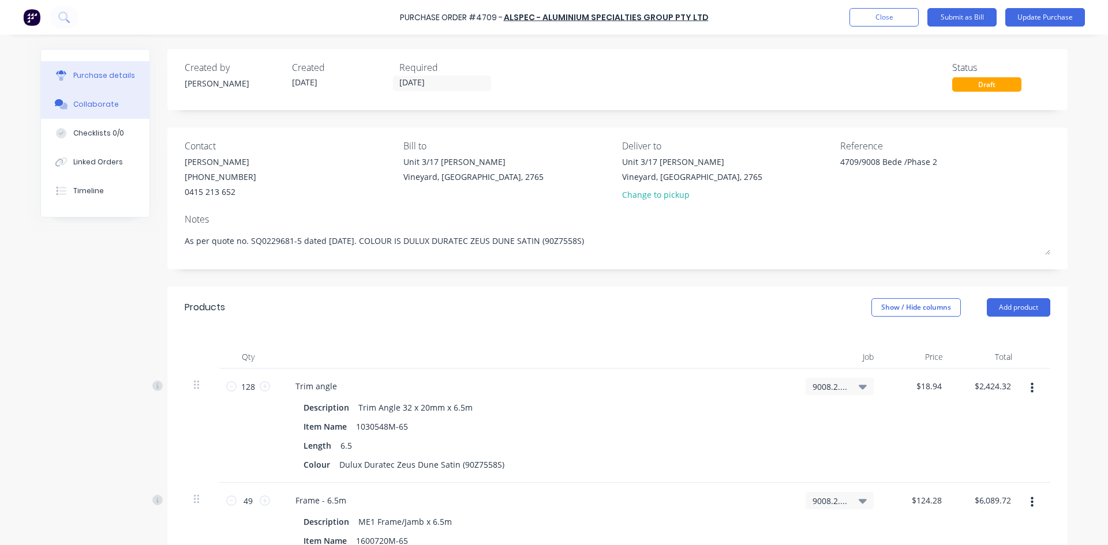
click at [96, 108] on div "Collaborate" at bounding box center [96, 104] width 46 height 10
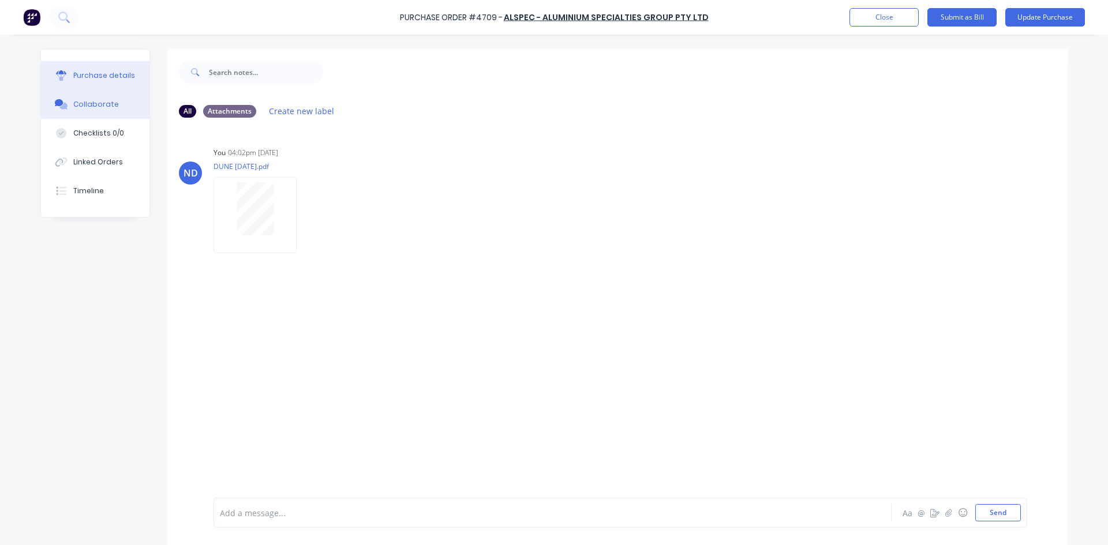
click at [90, 76] on div "Purchase details" at bounding box center [104, 75] width 62 height 10
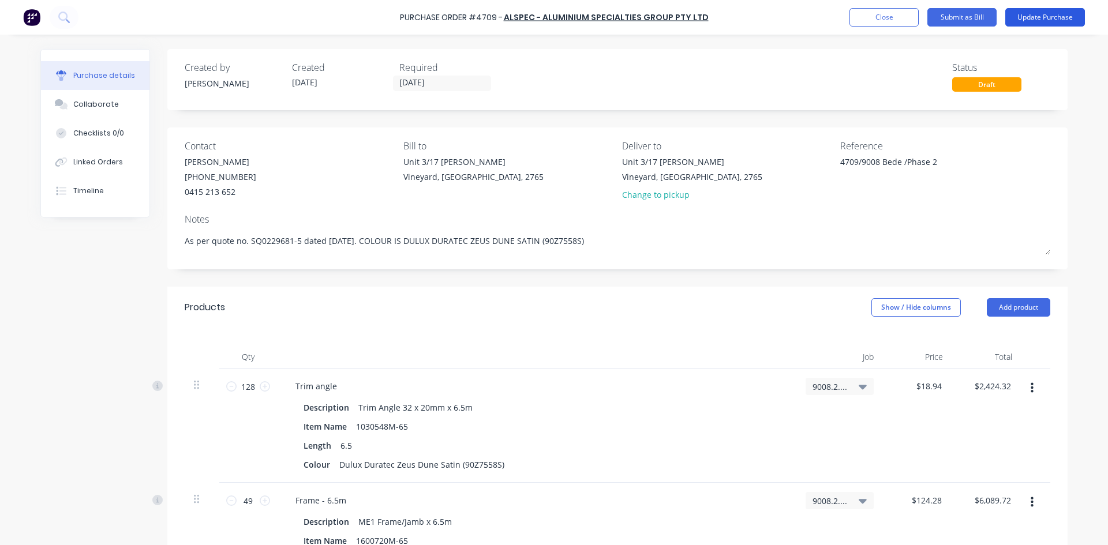
click at [1036, 20] on button "Update Purchase" at bounding box center [1045, 17] width 80 height 18
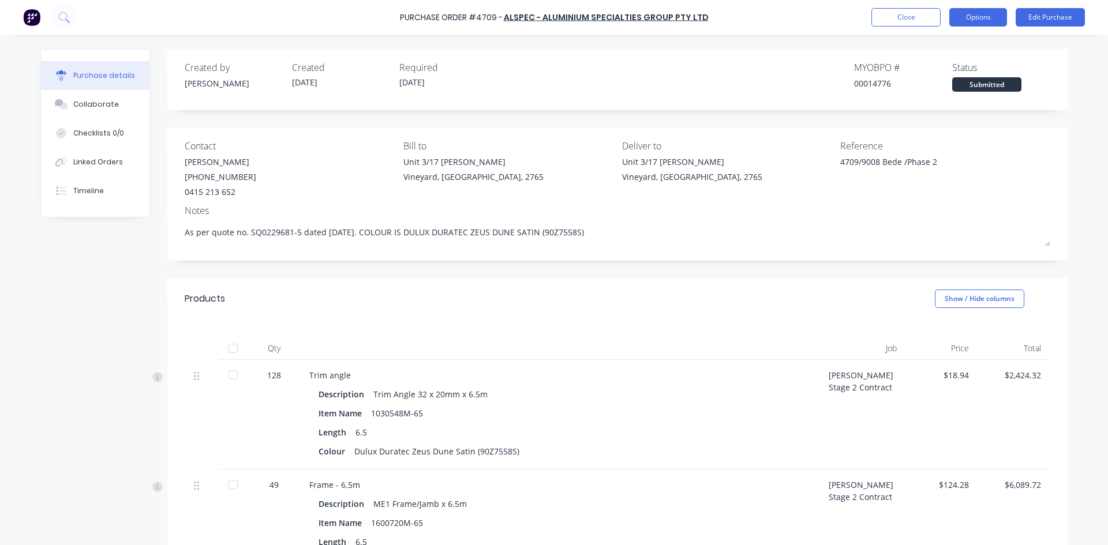
click at [982, 19] on button "Options" at bounding box center [978, 17] width 58 height 18
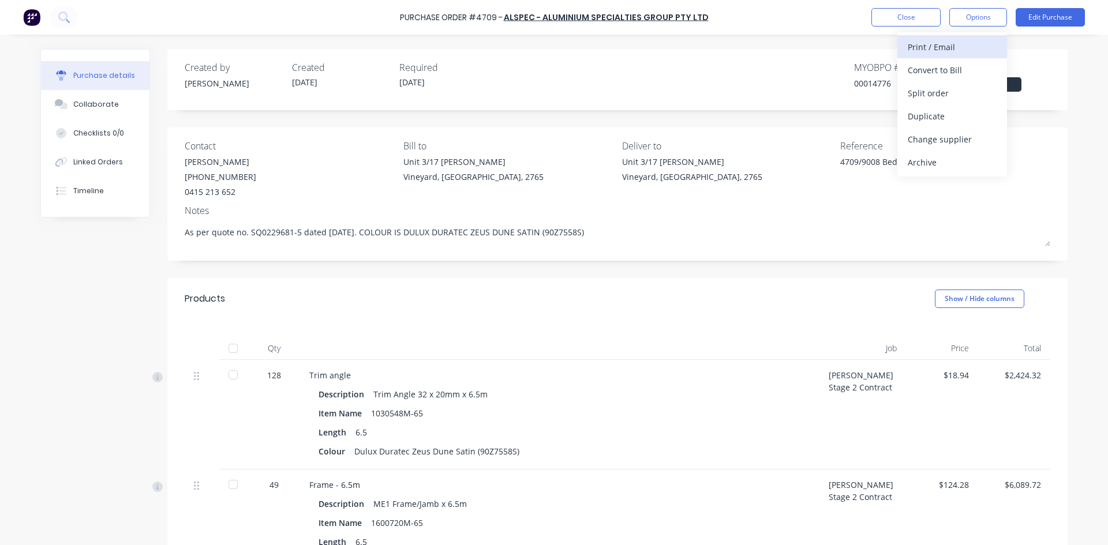
click at [931, 51] on div "Print / Email" at bounding box center [951, 47] width 89 height 17
click at [930, 71] on div "With pricing" at bounding box center [951, 70] width 89 height 17
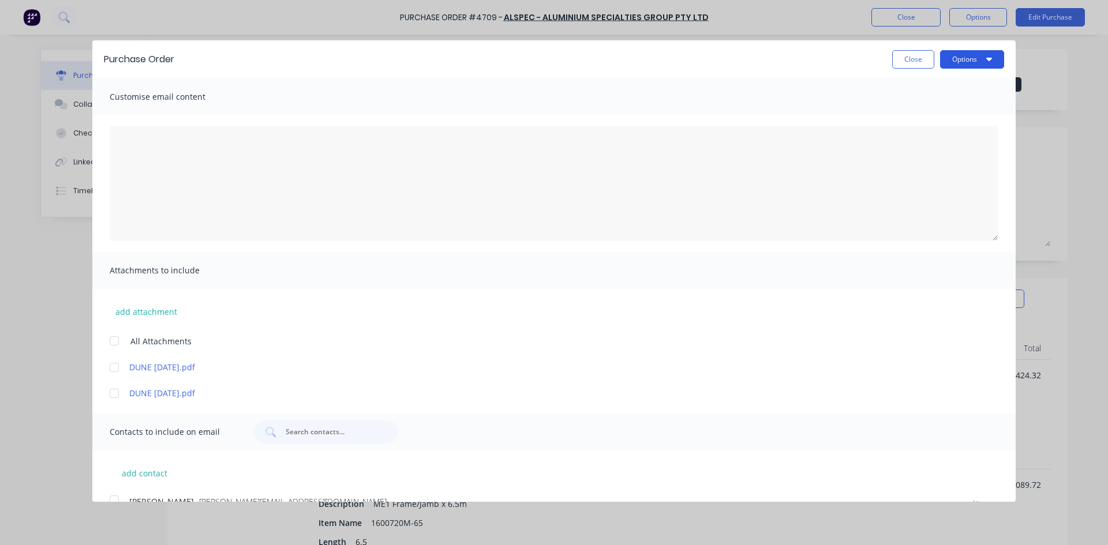
click at [986, 63] on icon "button" at bounding box center [989, 58] width 6 height 9
click at [926, 96] on div "Print" at bounding box center [949, 88] width 89 height 17
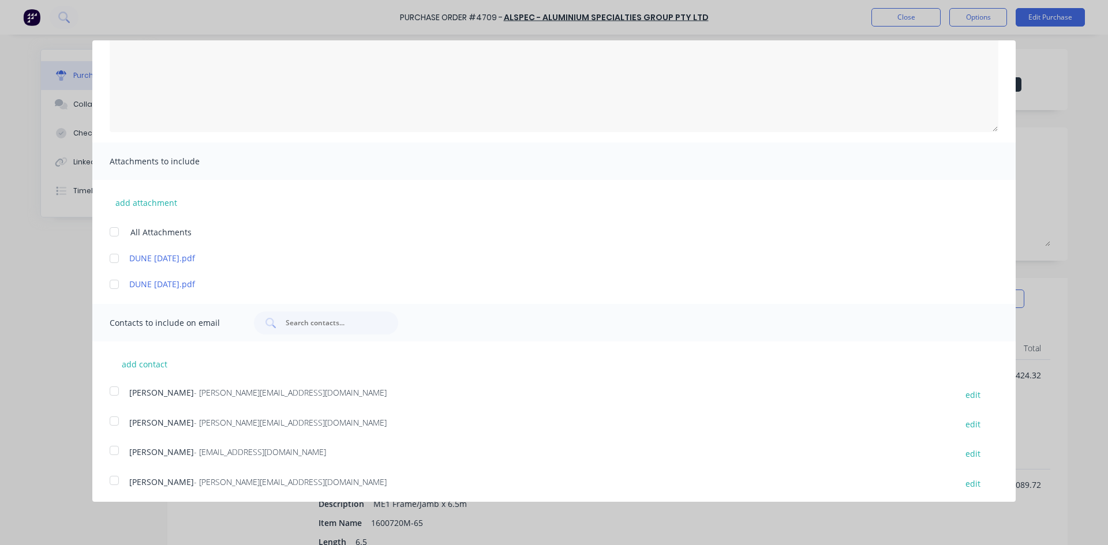
scroll to position [173, 0]
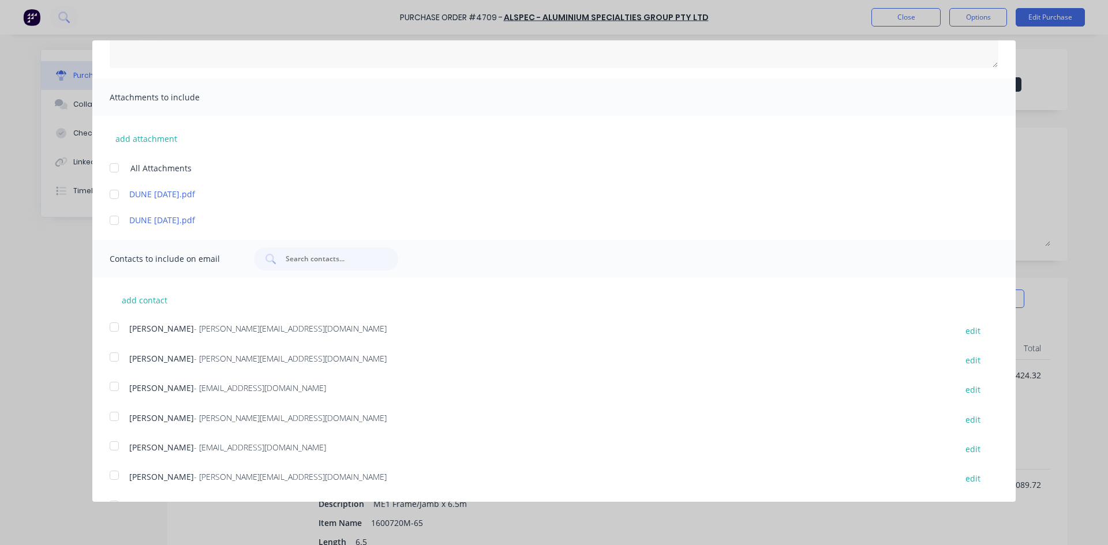
click at [112, 197] on div at bounding box center [114, 194] width 23 height 23
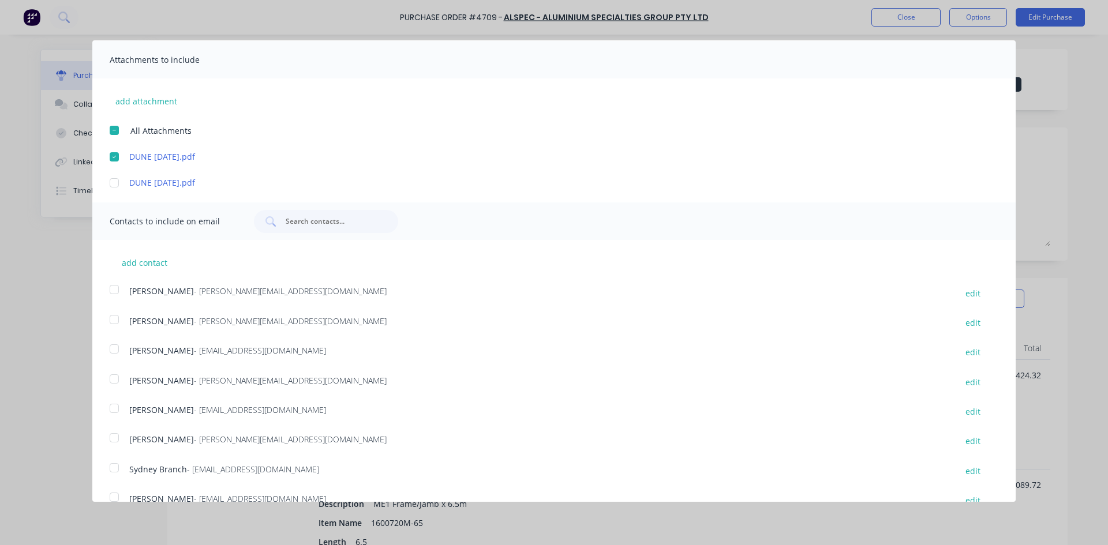
scroll to position [231, 0]
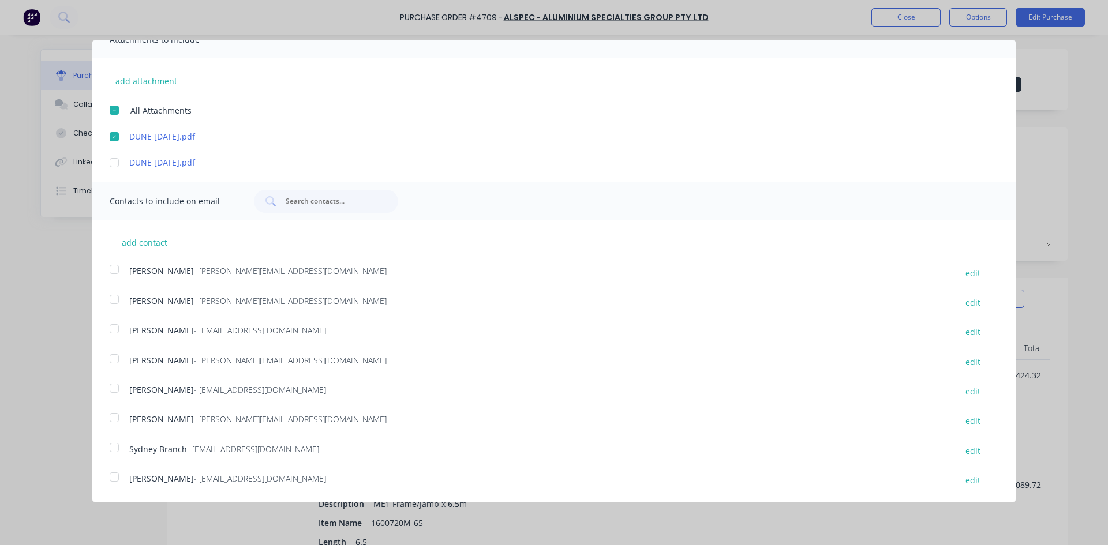
click at [115, 329] on div at bounding box center [114, 328] width 23 height 23
click at [117, 391] on div at bounding box center [114, 388] width 23 height 23
click at [114, 445] on div at bounding box center [114, 447] width 23 height 23
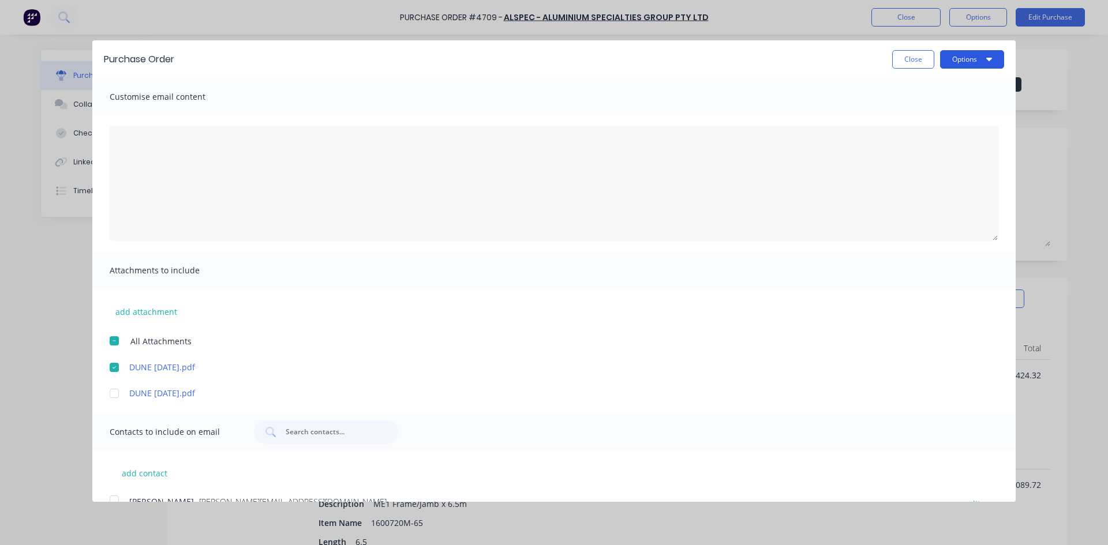
click at [986, 57] on icon "button" at bounding box center [989, 58] width 6 height 9
click at [942, 117] on div "Email" at bounding box center [949, 111] width 89 height 17
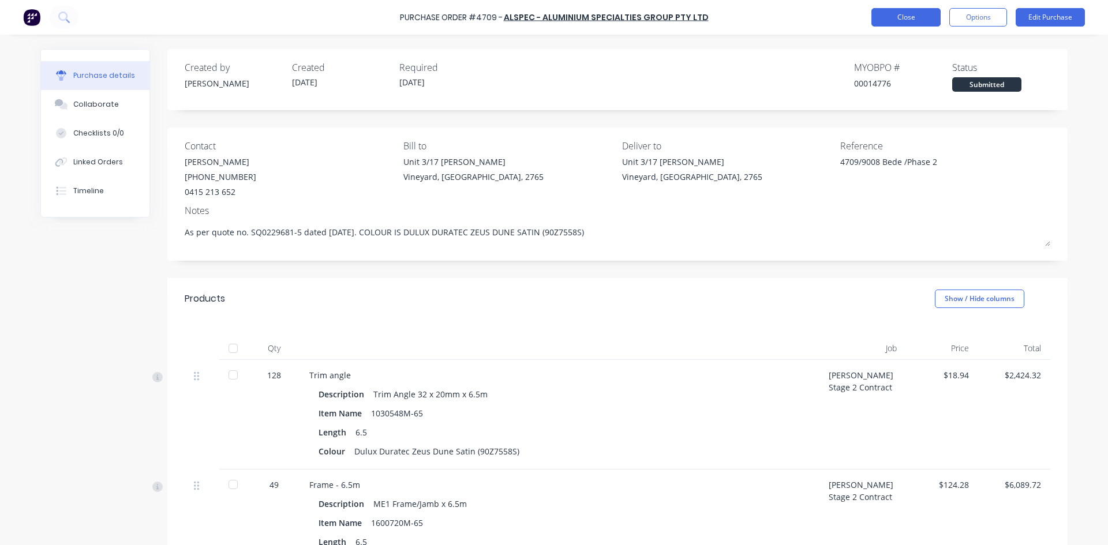
click at [911, 17] on button "Close" at bounding box center [905, 17] width 69 height 18
